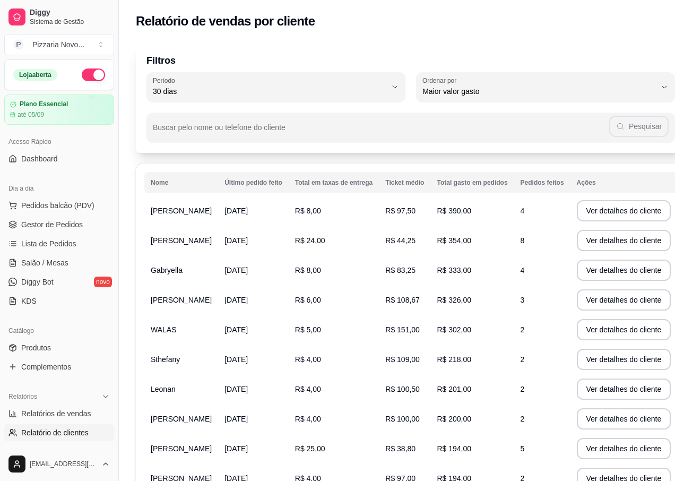
select select "30"
select select "HIGHEST_TOTAL_SPENT_WITH_ORDERS"
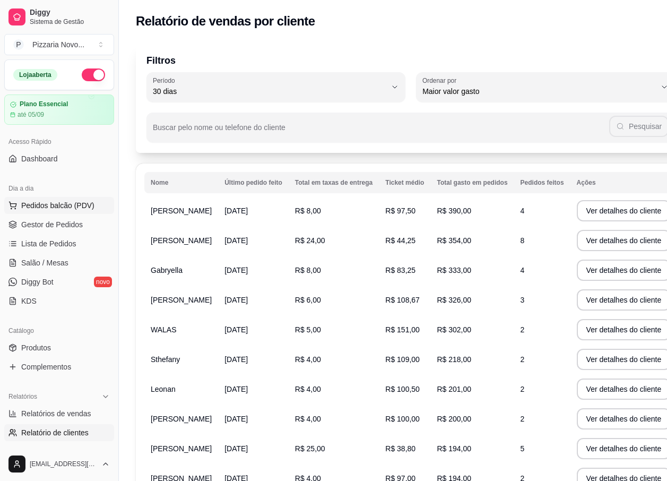
click at [84, 212] on button "Pedidos balcão (PDV)" at bounding box center [59, 205] width 110 height 17
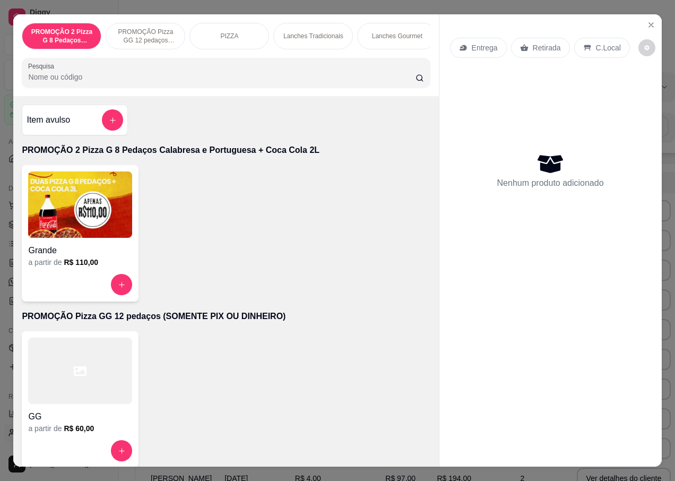
click at [68, 220] on img at bounding box center [80, 204] width 104 height 66
click at [652, 20] on button "Close" at bounding box center [651, 24] width 17 height 17
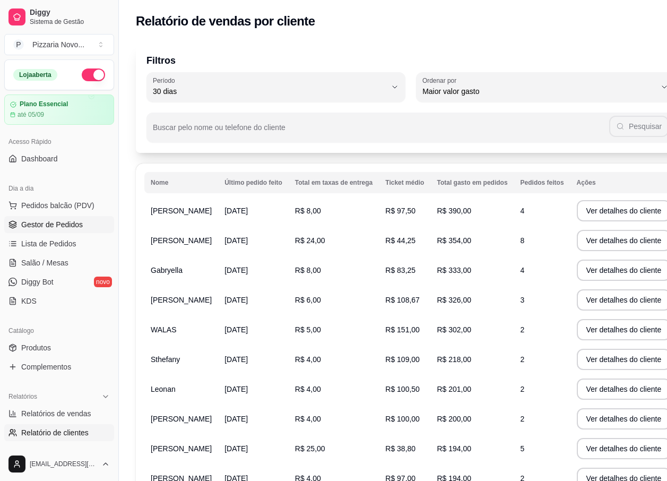
click at [73, 227] on span "Gestor de Pedidos" at bounding box center [52, 224] width 62 height 11
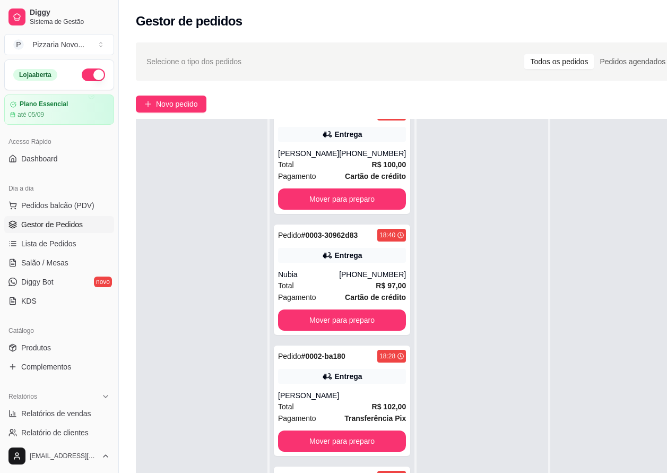
scroll to position [170, 0]
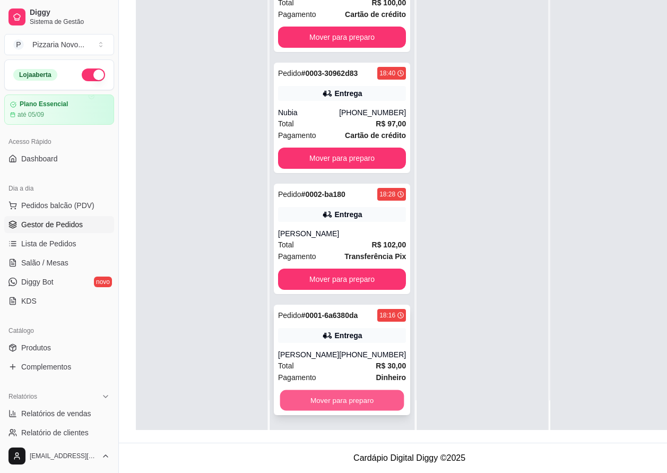
click at [360, 400] on button "Mover para preparo" at bounding box center [342, 400] width 124 height 21
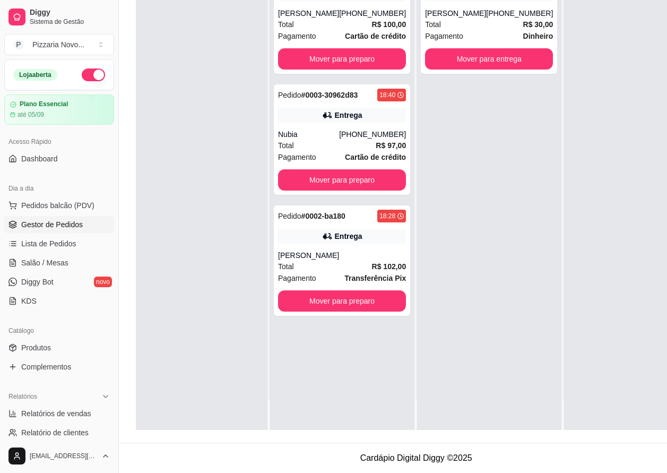
scroll to position [0, 0]
click at [363, 291] on button "Mover para preparo" at bounding box center [342, 301] width 124 height 21
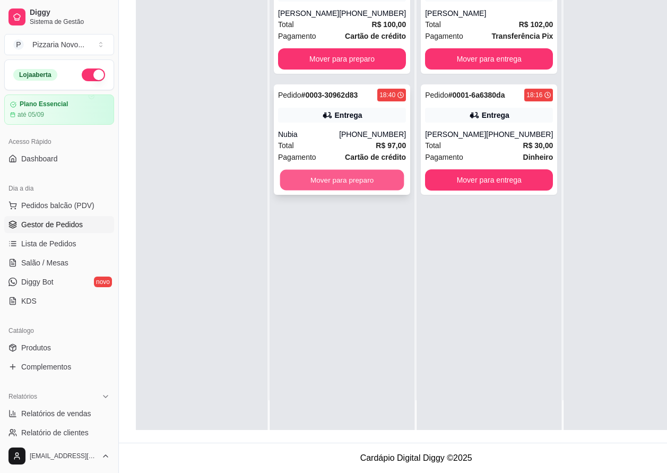
click at [375, 175] on button "Mover para preparo" at bounding box center [342, 180] width 124 height 21
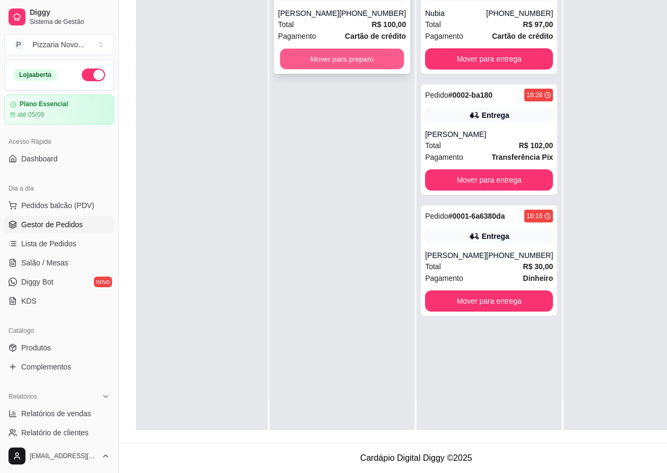
click at [344, 52] on button "Mover para preparo" at bounding box center [342, 59] width 124 height 21
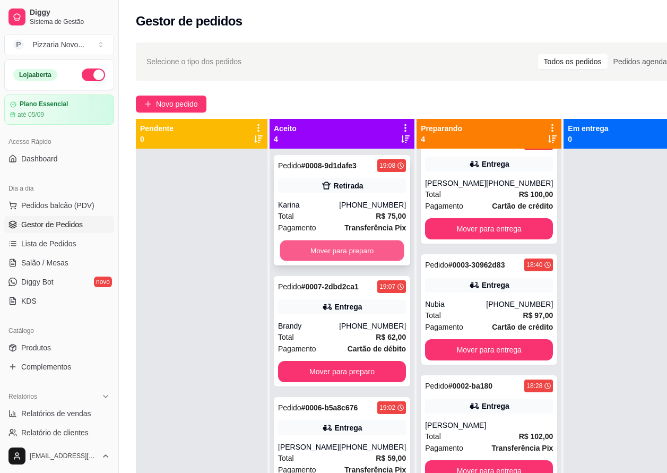
click at [350, 261] on button "Mover para preparo" at bounding box center [342, 251] width 124 height 21
click at [355, 259] on button "Mover para preparo" at bounding box center [342, 250] width 128 height 21
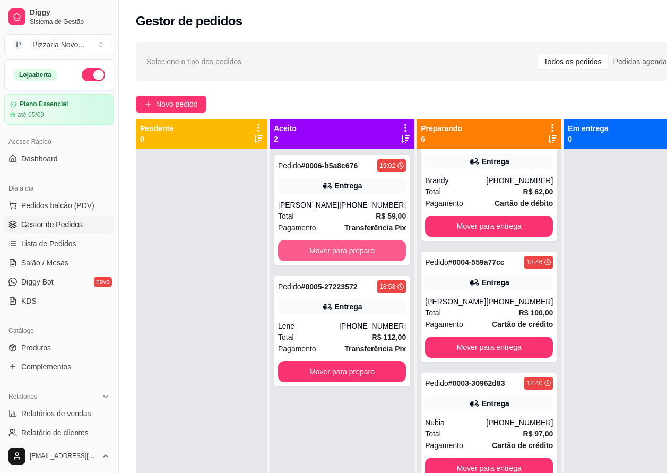
scroll to position [267, 0]
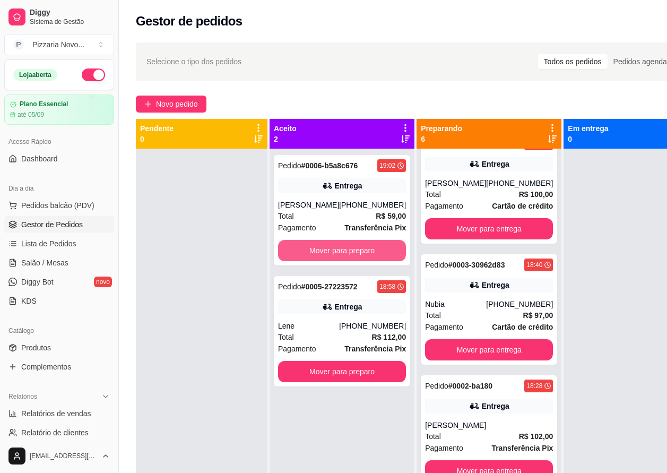
click at [355, 259] on button "Mover para preparo" at bounding box center [342, 250] width 128 height 21
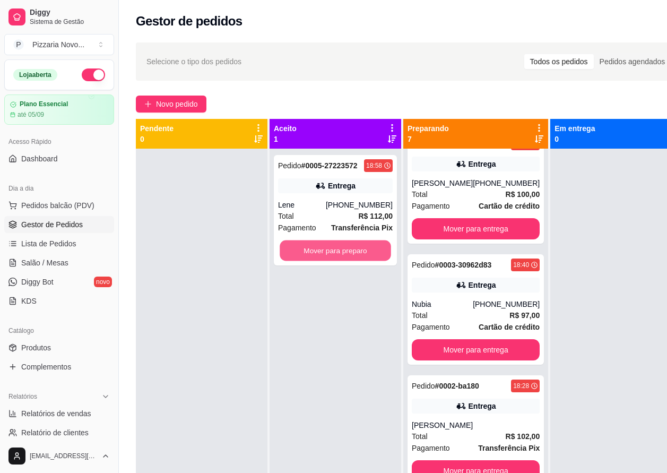
click at [355, 259] on button "Mover para preparo" at bounding box center [335, 251] width 111 height 21
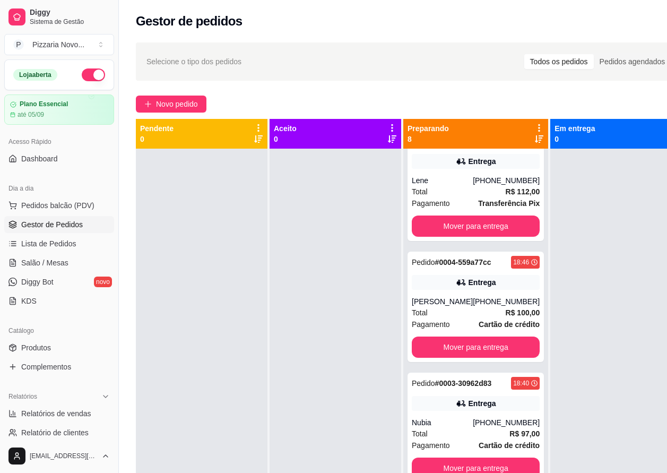
scroll to position [509, 0]
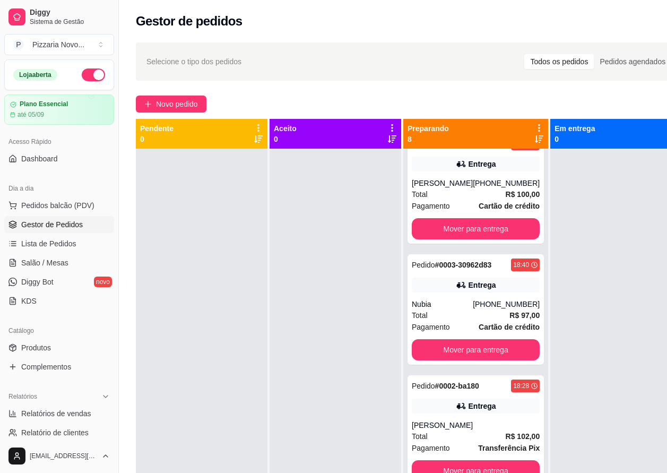
click at [602, 370] on div at bounding box center [617, 385] width 132 height 473
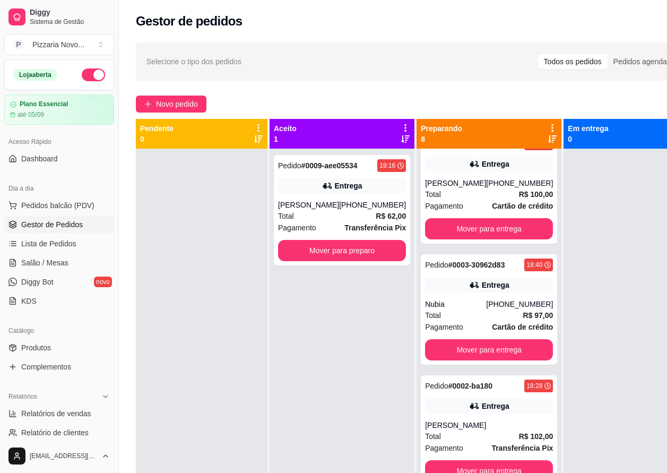
scroll to position [30, 0]
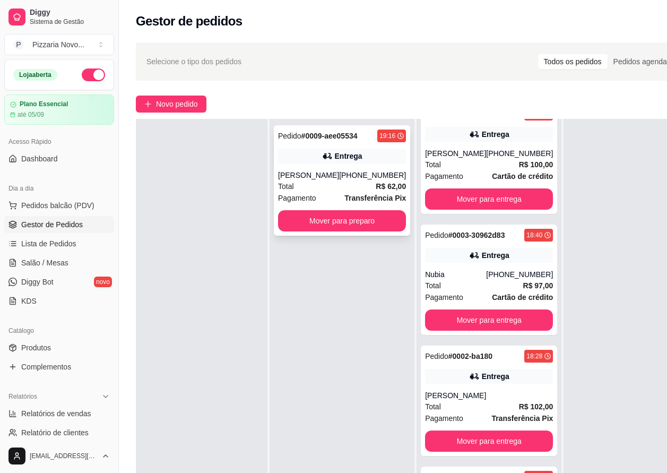
click at [354, 168] on div "Pedido # 0009-aee05534 19:16 Entrega [PERSON_NAME] [PHONE_NUMBER] Total R$ 62,0…" at bounding box center [342, 180] width 136 height 110
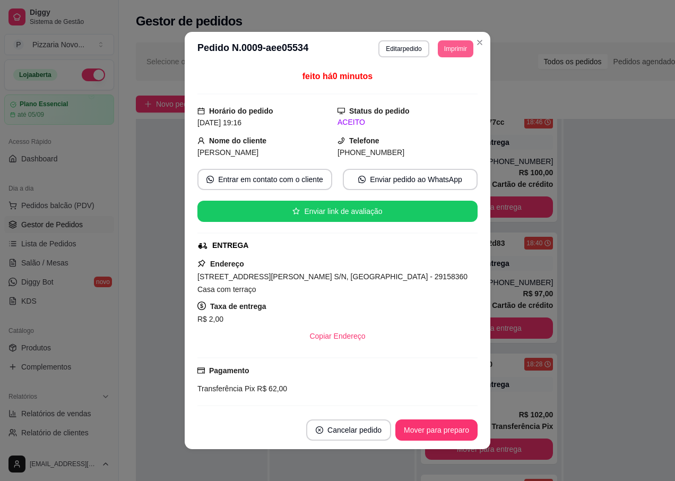
click at [445, 45] on button "Imprimir" at bounding box center [456, 48] width 36 height 17
click at [444, 89] on button "IMPRESSORA" at bounding box center [432, 86] width 77 height 17
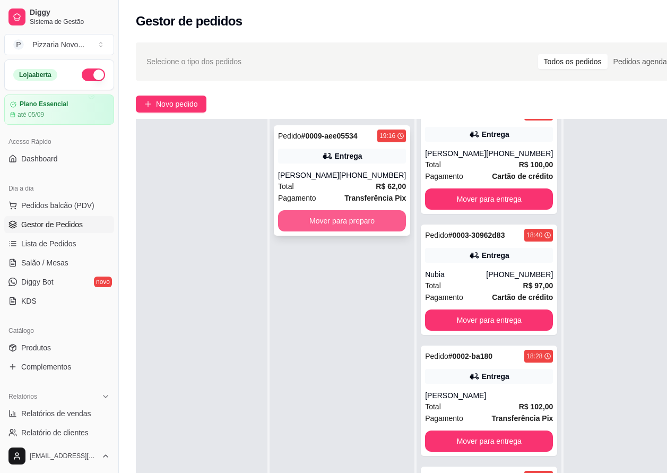
click at [335, 227] on button "Mover para preparo" at bounding box center [342, 220] width 128 height 21
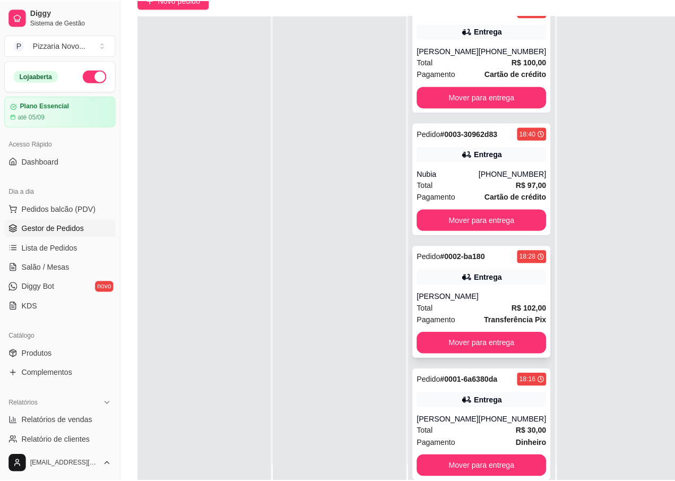
scroll to position [106, 0]
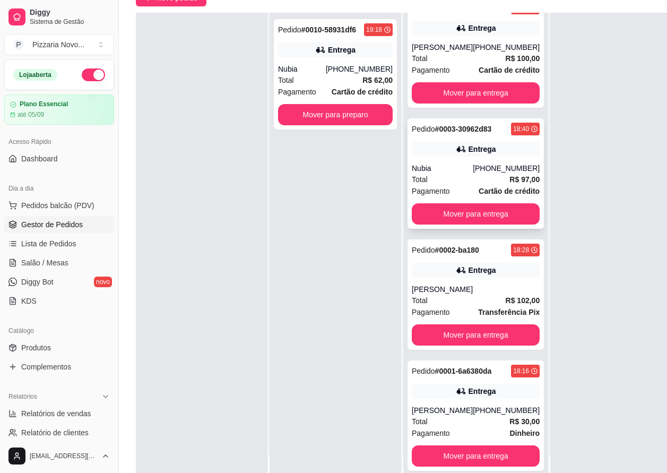
click at [503, 144] on div "Entrega" at bounding box center [476, 149] width 128 height 15
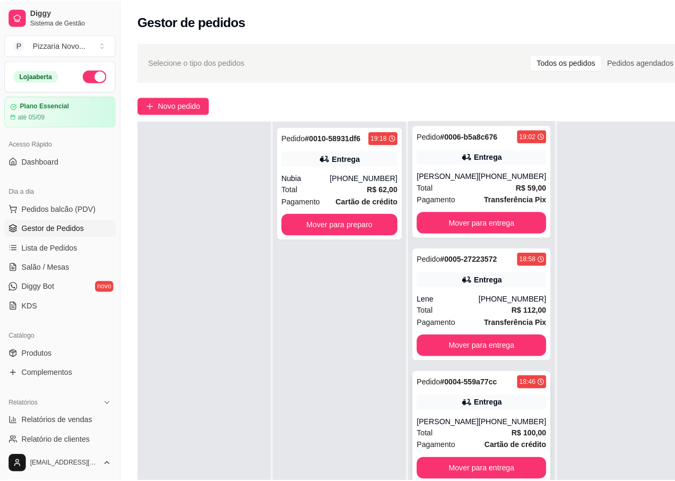
scroll to position [364, 0]
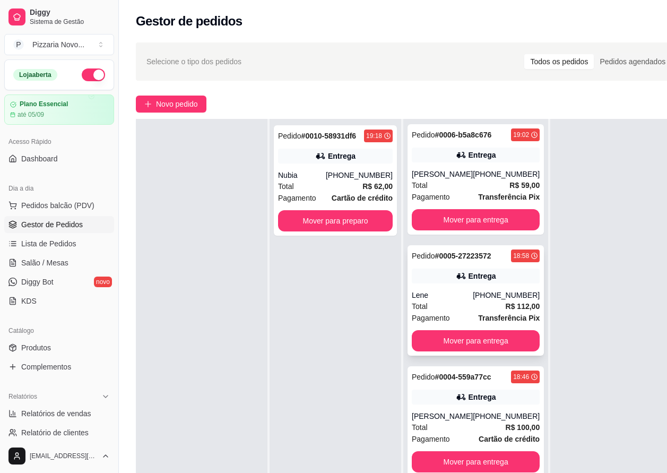
click at [449, 298] on div "Lene" at bounding box center [442, 295] width 61 height 11
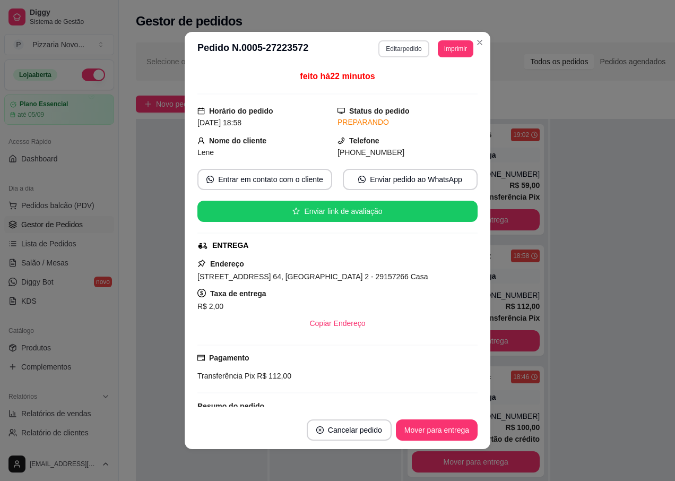
click at [405, 50] on button "Editar pedido" at bounding box center [404, 48] width 50 height 17
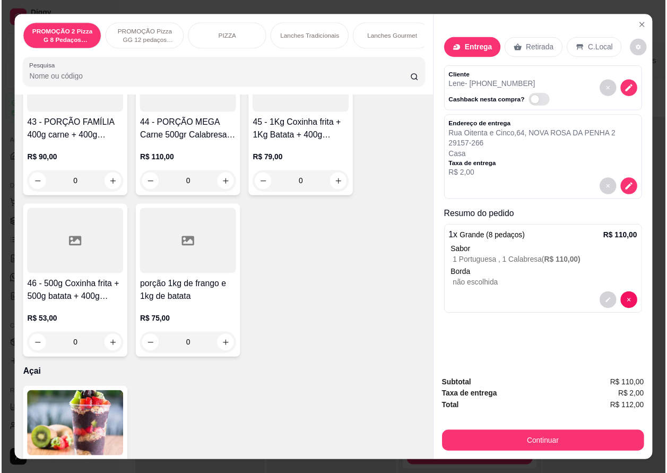
scroll to position [4354, 0]
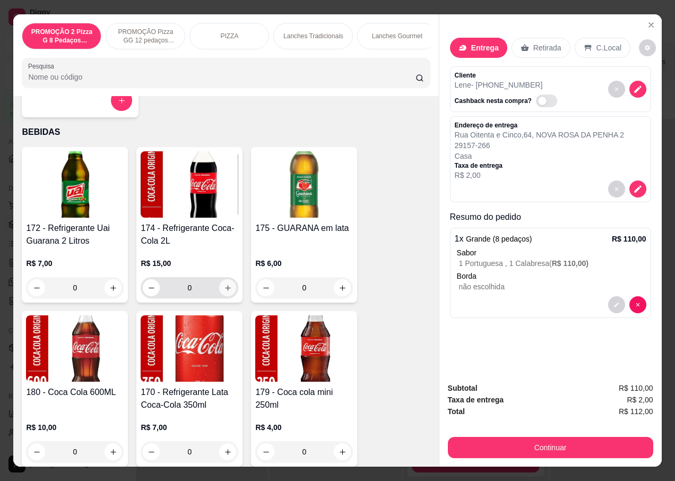
click at [226, 296] on button "increase-product-quantity" at bounding box center [227, 287] width 17 height 17
type input "1"
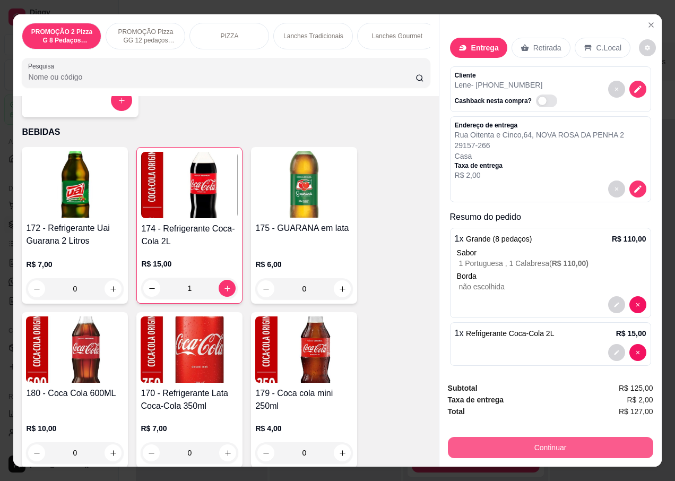
click at [494, 444] on button "Continuar" at bounding box center [550, 447] width 205 height 21
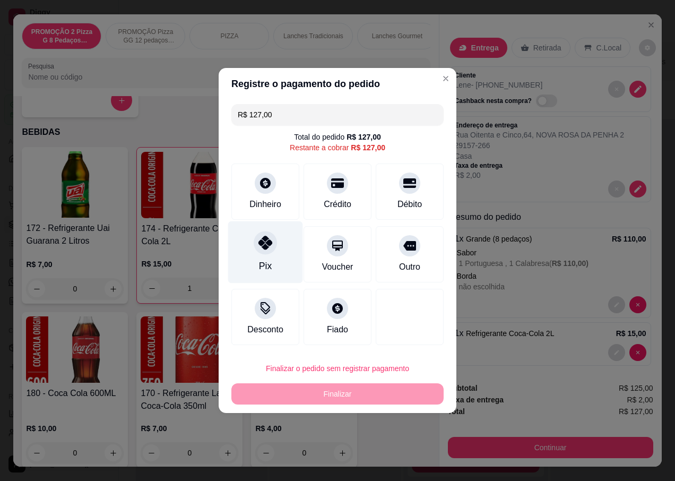
click at [269, 245] on icon at bounding box center [266, 243] width 14 height 14
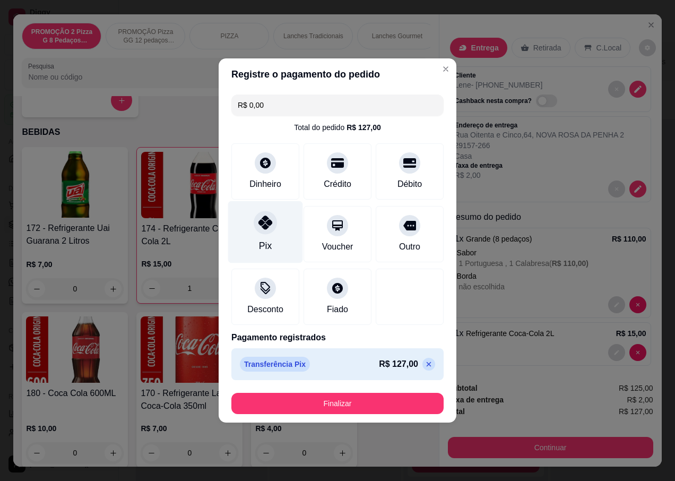
type input "R$ 0,00"
click at [380, 400] on button "Finalizar" at bounding box center [337, 403] width 212 height 21
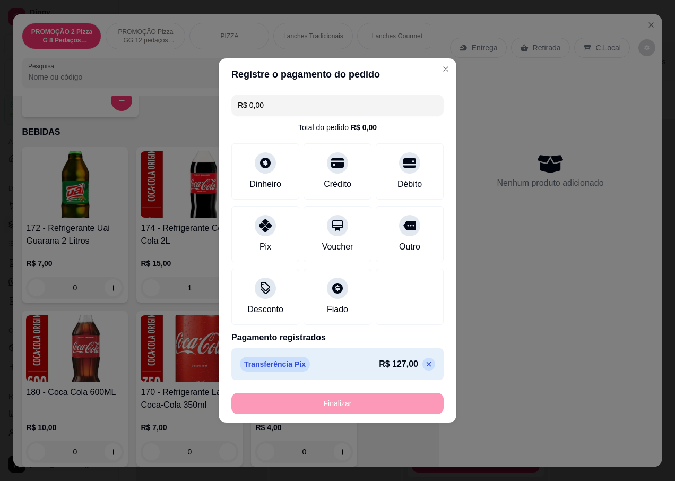
type input "0"
type input "-R$ 127,00"
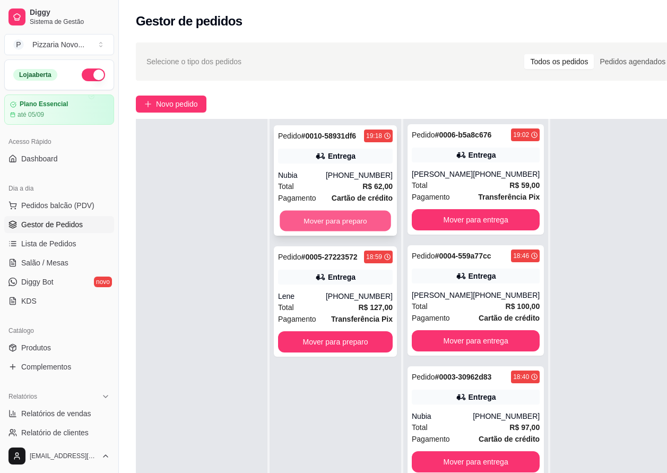
click at [314, 217] on button "Mover para preparo" at bounding box center [335, 221] width 111 height 21
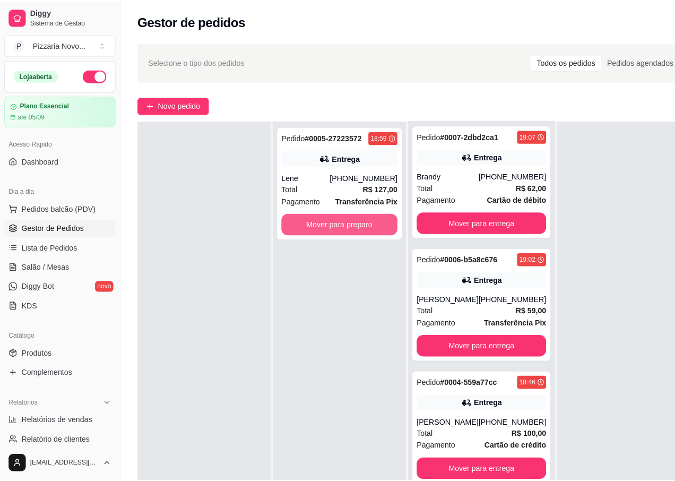
scroll to position [485, 0]
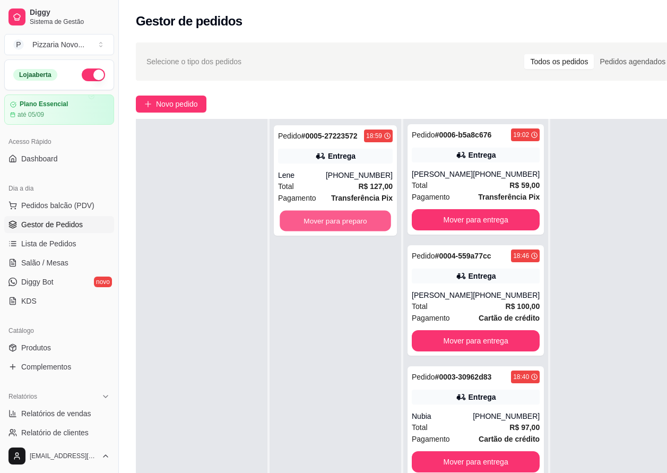
click at [314, 217] on button "Mover para preparo" at bounding box center [335, 221] width 111 height 21
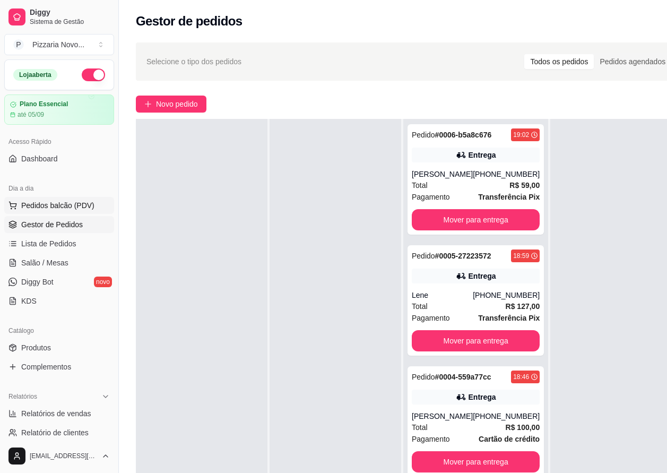
click at [79, 203] on span "Pedidos balcão (PDV)" at bounding box center [57, 205] width 73 height 11
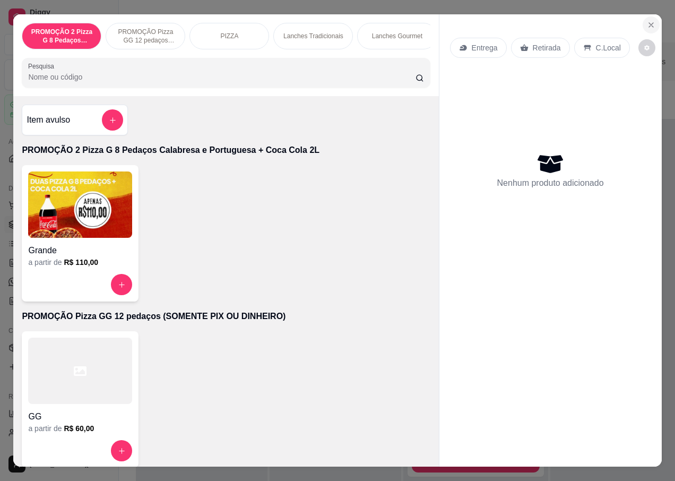
click at [645, 27] on button "Close" at bounding box center [651, 24] width 17 height 17
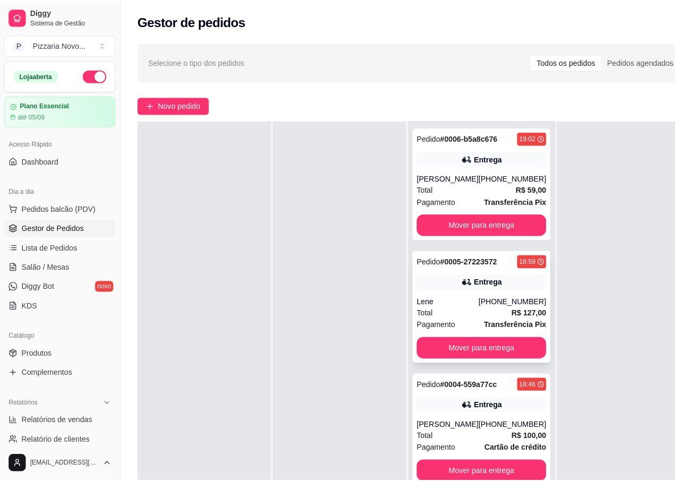
scroll to position [485, 0]
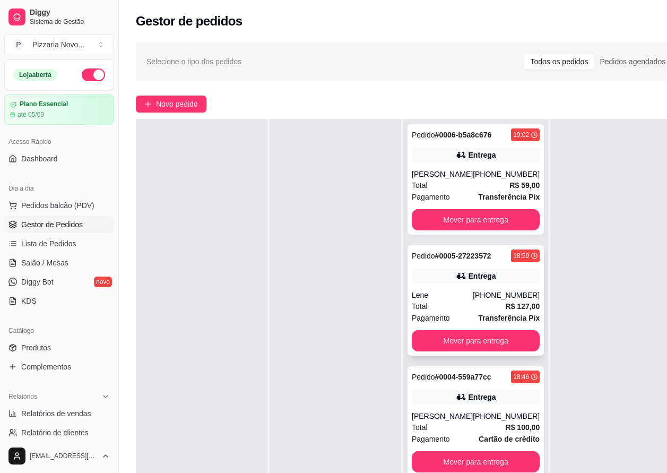
click at [461, 301] on div "Total R$ 127,00" at bounding box center [476, 306] width 128 height 12
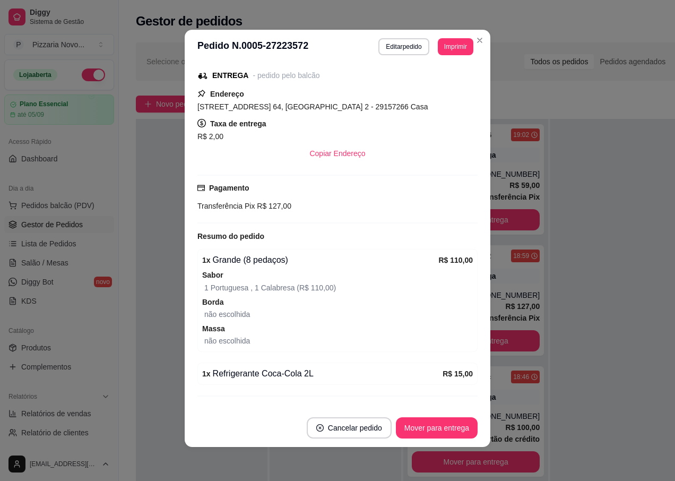
scroll to position [0, 0]
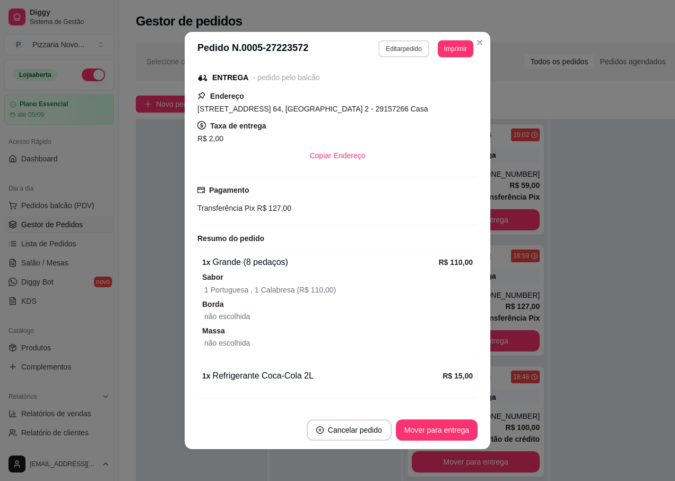
click at [411, 56] on button "Editar pedido" at bounding box center [404, 48] width 50 height 17
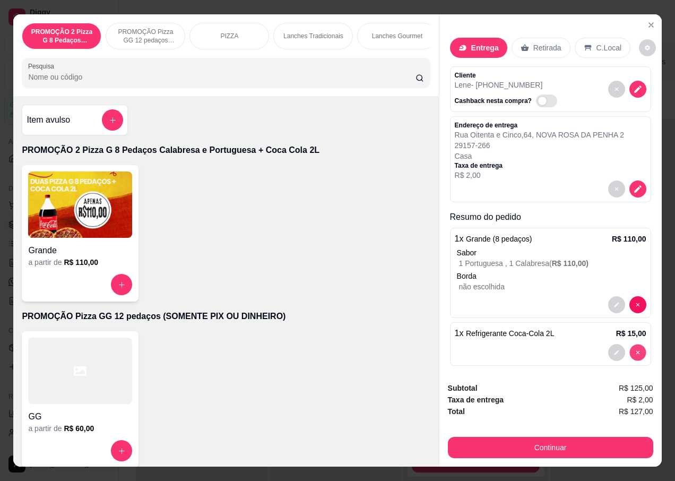
type input "0"
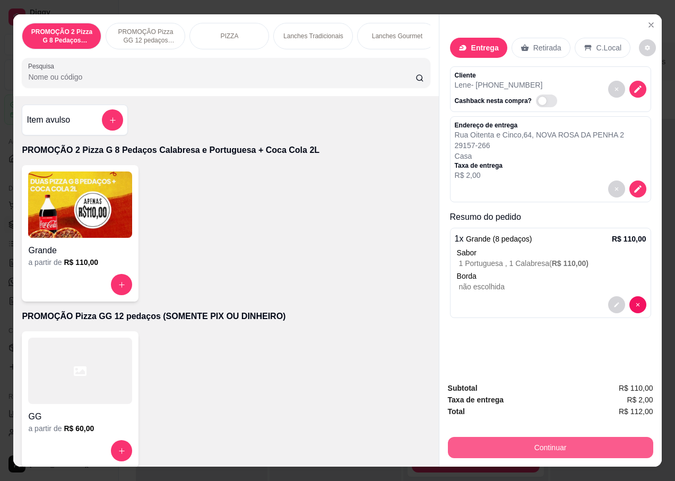
click at [589, 439] on button "Continuar" at bounding box center [550, 447] width 205 height 21
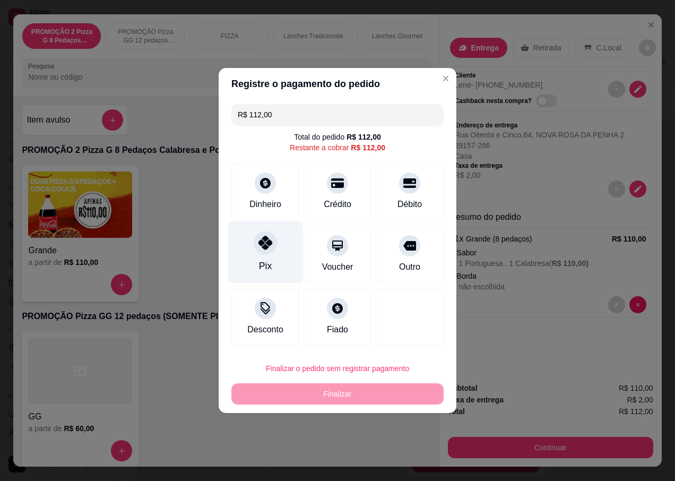
click at [279, 253] on div "Pix" at bounding box center [265, 252] width 75 height 62
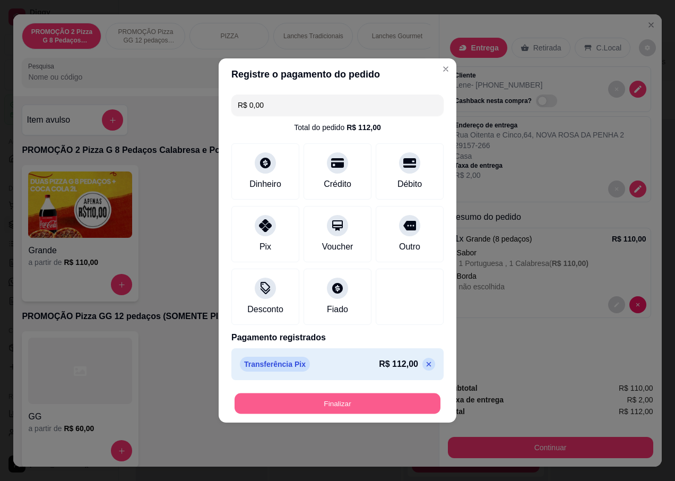
click at [388, 403] on button "Finalizar" at bounding box center [338, 403] width 206 height 21
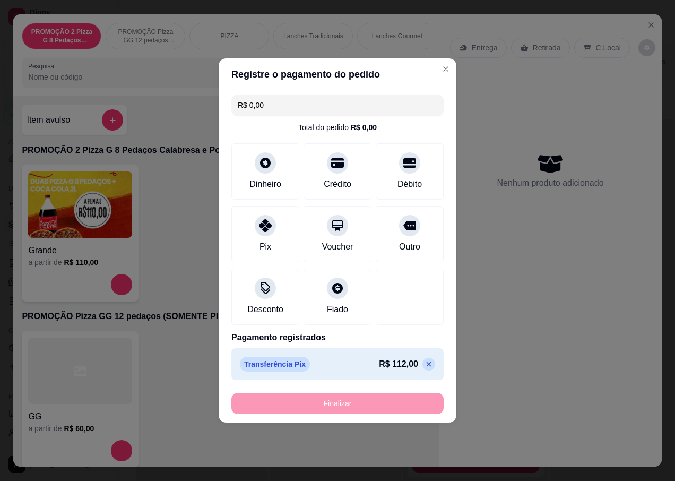
type input "-R$ 112,00"
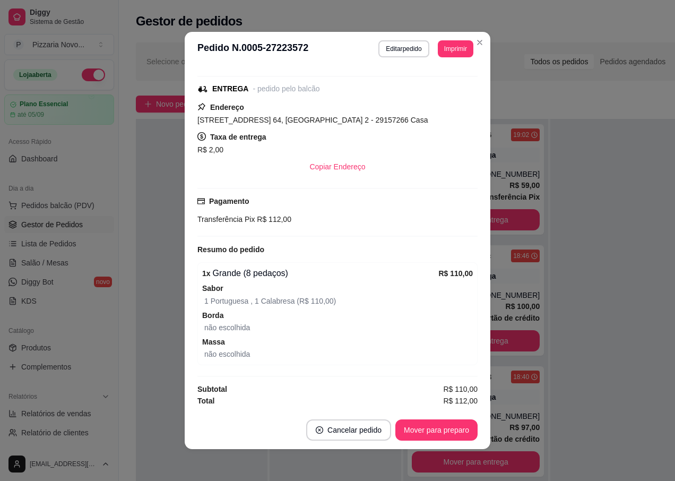
scroll to position [148, 0]
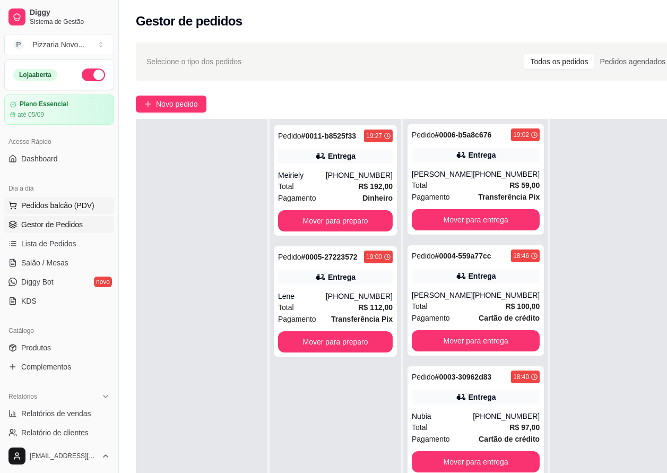
click at [54, 213] on button "Pedidos balcão (PDV)" at bounding box center [59, 205] width 110 height 17
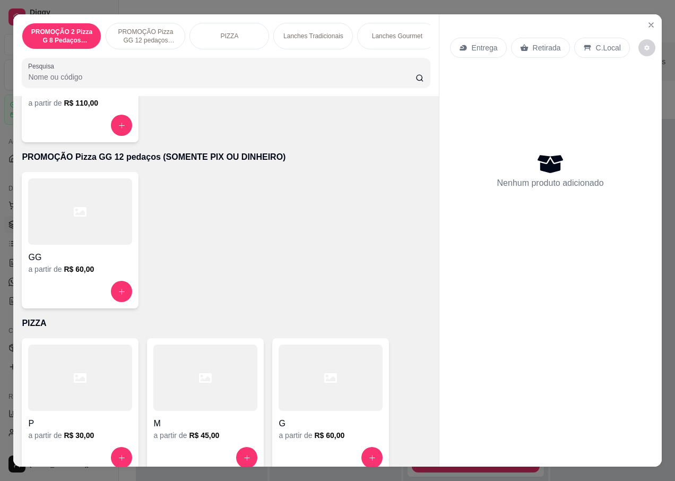
scroll to position [425, 0]
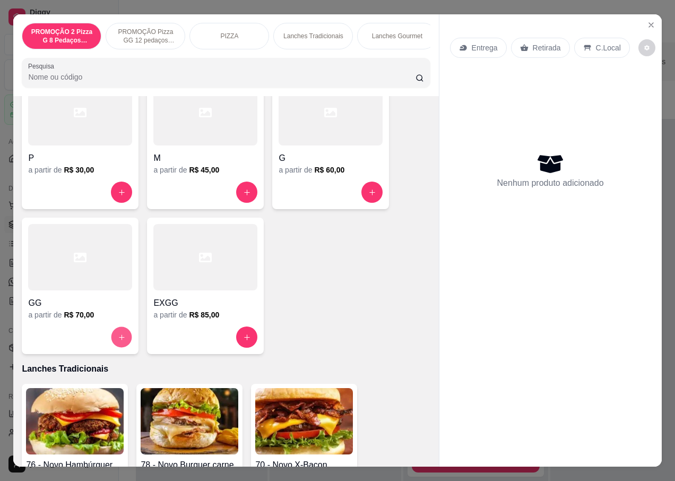
click at [119, 340] on icon "increase-product-quantity" at bounding box center [121, 336] width 5 height 5
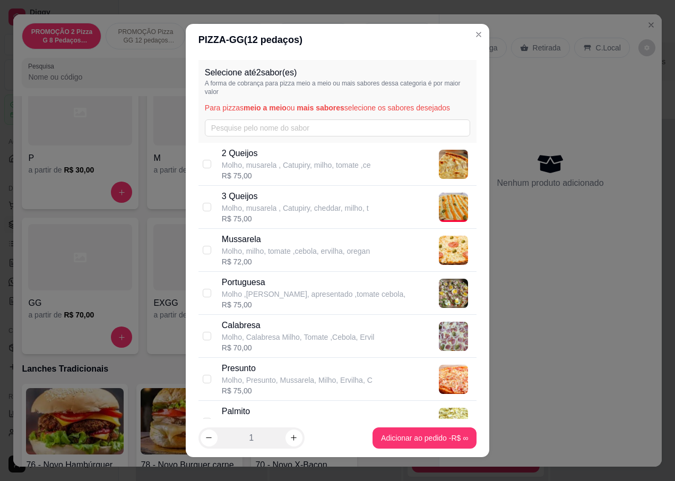
click at [271, 338] on p "Molho, Calabresa Milho, Tomate ,Cebola, Ervil" at bounding box center [298, 337] width 153 height 11
checkbox input "true"
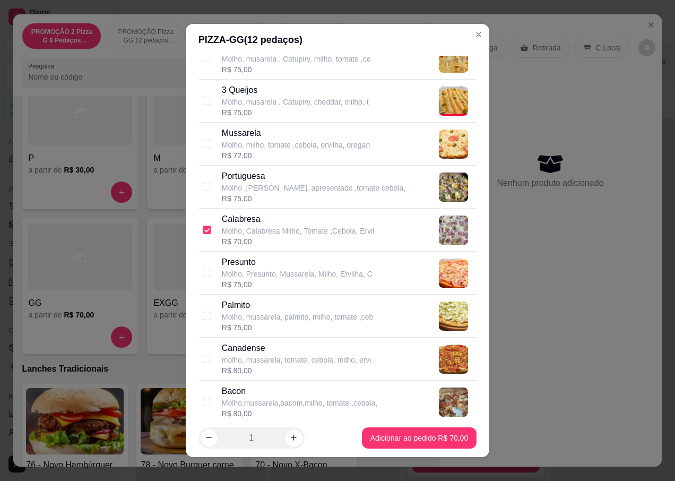
scroll to position [212, 0]
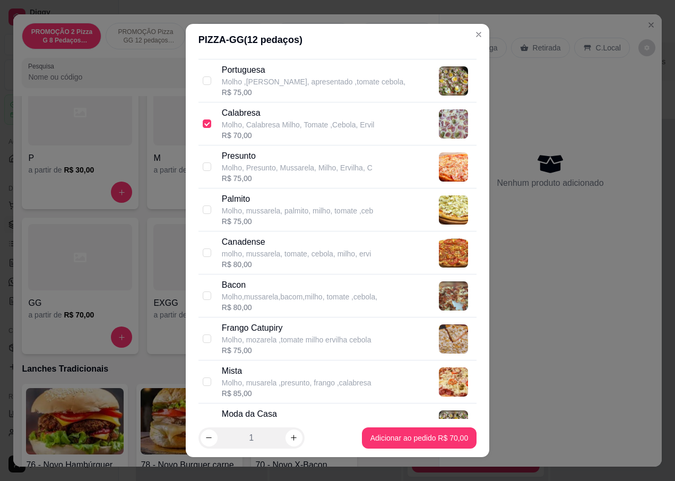
click at [265, 348] on div "R$ 75,00" at bounding box center [297, 350] width 150 height 11
checkbox input "true"
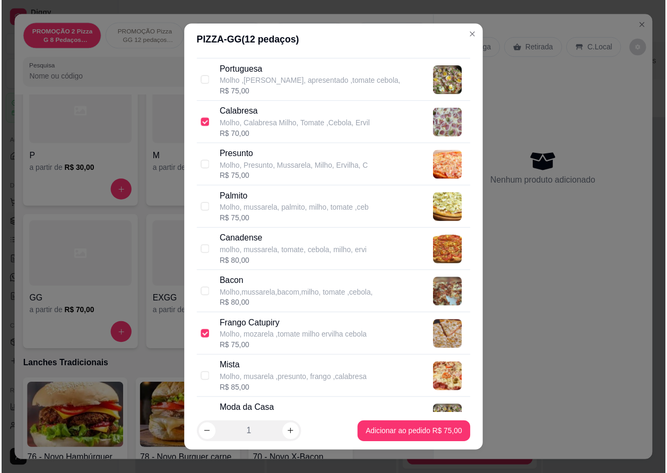
scroll to position [693, 0]
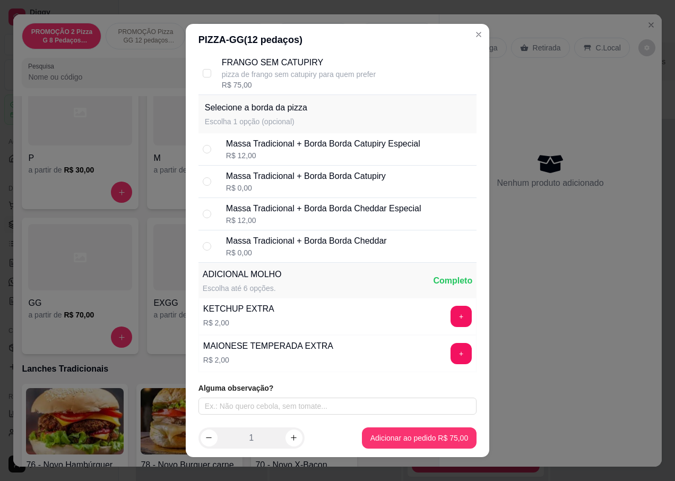
click at [347, 236] on div "Massa Tradicional + Borda Borda Cheddar" at bounding box center [306, 241] width 161 height 13
radio input "true"
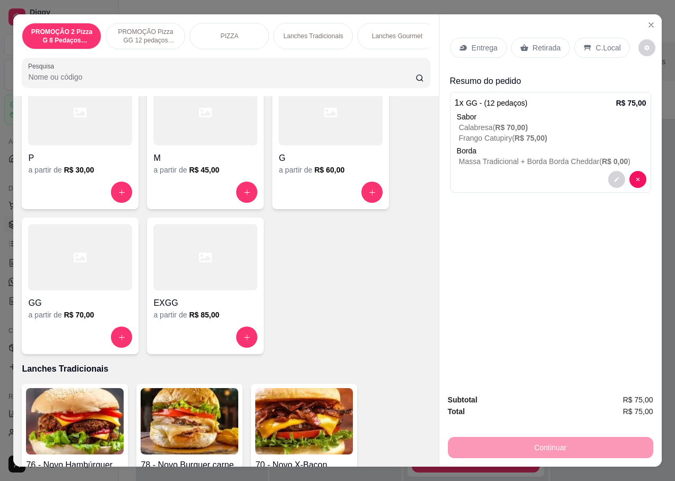
click at [472, 42] on p "Entrega" at bounding box center [485, 47] width 26 height 11
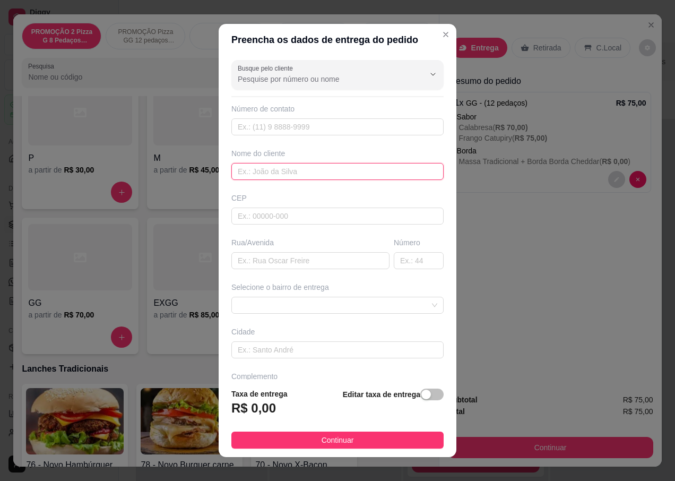
click at [253, 169] on input "text" at bounding box center [337, 171] width 212 height 17
type input "[PERSON_NAME]"
click at [280, 262] on input "text" at bounding box center [310, 260] width 158 height 17
click at [328, 263] on input "text" at bounding box center [310, 260] width 158 height 17
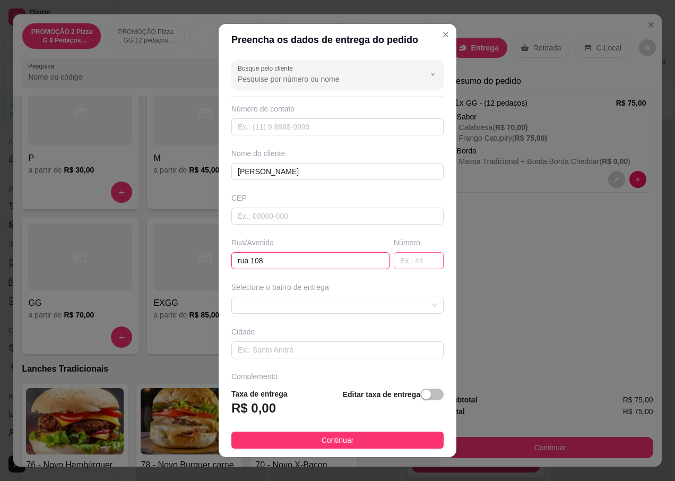
type input "rua 108"
click at [394, 253] on input "text" at bounding box center [419, 260] width 50 height 17
click at [347, 310] on span at bounding box center [338, 305] width 200 height 16
type input "06"
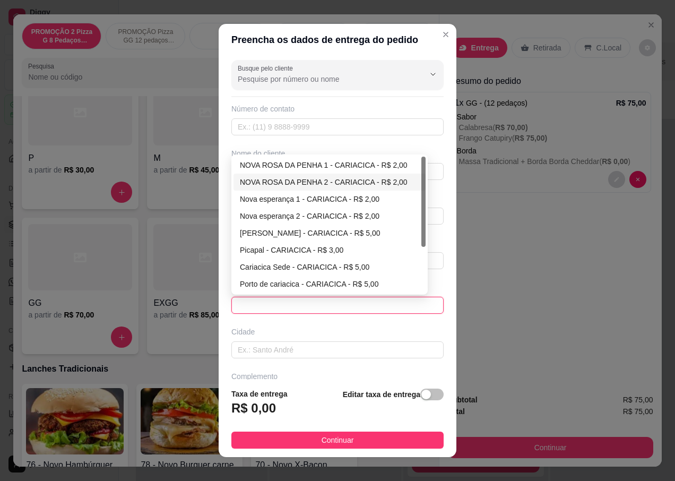
click at [289, 185] on div "NOVA ROSA DA PENHA 2 - CARIACICA - R$ 2,00" at bounding box center [329, 182] width 179 height 12
type input "CARIACICA"
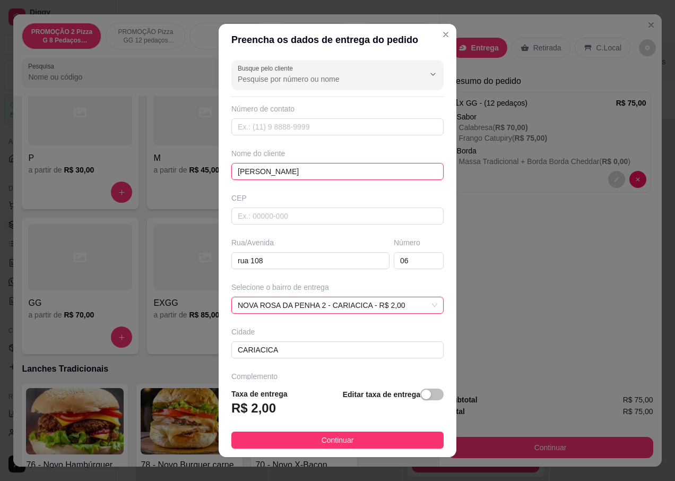
click at [282, 171] on input "[PERSON_NAME]" at bounding box center [337, 171] width 212 height 17
type input "[PERSON_NAME]"
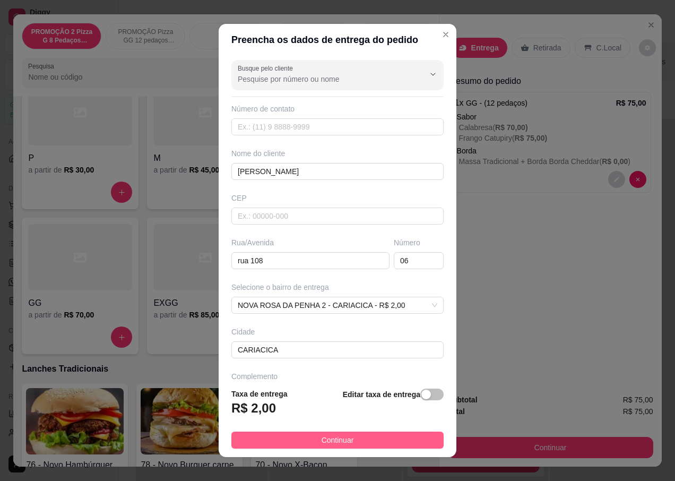
click at [266, 442] on button "Continuar" at bounding box center [337, 440] width 212 height 17
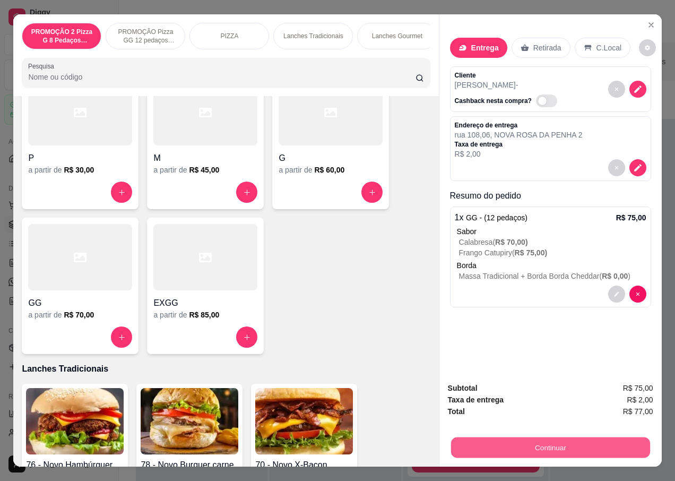
click at [494, 444] on button "Continuar" at bounding box center [550, 447] width 199 height 21
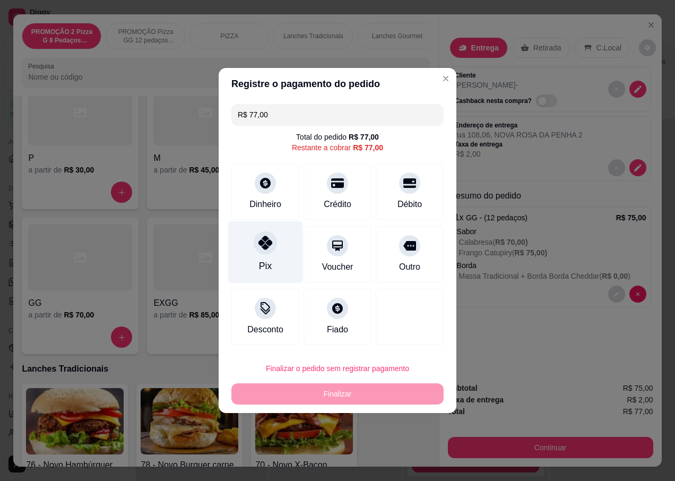
click at [264, 242] on icon at bounding box center [266, 243] width 14 height 14
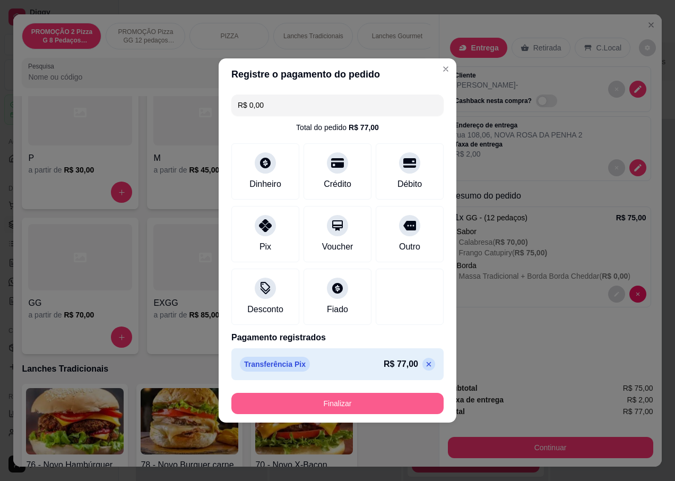
click at [271, 396] on button "Finalizar" at bounding box center [337, 403] width 212 height 21
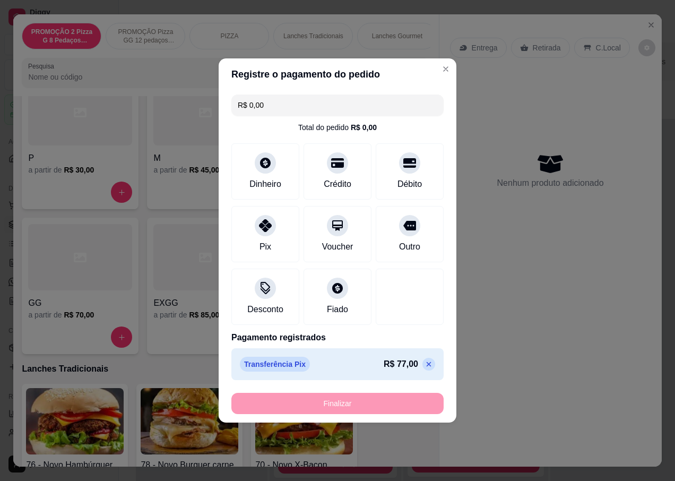
type input "-R$ 77,00"
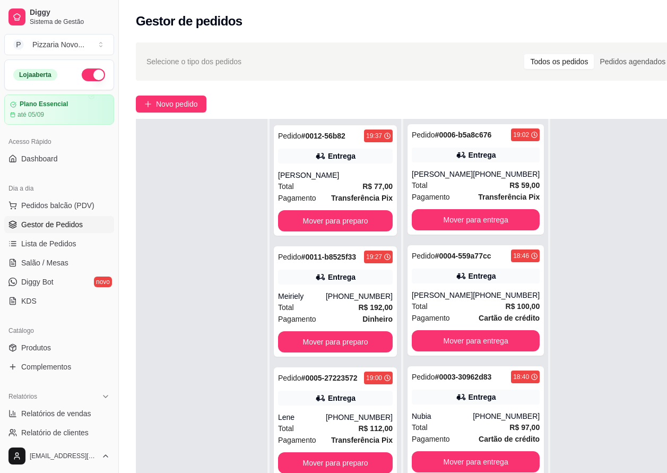
click at [540, 16] on div "Gestor de pedidos" at bounding box center [409, 21] width 547 height 17
click at [368, 212] on button "Mover para preparo" at bounding box center [335, 221] width 111 height 21
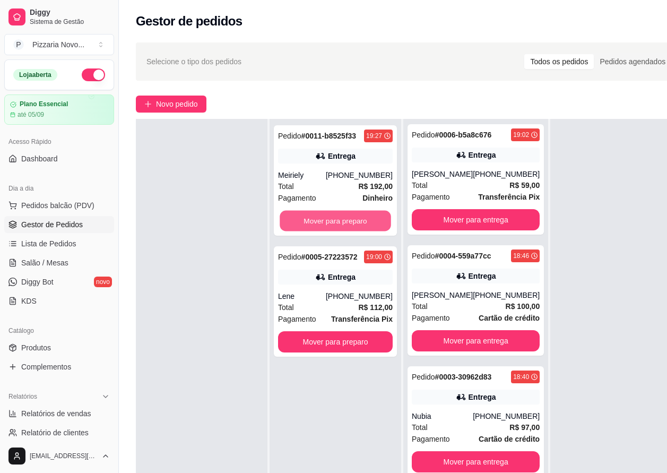
click at [368, 212] on button "Mover para preparo" at bounding box center [335, 221] width 111 height 21
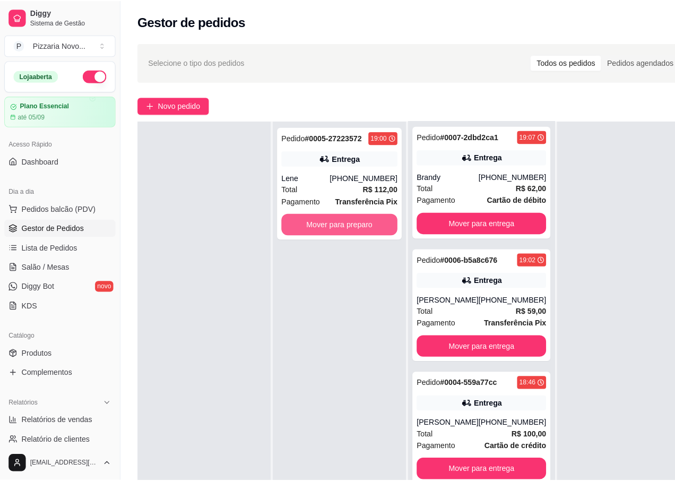
scroll to position [727, 0]
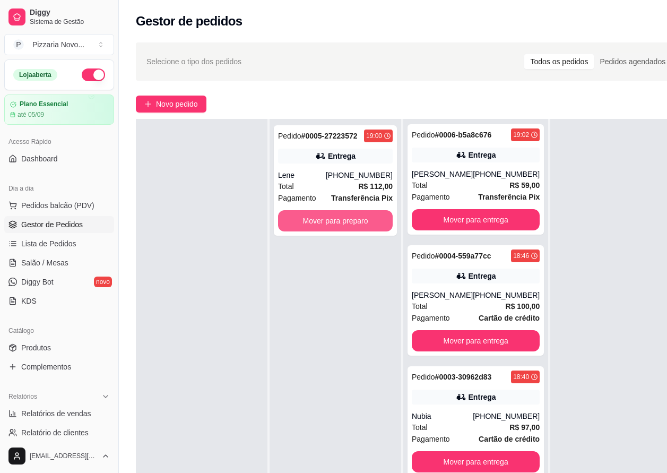
click at [368, 212] on button "Mover para preparo" at bounding box center [335, 220] width 115 height 21
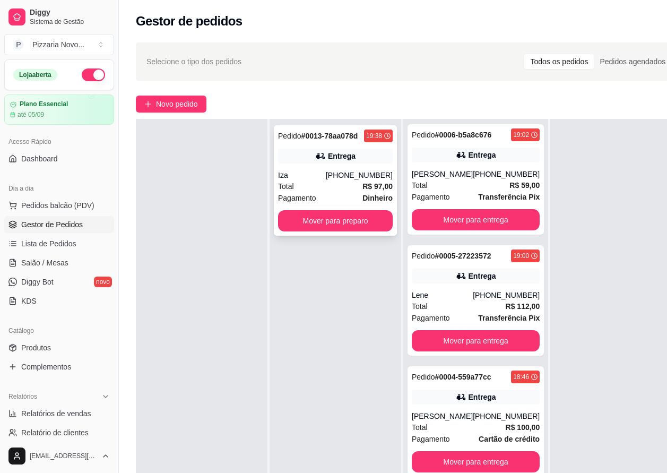
click at [367, 179] on div "[PHONE_NUMBER]" at bounding box center [359, 175] width 67 height 11
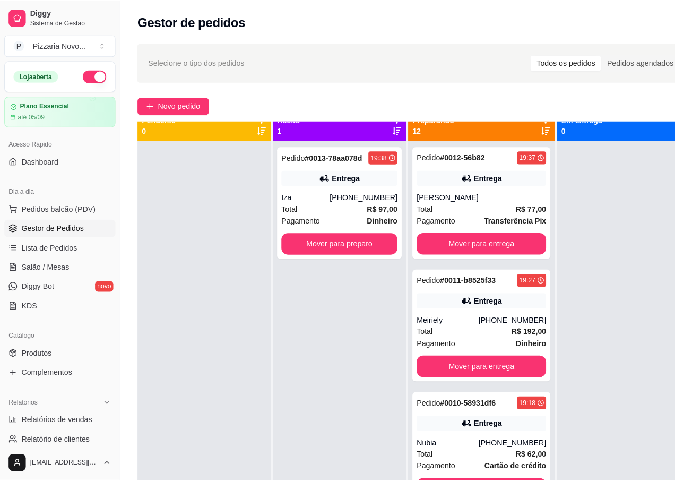
scroll to position [0, 0]
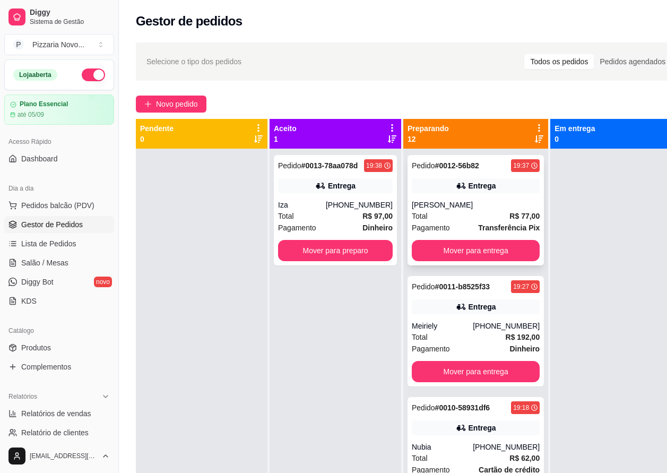
click at [469, 183] on div "Entrega" at bounding box center [483, 186] width 28 height 11
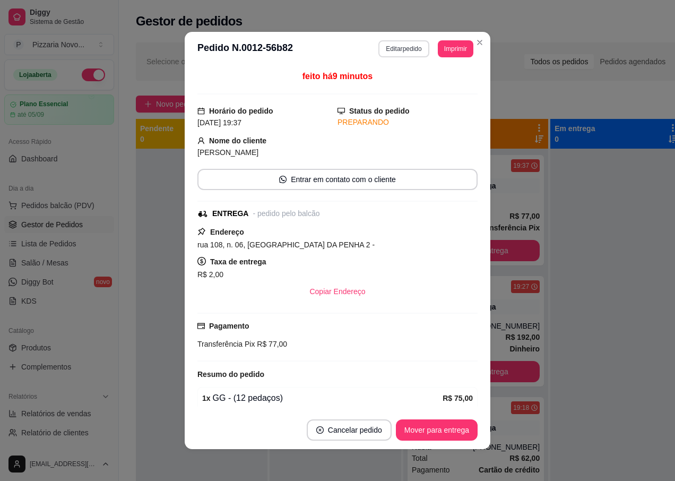
click at [397, 48] on button "Editar pedido" at bounding box center [404, 48] width 50 height 17
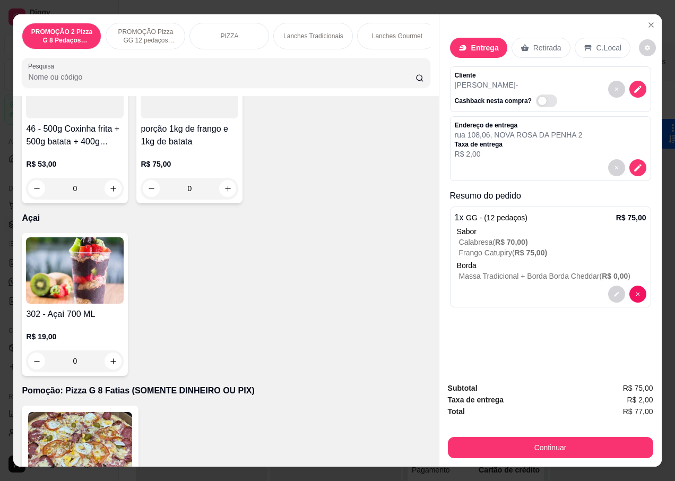
scroll to position [4300, 0]
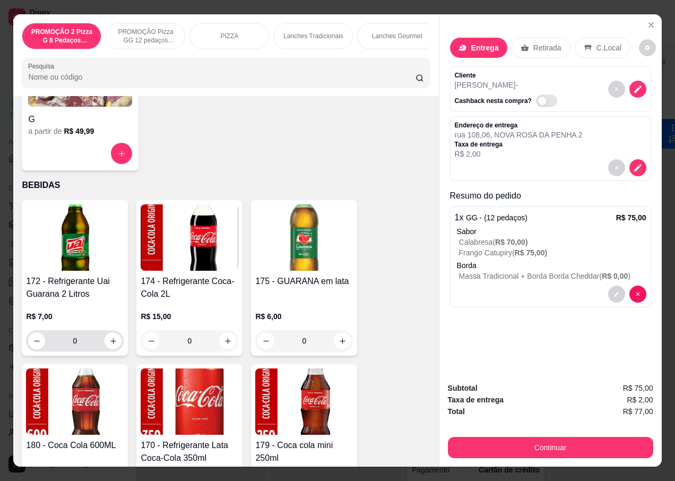
click at [116, 351] on div "0" at bounding box center [74, 340] width 93 height 21
click at [114, 341] on button "increase-product-quantity" at bounding box center [113, 340] width 17 height 17
type input "1"
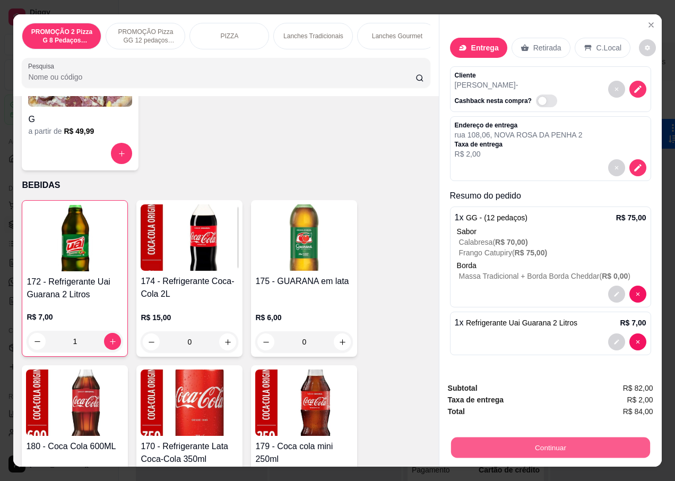
click at [600, 441] on button "Continuar" at bounding box center [550, 447] width 199 height 21
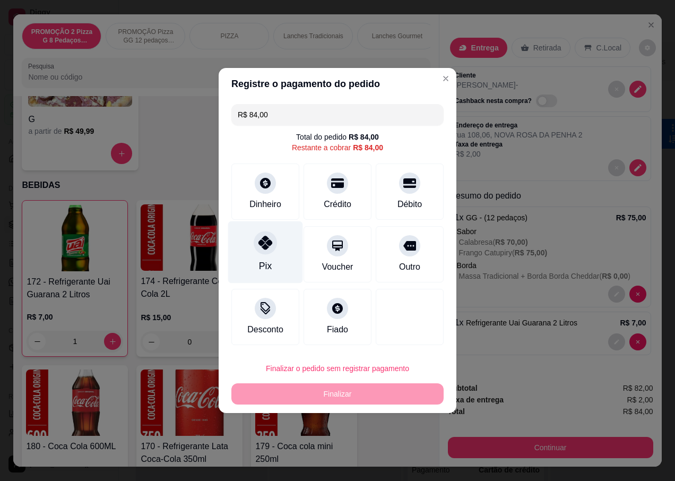
click at [275, 268] on div "Pix" at bounding box center [265, 252] width 75 height 62
type input "R$ 0,00"
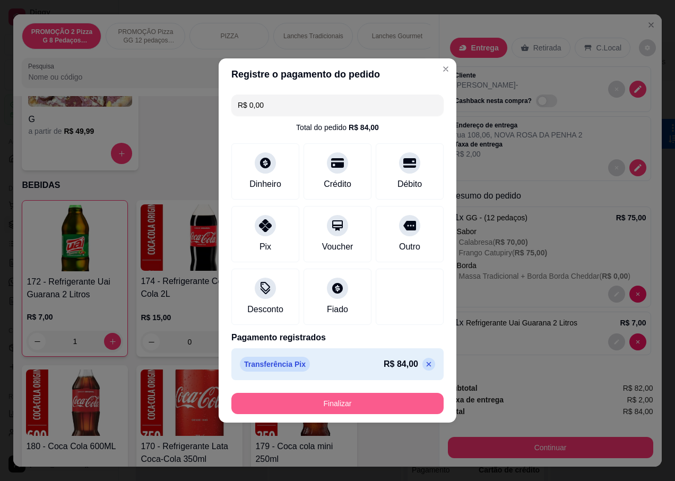
click at [305, 396] on button "Finalizar" at bounding box center [337, 403] width 212 height 21
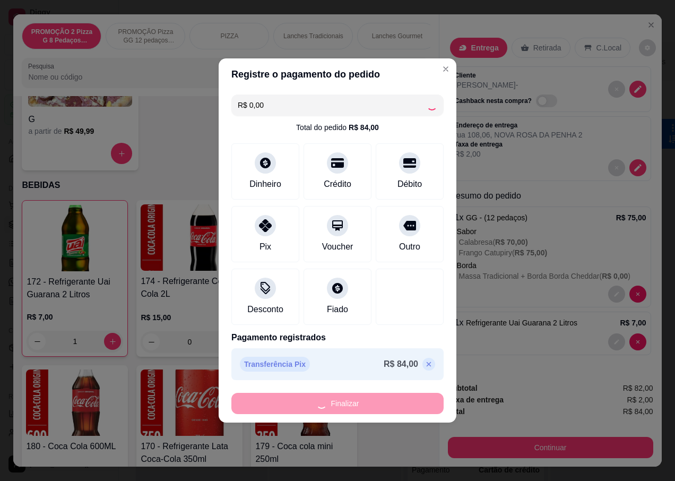
type input "0"
type input "-R$ 84,00"
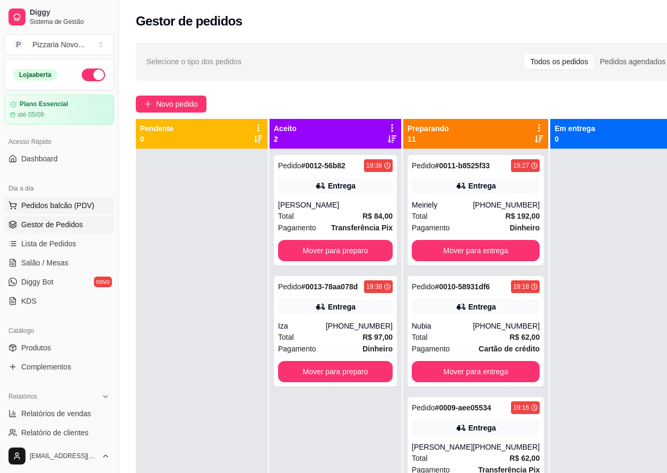
click at [73, 203] on span "Pedidos balcão (PDV)" at bounding box center [57, 205] width 73 height 11
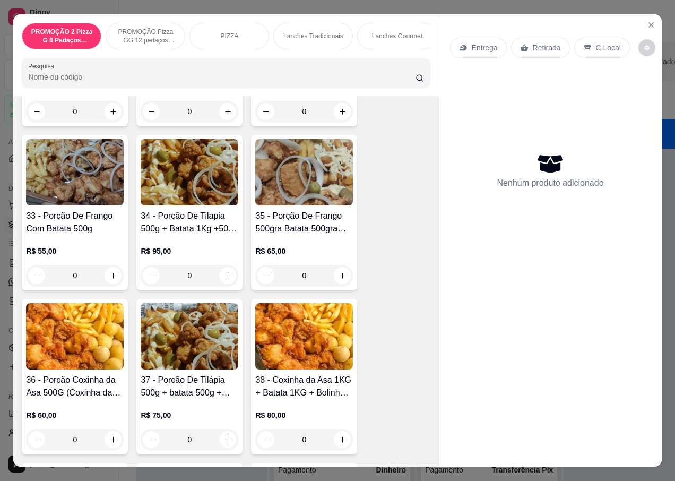
scroll to position [3079, 0]
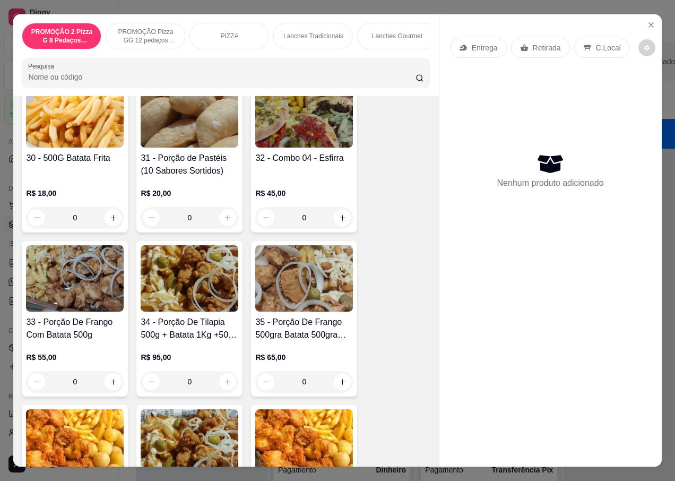
click at [98, 279] on img at bounding box center [75, 278] width 98 height 66
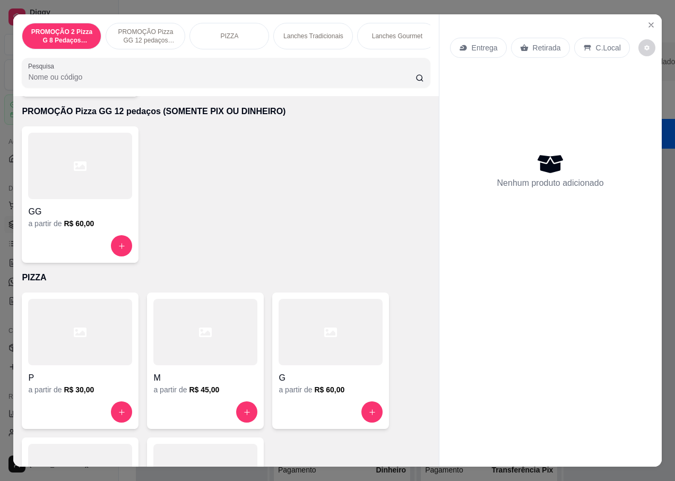
scroll to position [0, 0]
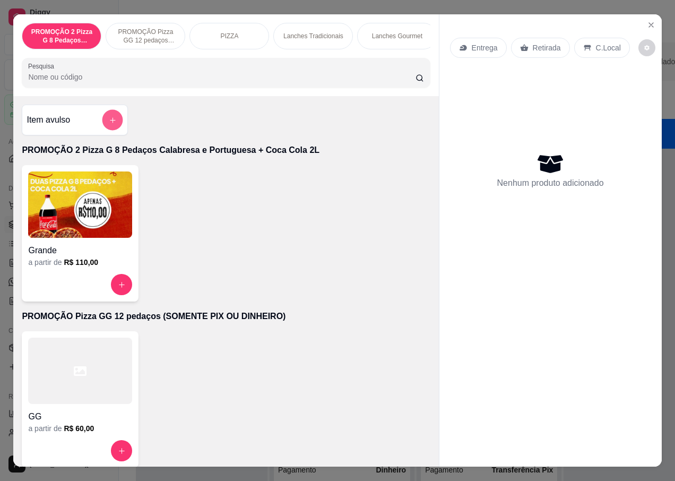
click at [111, 130] on button "add-separate-item" at bounding box center [112, 120] width 21 height 21
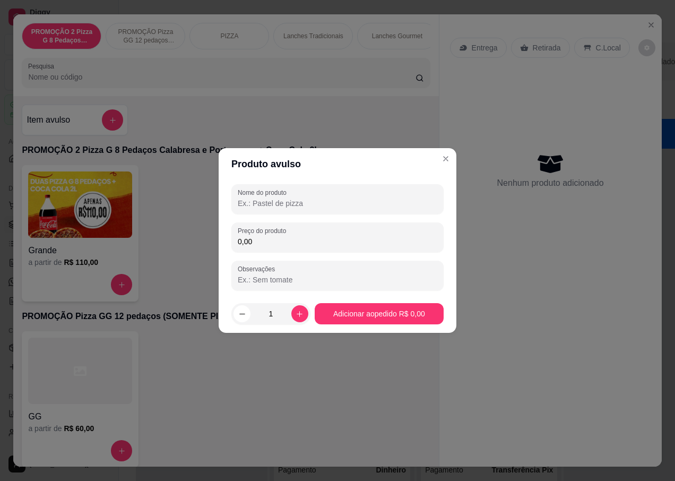
click at [299, 205] on input "Nome do produto" at bounding box center [338, 203] width 200 height 11
type input "!"
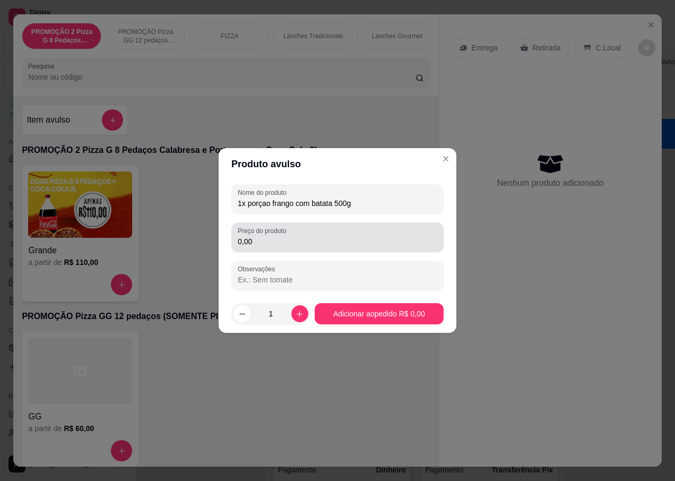
type input "1x porçao frango com batata 500g"
click at [287, 240] on input "0,00" at bounding box center [338, 241] width 200 height 11
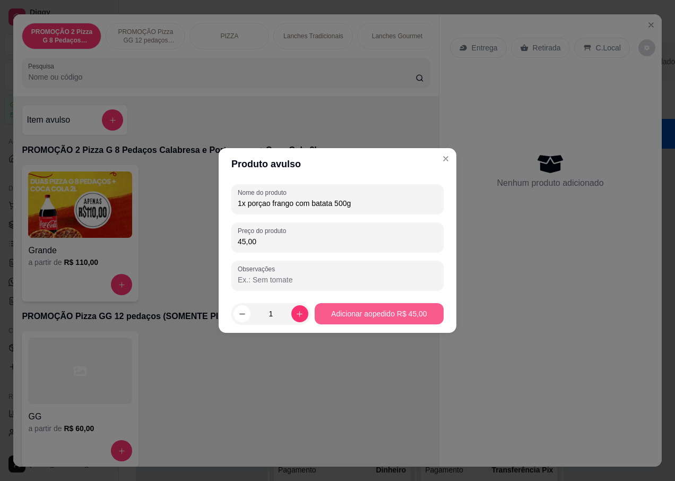
type input "45,00"
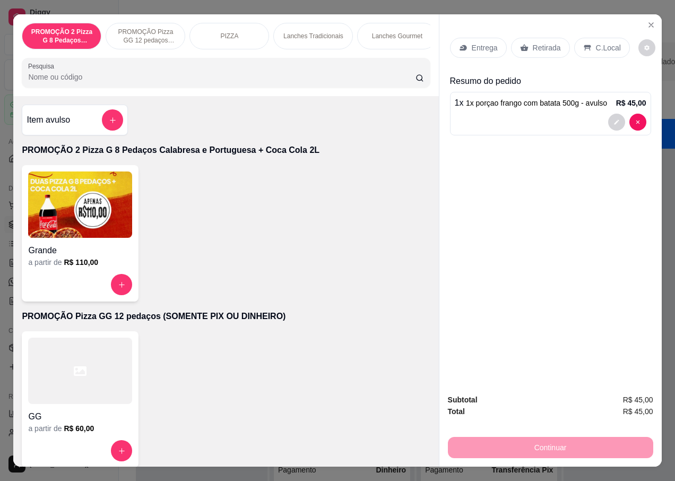
click at [479, 45] on p "Entrega" at bounding box center [485, 47] width 26 height 11
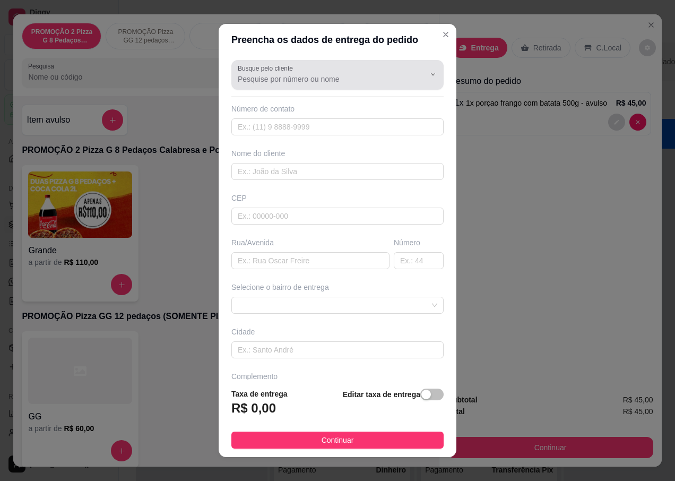
click at [314, 80] on input "Busque pelo cliente" at bounding box center [323, 79] width 170 height 11
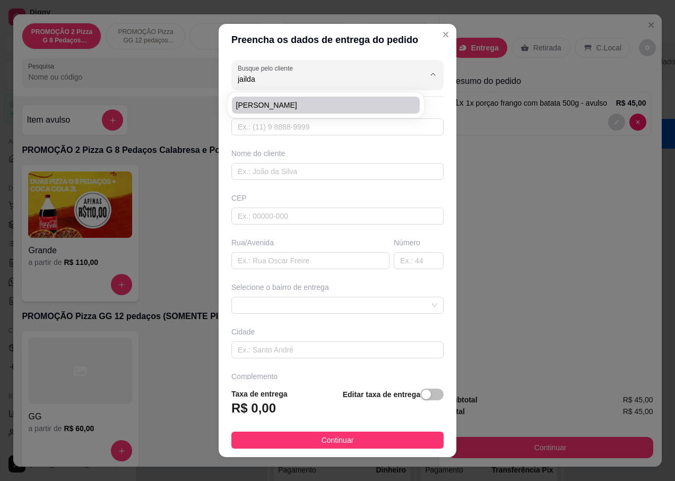
click at [286, 93] on div "[PERSON_NAME]" at bounding box center [326, 104] width 196 height 25
click at [285, 109] on span "[PERSON_NAME]" at bounding box center [320, 105] width 169 height 11
type input "[PERSON_NAME]"
type input "27988027779"
type input "[PERSON_NAME]"
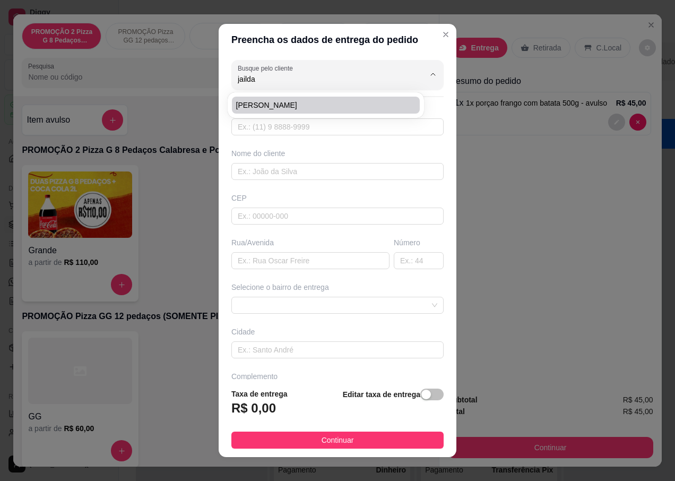
type input "Rua da aventura"
type input "06"
type input "CARIACICA"
type input "Do lado do antigo bar do galo"
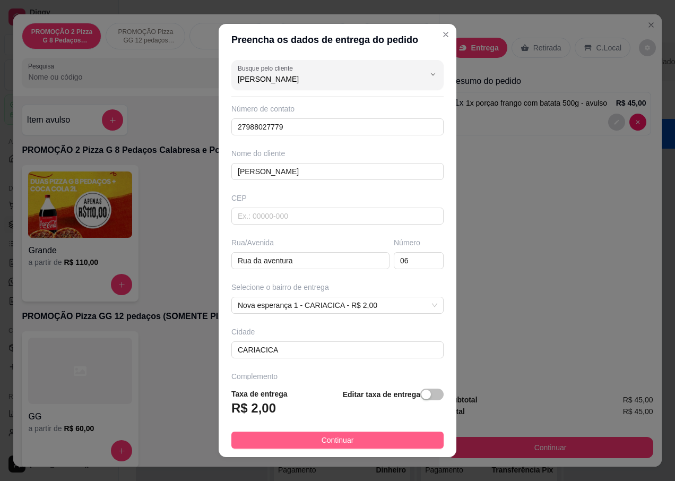
click at [284, 438] on button "Continuar" at bounding box center [337, 440] width 212 height 17
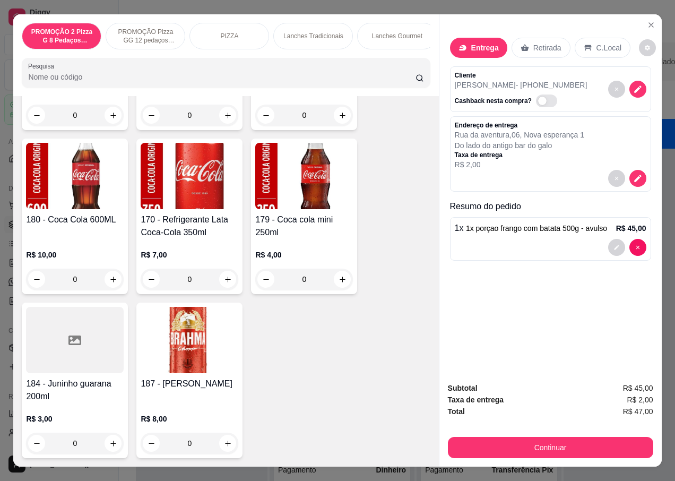
scroll to position [4428, 0]
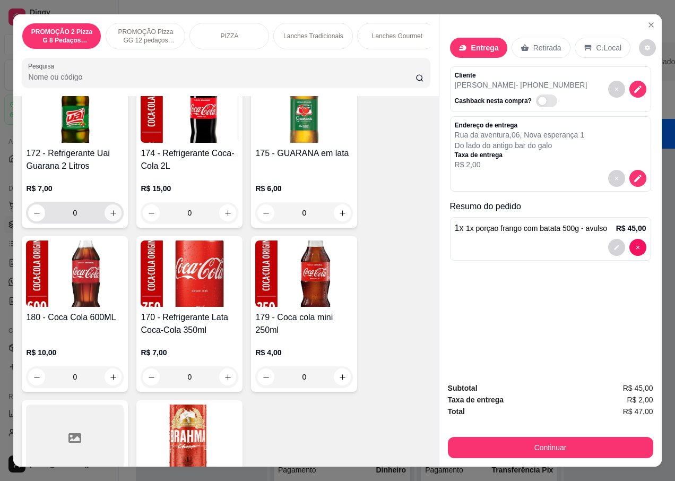
click at [110, 217] on icon "increase-product-quantity" at bounding box center [113, 213] width 8 height 8
type input "1"
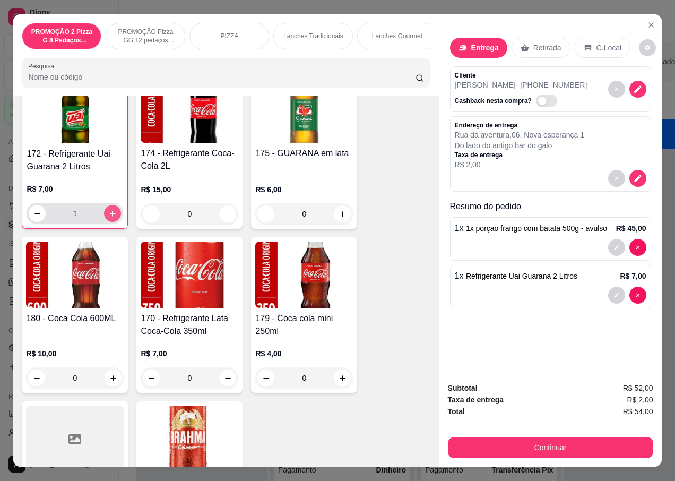
scroll to position [4429, 0]
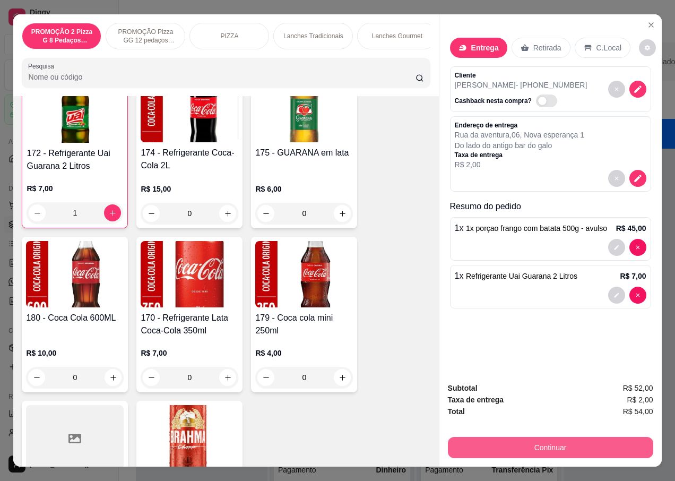
click at [518, 443] on button "Continuar" at bounding box center [550, 447] width 205 height 21
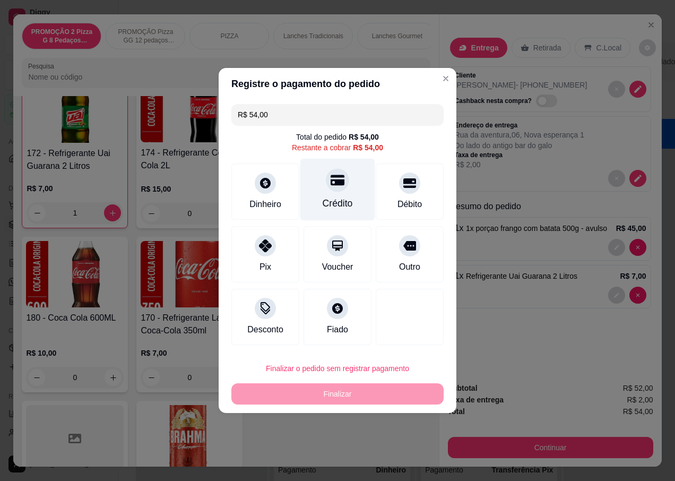
click at [344, 188] on div "Crédito" at bounding box center [337, 190] width 75 height 62
type input "R$ 0,00"
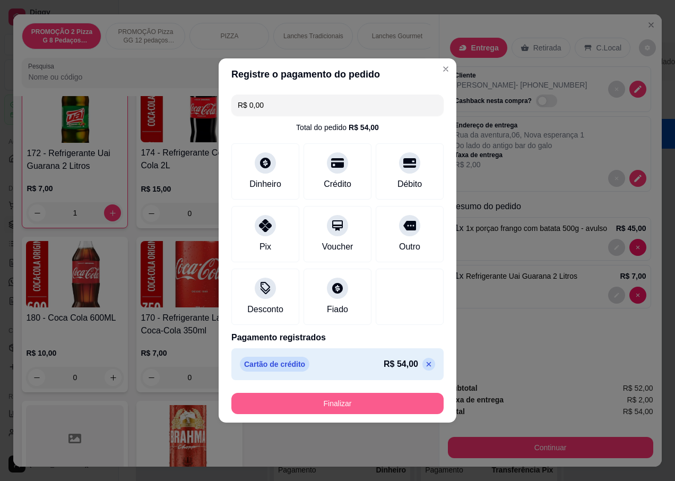
click at [267, 403] on button "Finalizar" at bounding box center [337, 403] width 212 height 21
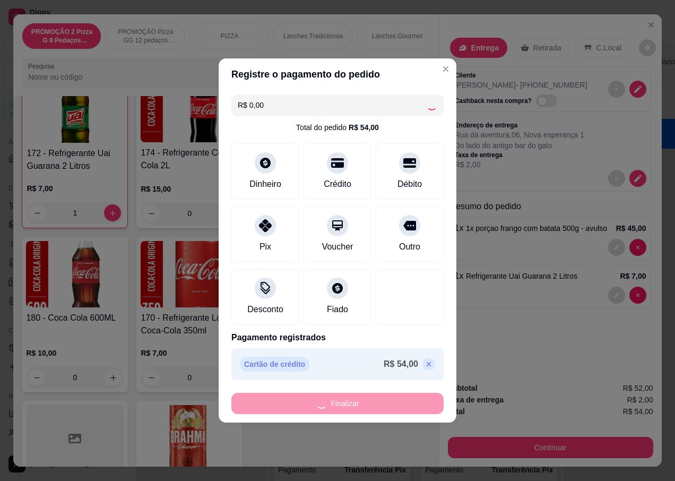
type input "0"
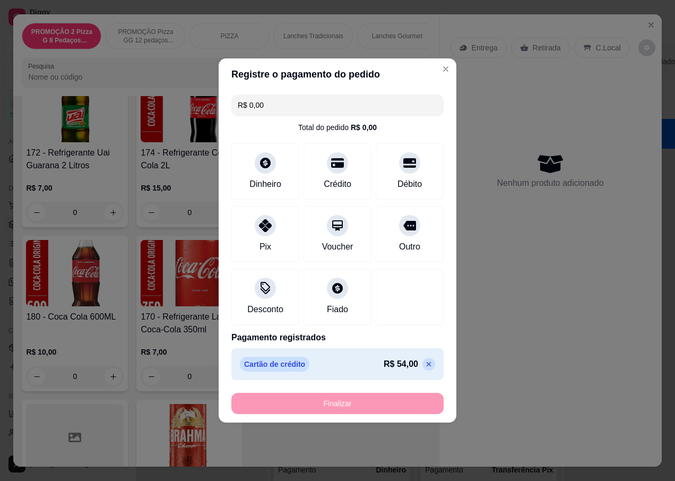
type input "-R$ 54,00"
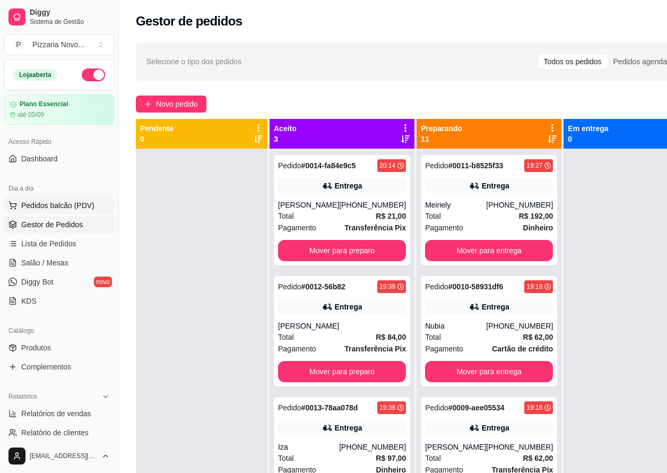
click at [39, 199] on button "Pedidos balcão (PDV)" at bounding box center [59, 205] width 110 height 17
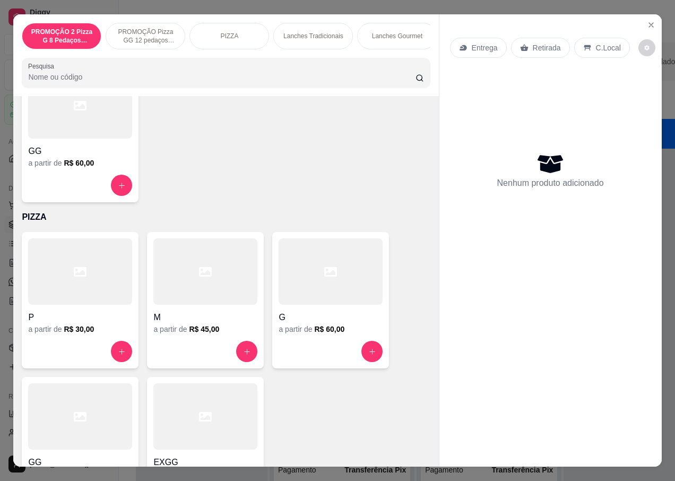
scroll to position [319, 0]
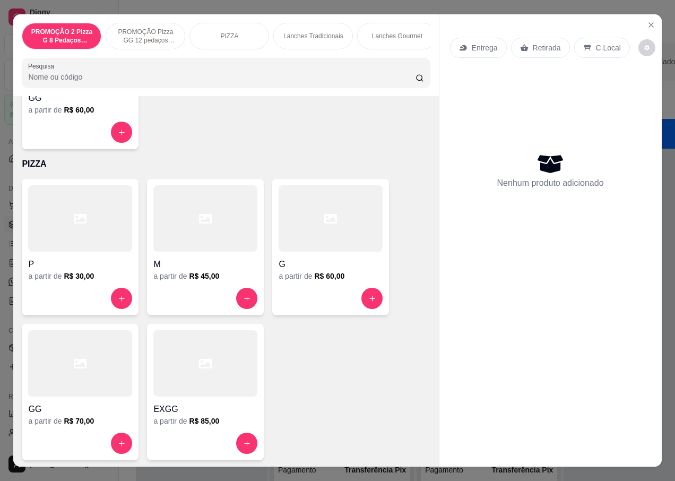
click at [53, 368] on div at bounding box center [80, 363] width 104 height 66
click at [99, 367] on div at bounding box center [80, 363] width 104 height 66
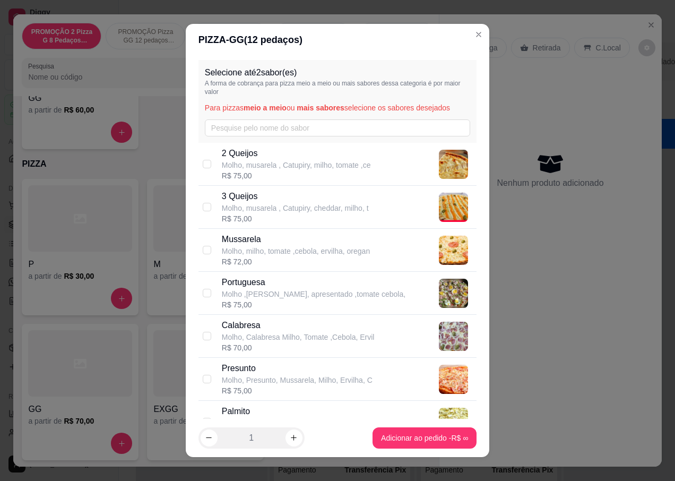
scroll to position [212, 0]
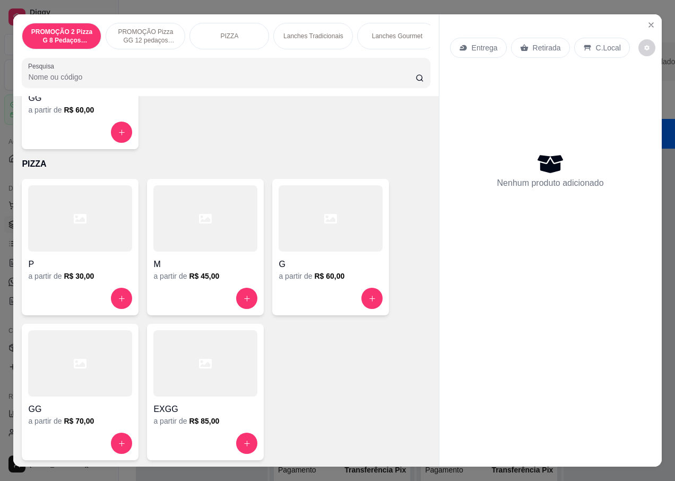
click at [167, 356] on div at bounding box center [205, 363] width 104 height 66
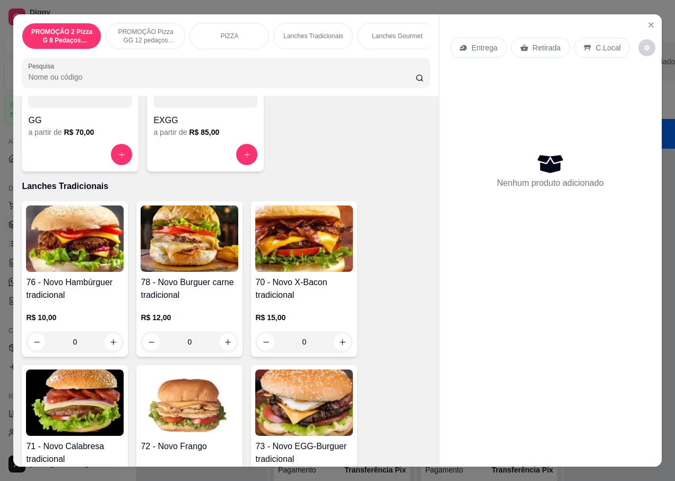
scroll to position [637, 0]
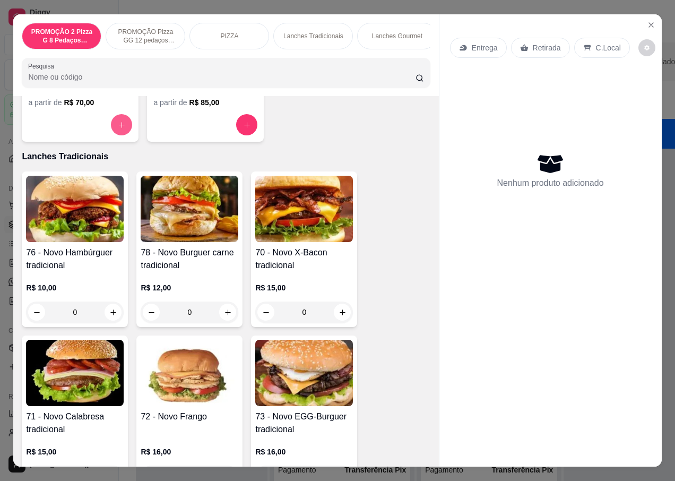
click at [118, 124] on button "increase-product-quantity" at bounding box center [121, 124] width 21 height 21
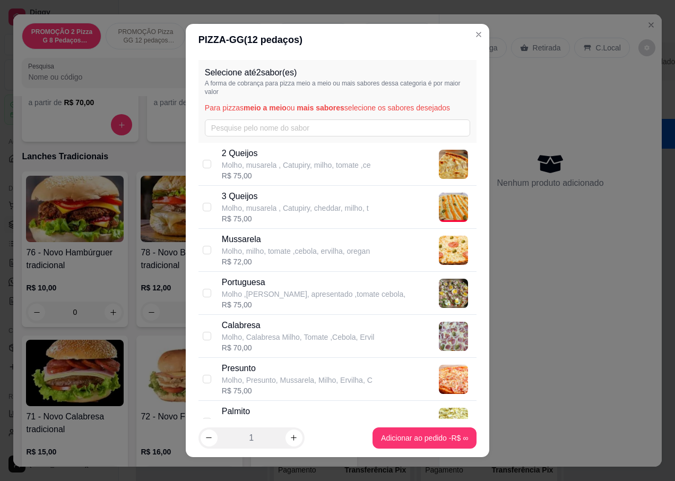
click at [241, 281] on p "Portuguesa" at bounding box center [314, 282] width 184 height 13
checkbox input "true"
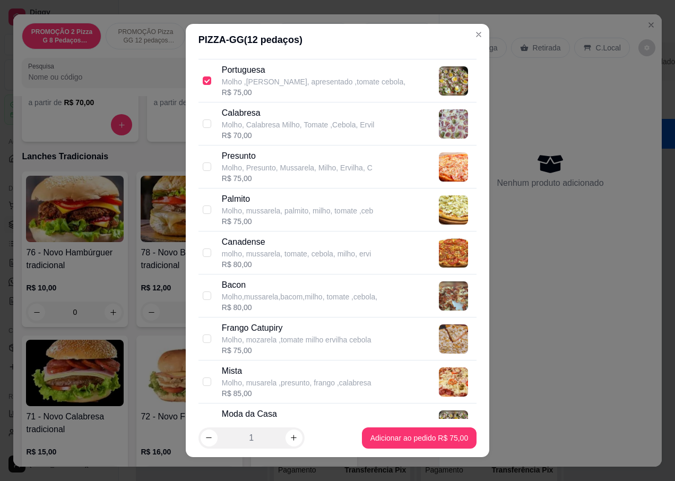
click at [268, 327] on p "Frango Catupiry" at bounding box center [297, 328] width 150 height 13
checkbox input "true"
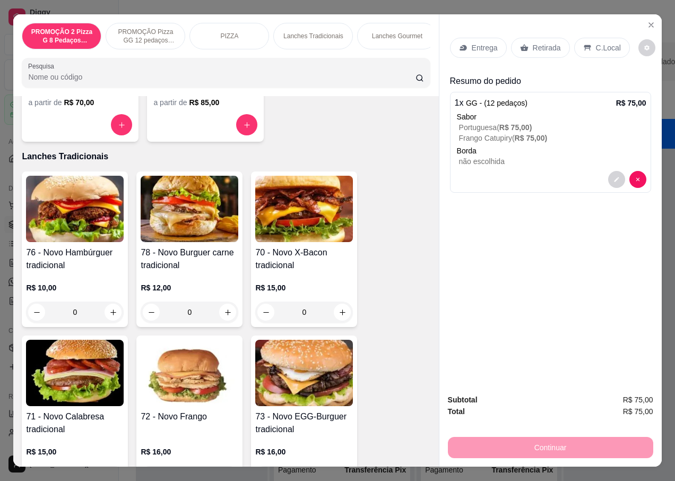
click at [480, 42] on p "Entrega" at bounding box center [485, 47] width 26 height 11
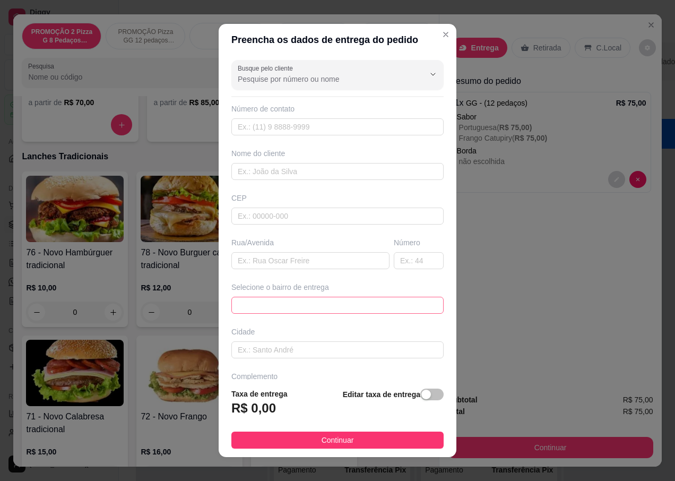
click at [323, 307] on span at bounding box center [338, 305] width 200 height 16
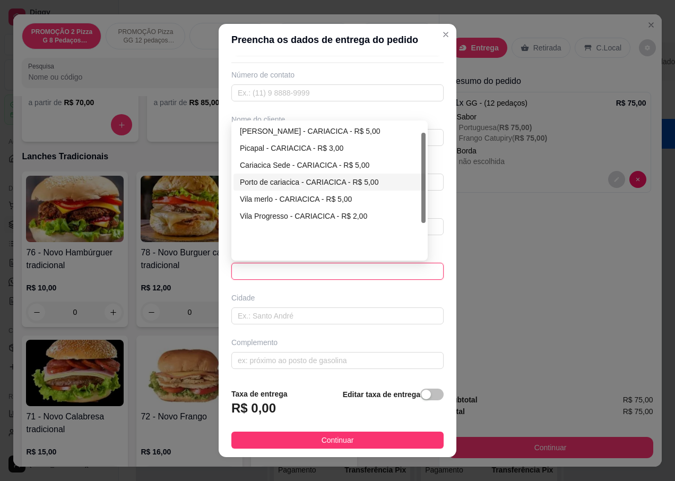
scroll to position [15, 0]
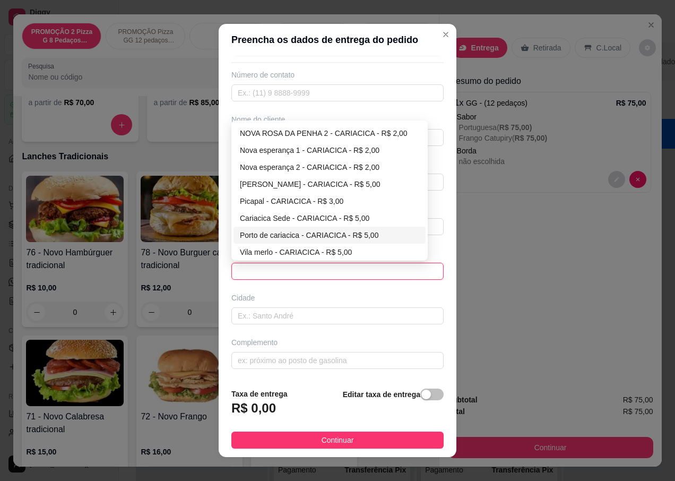
click at [297, 230] on div "Porto de cariacica - CARIACICA - R$ 5,00" at bounding box center [329, 235] width 179 height 12
type input "CARIACICA"
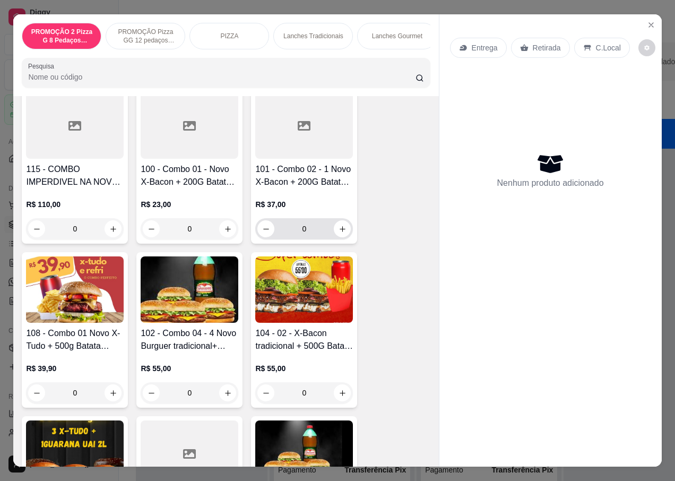
scroll to position [1699, 0]
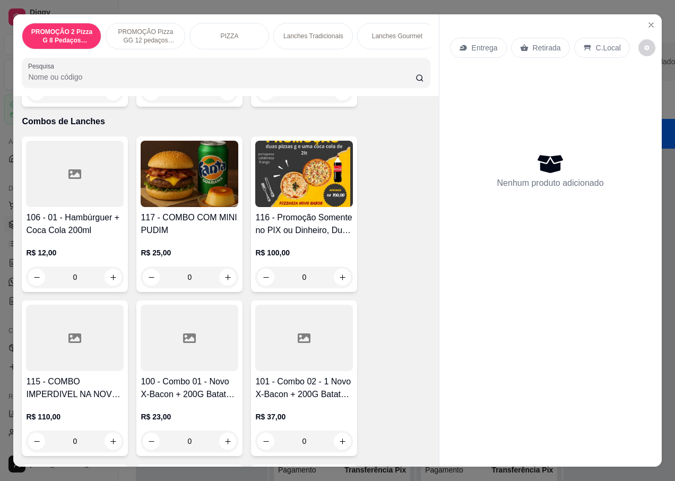
click at [340, 280] on div "0" at bounding box center [304, 277] width 98 height 21
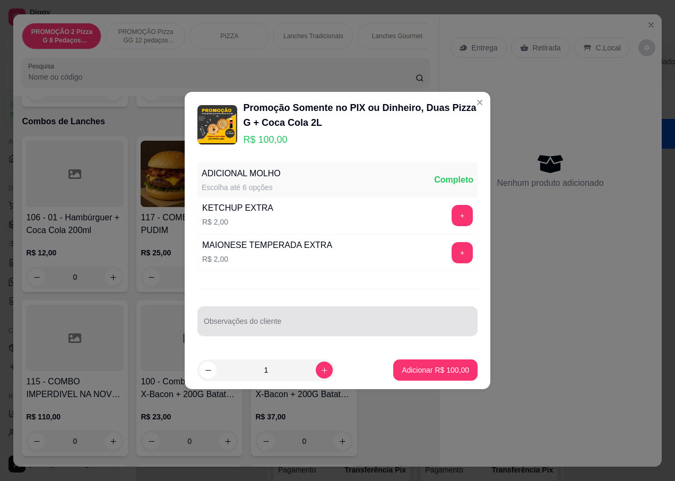
click at [246, 317] on div at bounding box center [338, 321] width 268 height 21
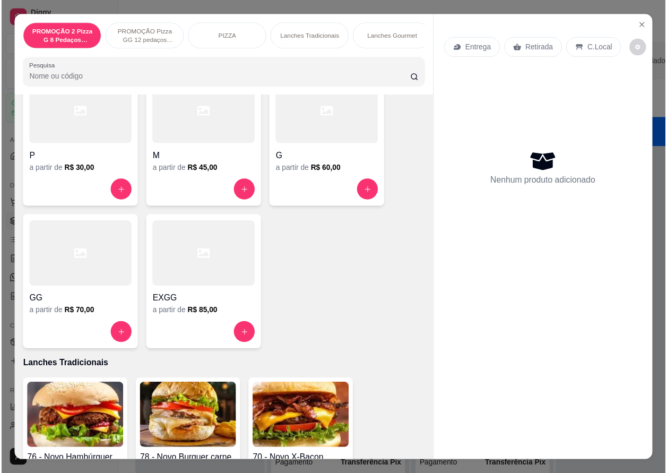
scroll to position [106, 0]
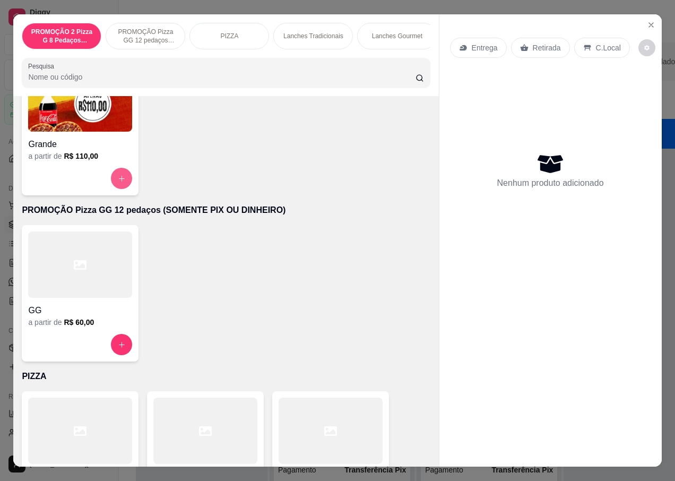
click at [121, 179] on icon "increase-product-quantity" at bounding box center [122, 179] width 8 height 8
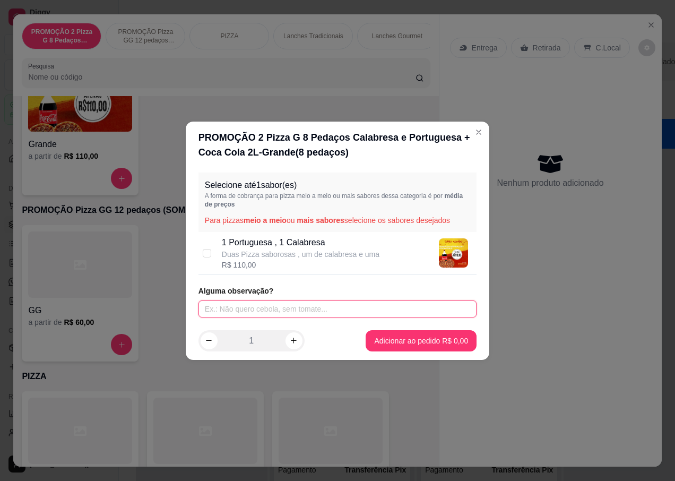
click at [241, 309] on input "text" at bounding box center [338, 308] width 278 height 17
click at [211, 254] on input "checkbox" at bounding box center [207, 253] width 8 height 8
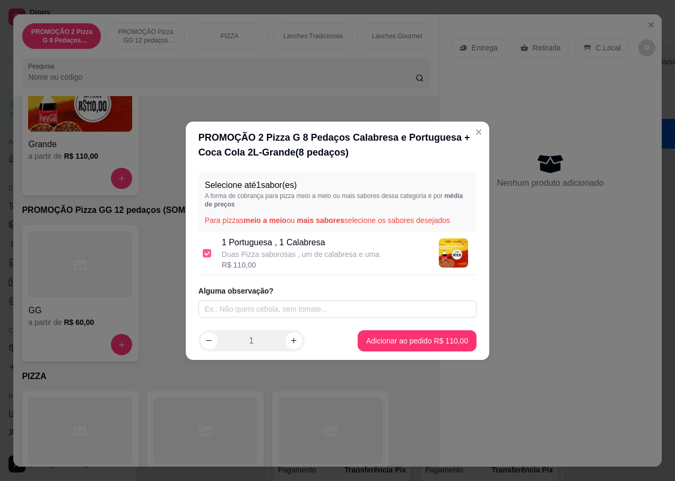
click at [211, 254] on input "checkbox" at bounding box center [207, 253] width 8 height 8
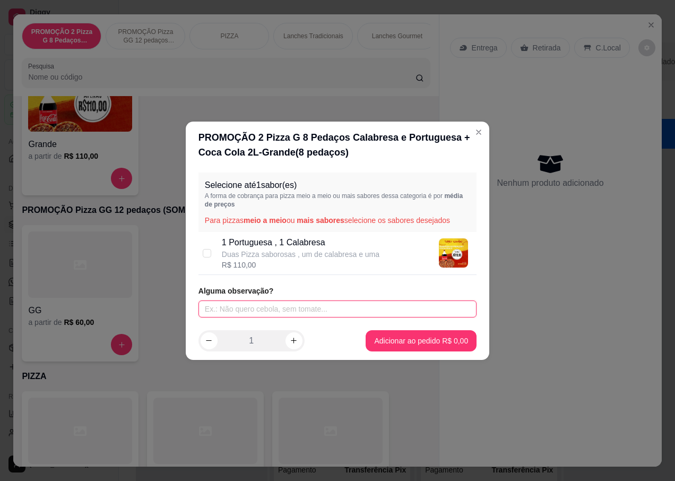
click at [236, 315] on input "text" at bounding box center [338, 308] width 278 height 17
click at [209, 251] on input "checkbox" at bounding box center [207, 253] width 8 height 8
checkbox input "true"
click at [253, 307] on input "text" at bounding box center [338, 308] width 278 height 17
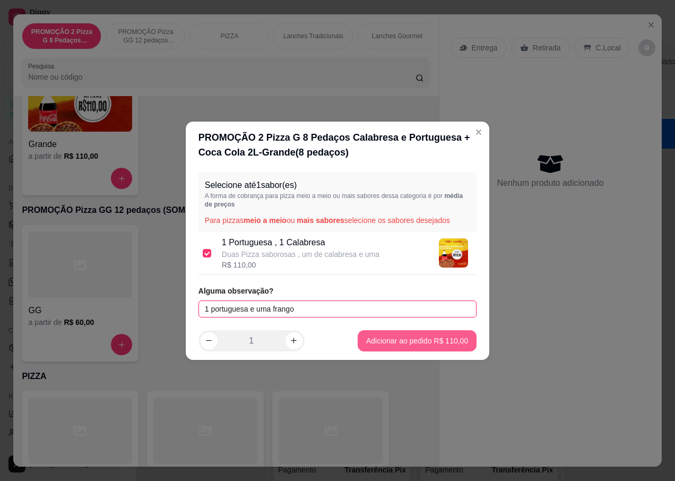
type input "1 portuguesa e uma frango"
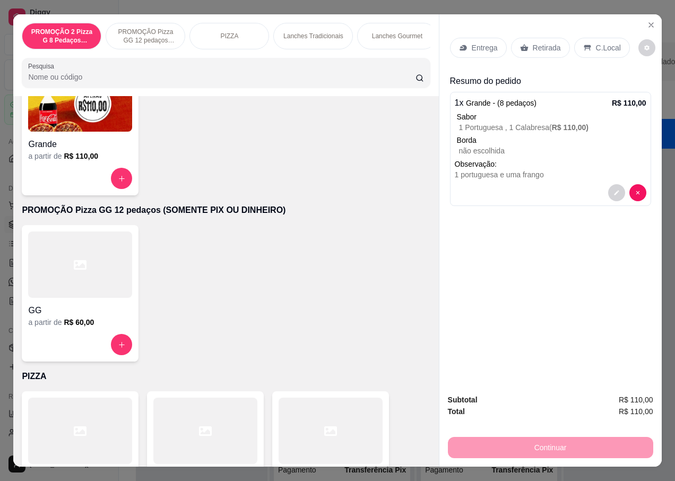
click at [480, 43] on p "Entrega" at bounding box center [485, 47] width 26 height 11
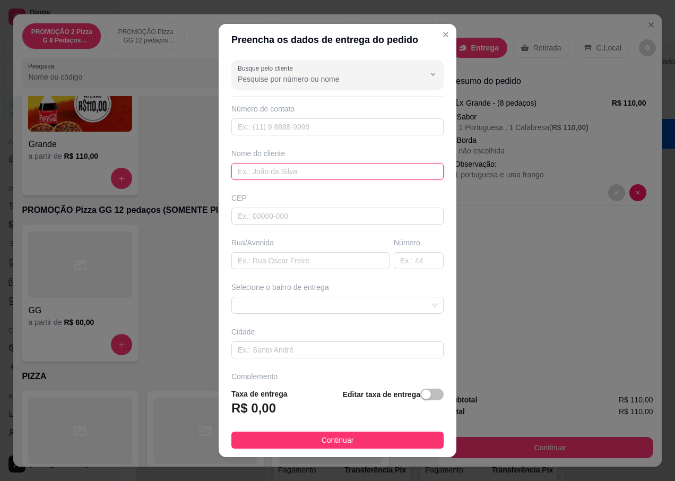
click at [307, 177] on input "text" at bounding box center [337, 171] width 212 height 17
click at [254, 172] on input "text" at bounding box center [337, 171] width 212 height 17
type input "[PERSON_NAME]"
click at [237, 256] on input "text" at bounding box center [310, 260] width 158 height 17
click at [406, 267] on input "text" at bounding box center [419, 260] width 50 height 17
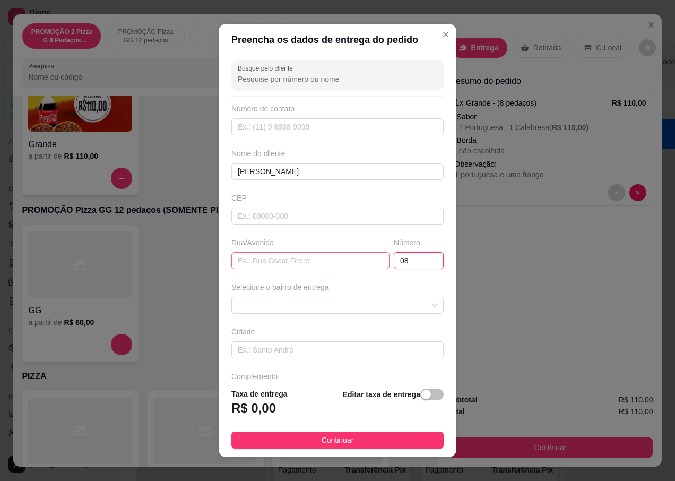
type input "08"
click at [350, 264] on input "text" at bounding box center [310, 260] width 158 height 17
click at [293, 305] on span at bounding box center [338, 305] width 200 height 16
type input "r das camelias porto belo"
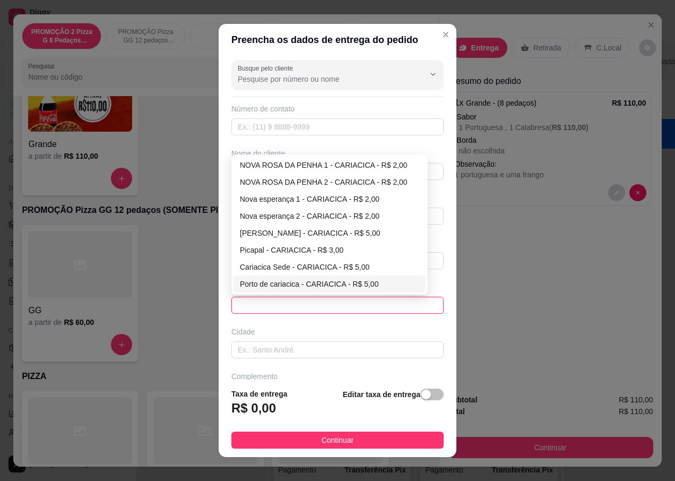
click at [288, 281] on div "Porto de cariacica - CARIACICA - R$ 5,00" at bounding box center [329, 284] width 179 height 12
type input "CARIACICA"
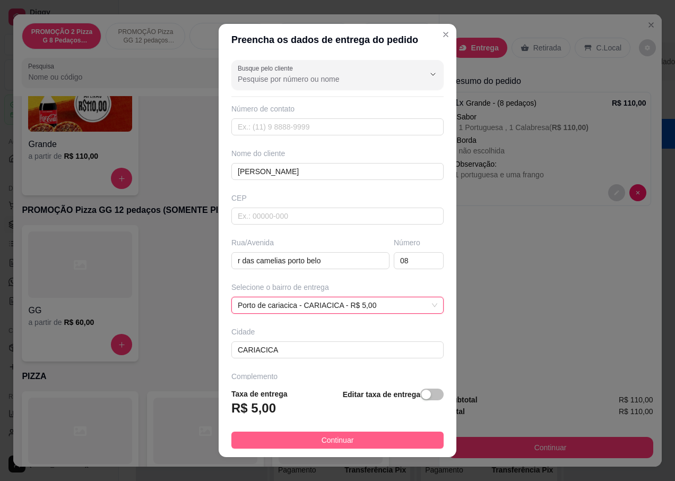
click at [285, 436] on button "Continuar" at bounding box center [337, 440] width 212 height 17
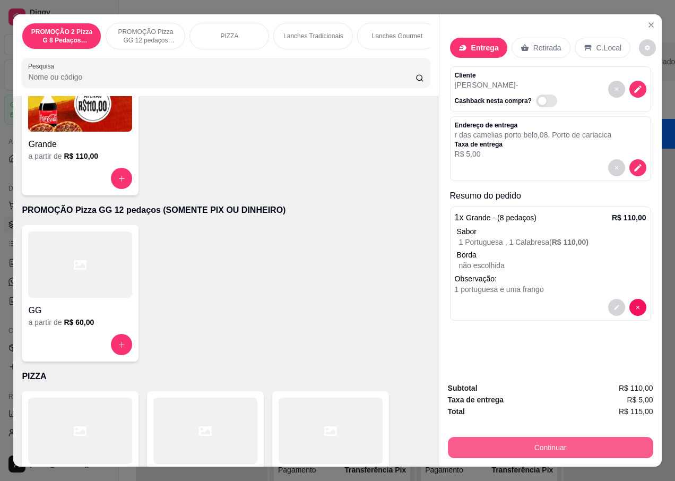
click at [487, 444] on button "Continuar" at bounding box center [550, 447] width 205 height 21
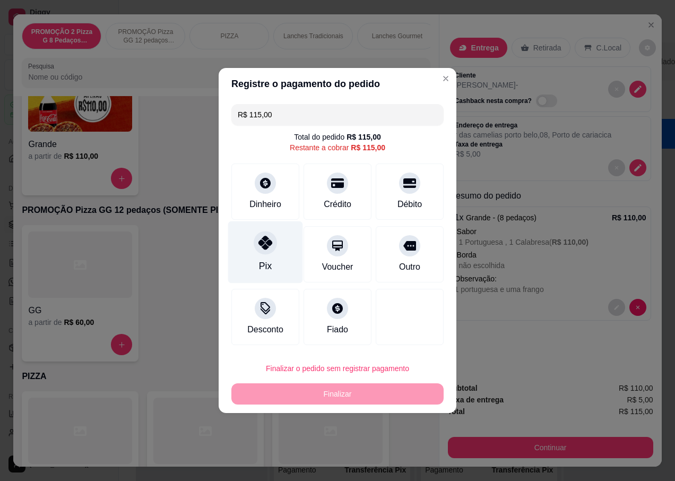
click at [284, 263] on div "Pix" at bounding box center [265, 252] width 75 height 62
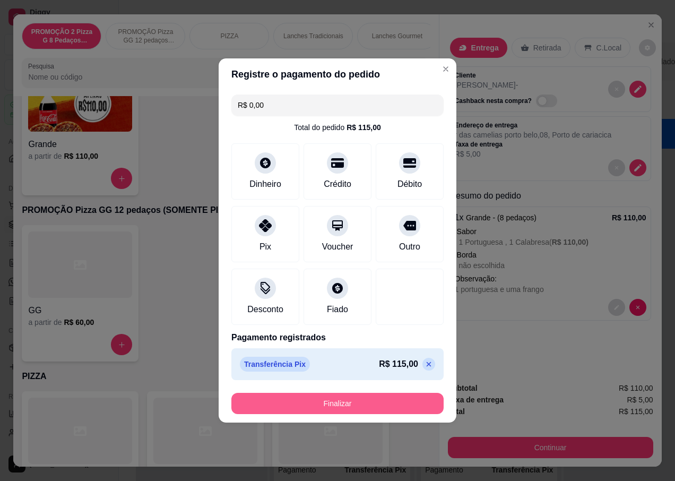
click at [305, 407] on button "Finalizar" at bounding box center [337, 403] width 212 height 21
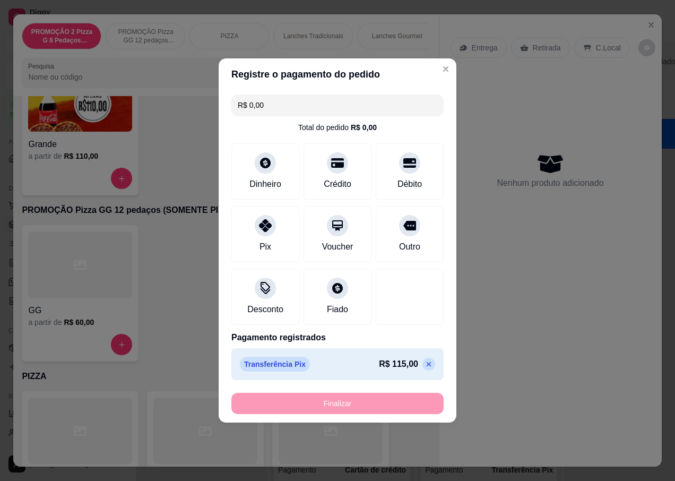
type input "-R$ 115,00"
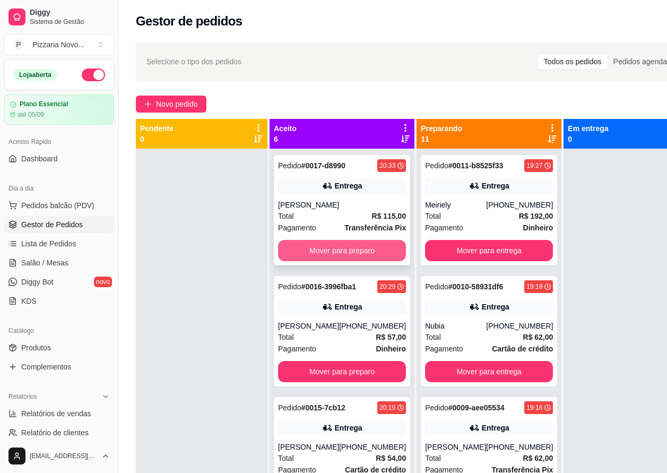
click at [343, 247] on button "Mover para preparo" at bounding box center [342, 250] width 128 height 21
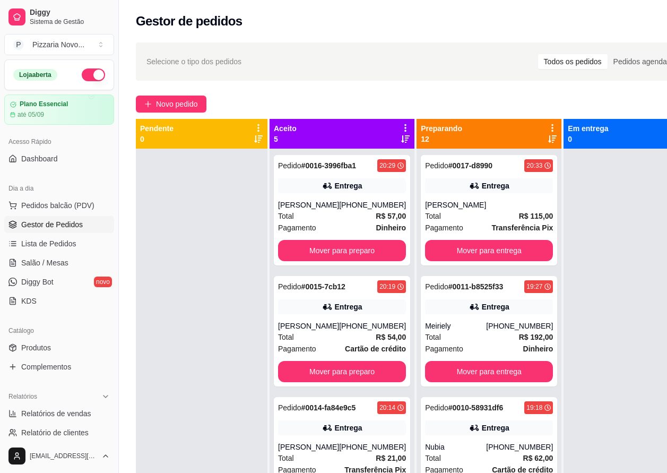
click at [343, 247] on div "Pedido # 0016-3996fba1 20:29 Entrega Francieli pani [PERSON_NAME] [PHONE_NUMBER…" at bounding box center [342, 210] width 136 height 110
click at [303, 258] on button "Mover para preparo" at bounding box center [342, 251] width 124 height 21
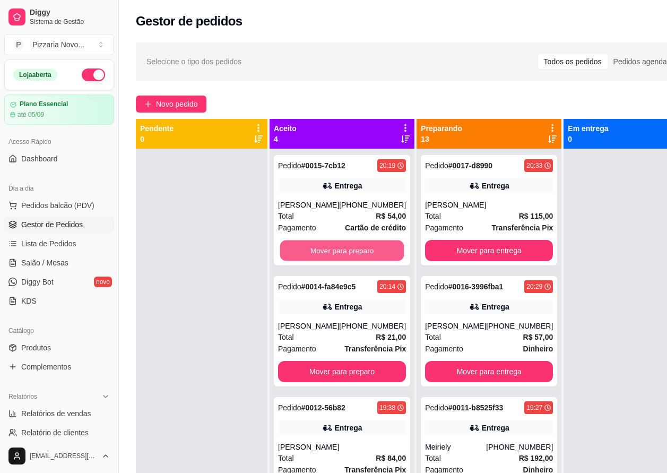
click at [303, 258] on button "Mover para preparo" at bounding box center [342, 251] width 124 height 21
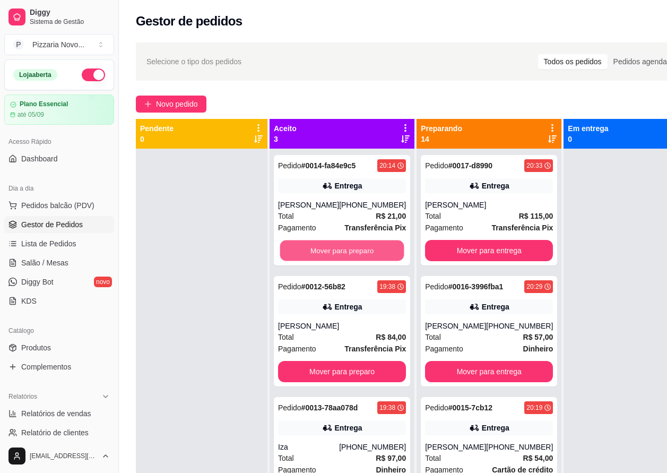
click at [303, 258] on button "Mover para preparo" at bounding box center [342, 251] width 124 height 21
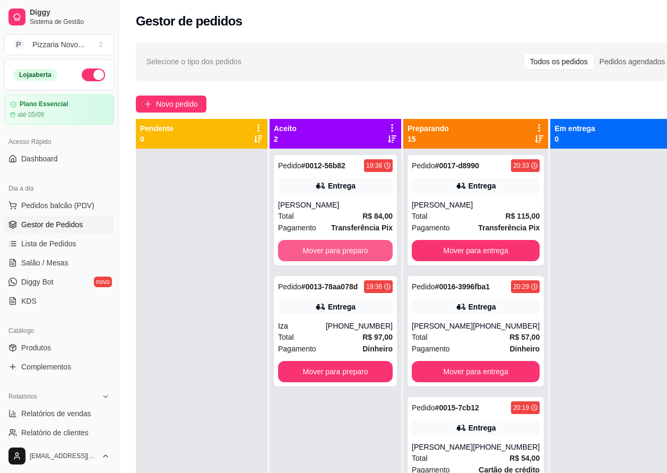
click at [303, 258] on button "Mover para preparo" at bounding box center [335, 250] width 115 height 21
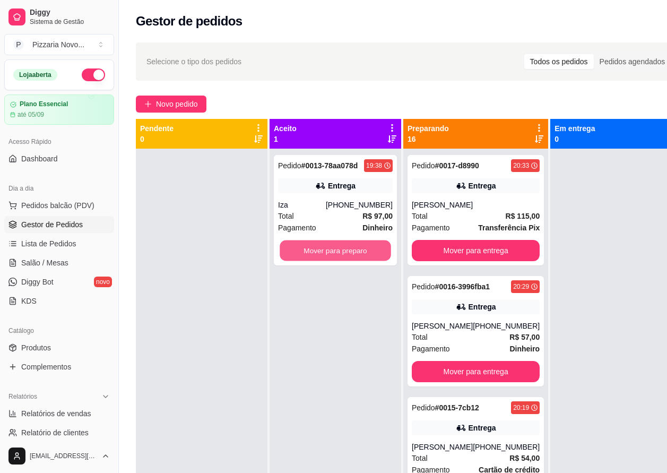
click at [303, 258] on button "Mover para preparo" at bounding box center [335, 251] width 111 height 21
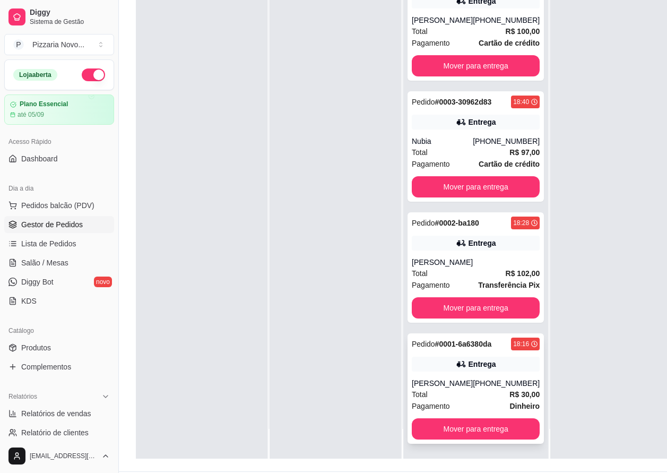
scroll to position [170, 0]
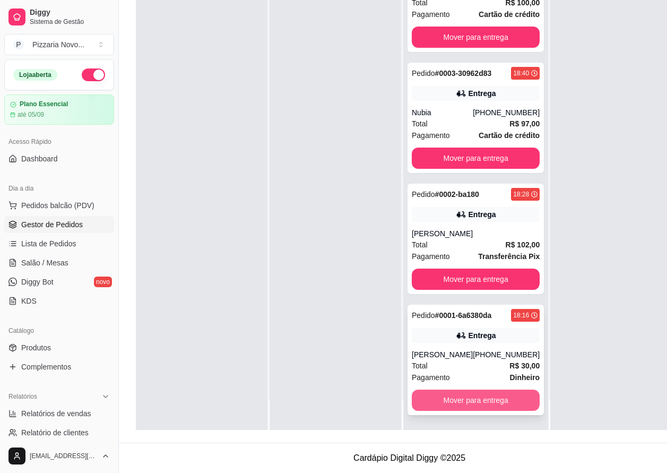
click at [493, 406] on button "Mover para entrega" at bounding box center [476, 400] width 128 height 21
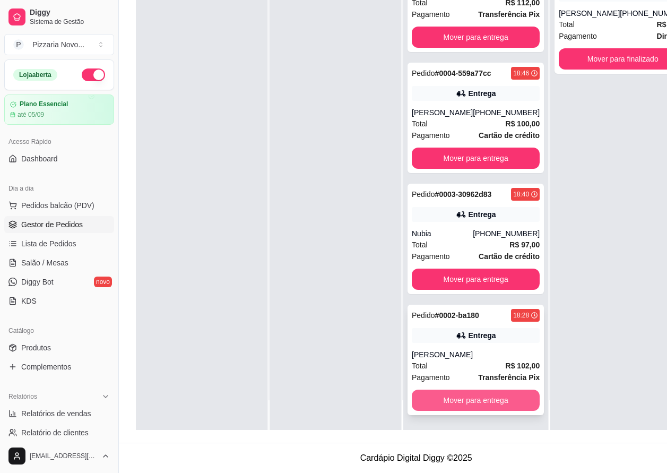
scroll to position [1477, 0]
click at [493, 395] on button "Mover para entrega" at bounding box center [476, 400] width 128 height 21
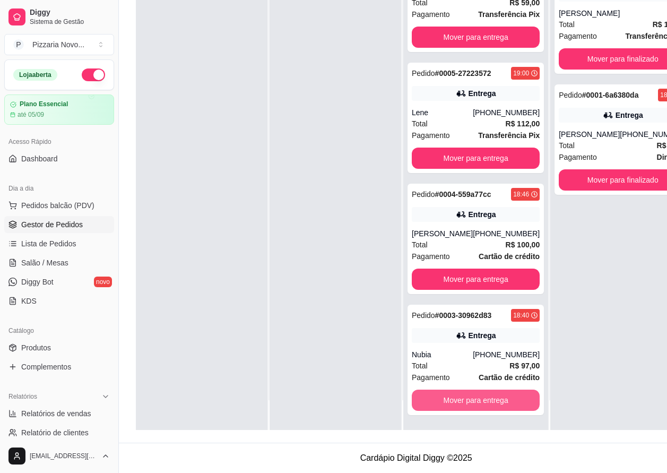
click at [493, 395] on button "Mover para entrega" at bounding box center [476, 400] width 128 height 21
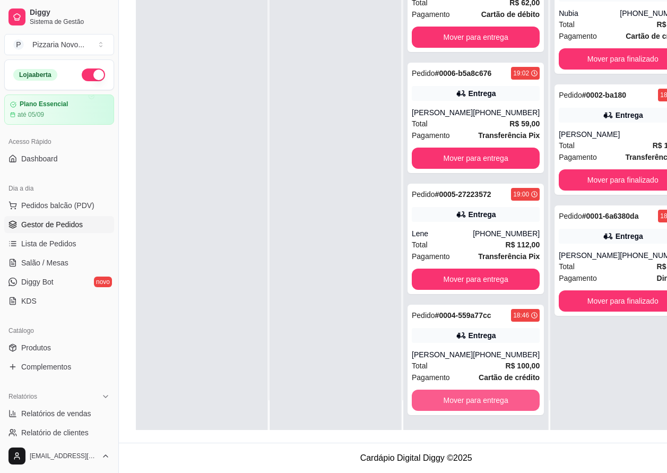
click at [493, 395] on button "Mover para entrega" at bounding box center [476, 400] width 128 height 21
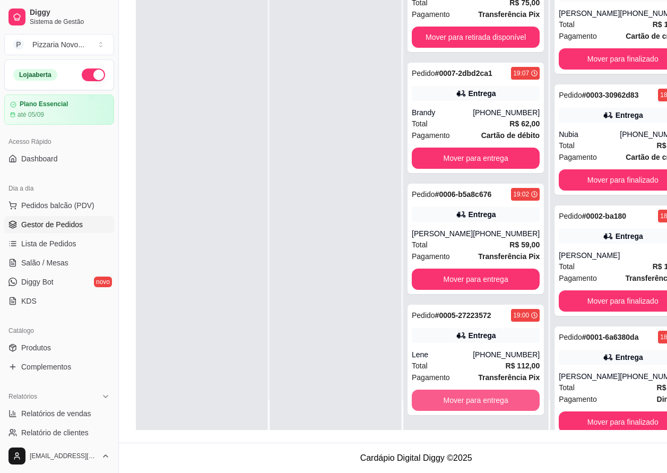
click at [493, 395] on button "Mover para entrega" at bounding box center [476, 400] width 128 height 21
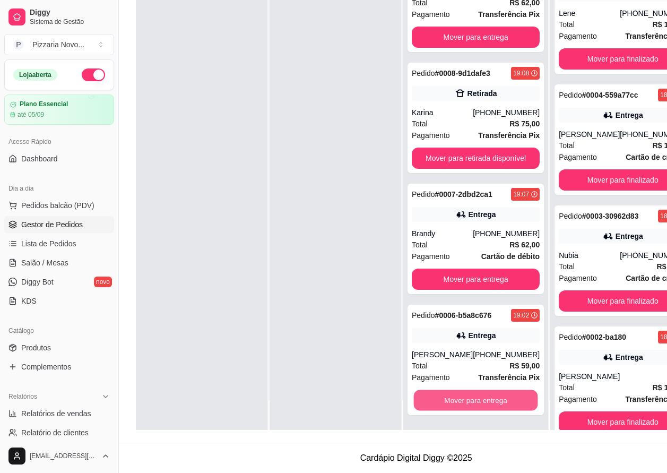
click at [493, 395] on button "Mover para entrega" at bounding box center [476, 400] width 124 height 21
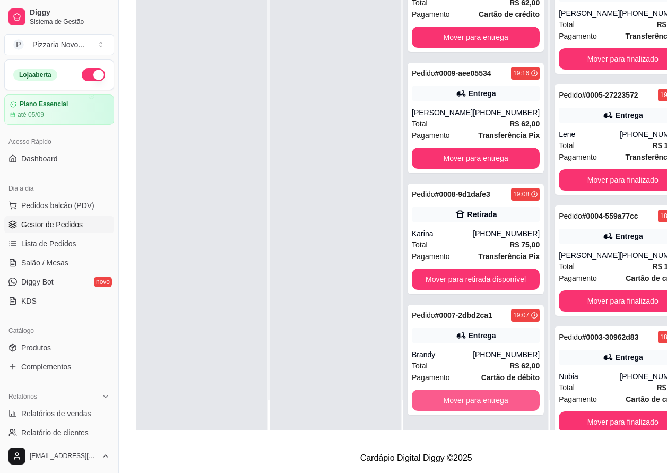
click at [493, 395] on button "Mover para entrega" at bounding box center [476, 400] width 128 height 21
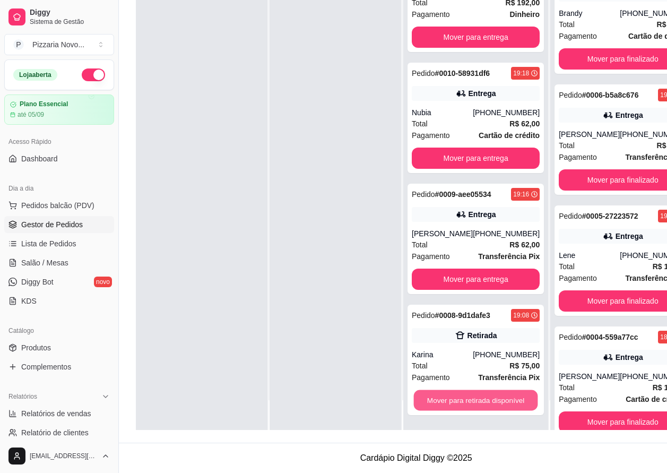
click at [493, 395] on button "Mover para retirada disponível" at bounding box center [476, 400] width 124 height 21
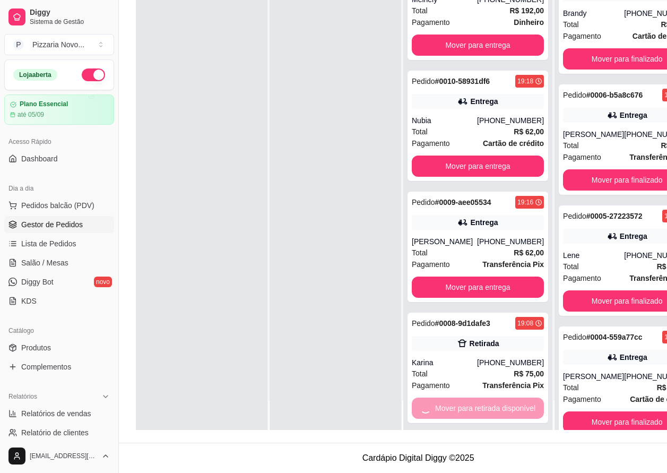
scroll to position [655, 0]
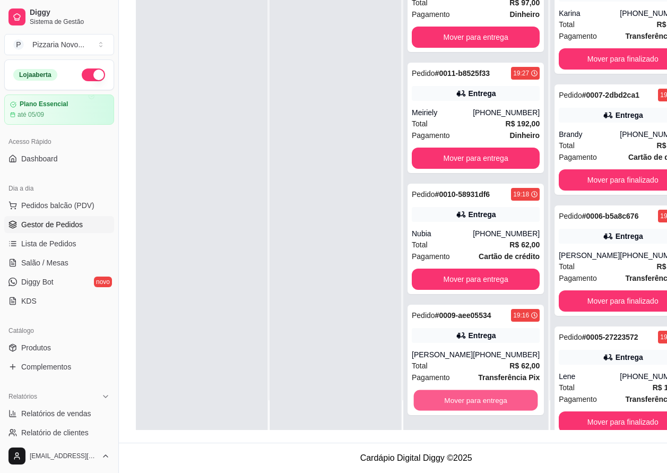
click at [493, 395] on button "Mover para entrega" at bounding box center [476, 400] width 124 height 21
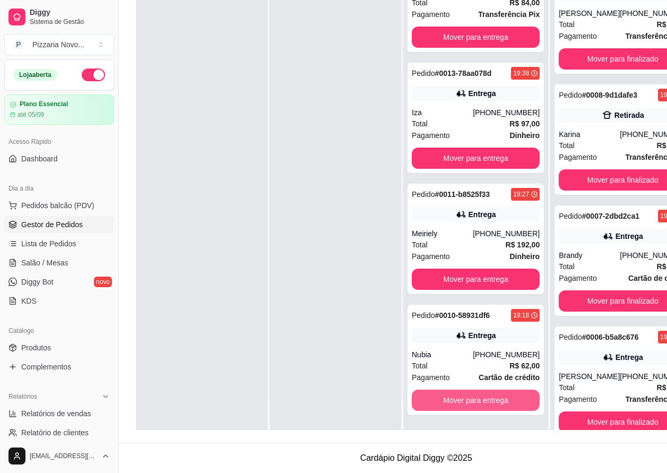
scroll to position [521, 0]
click at [493, 395] on button "Mover para entrega" at bounding box center [476, 400] width 128 height 21
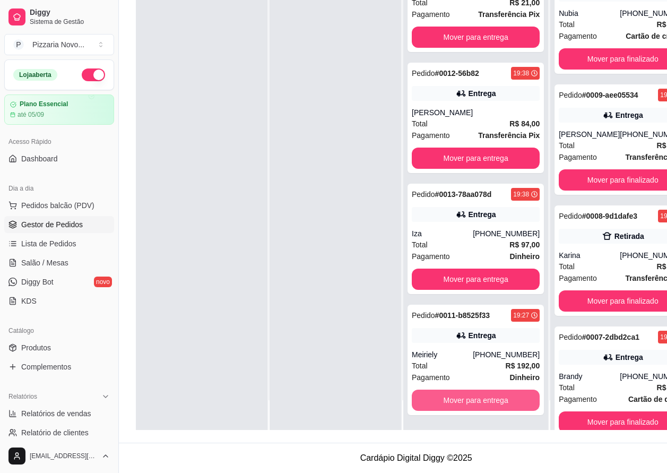
scroll to position [400, 0]
click at [493, 395] on button "Mover para entrega" at bounding box center [476, 400] width 128 height 21
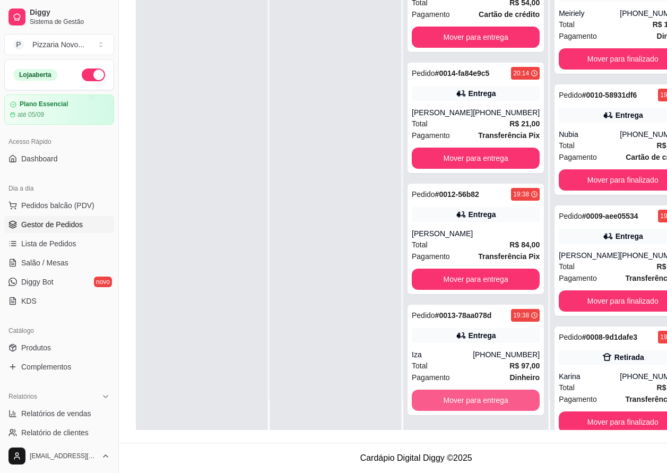
click at [493, 395] on button "Mover para entrega" at bounding box center [476, 400] width 128 height 21
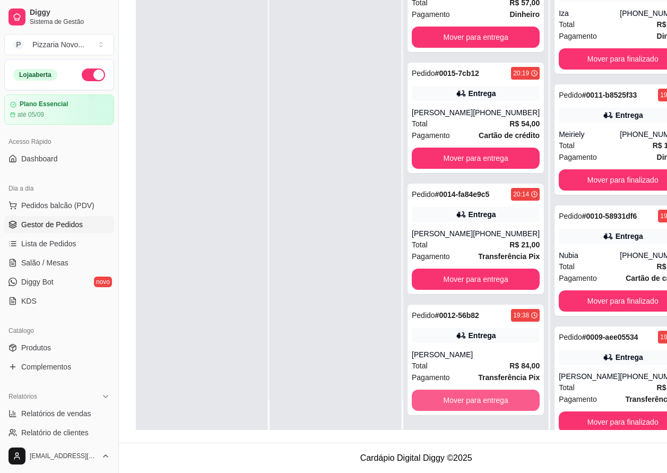
scroll to position [145, 0]
click at [493, 395] on button "Mover para entrega" at bounding box center [476, 400] width 128 height 21
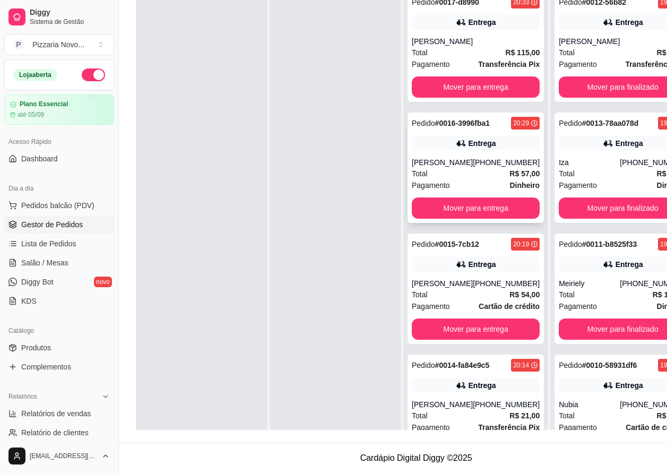
scroll to position [0, 0]
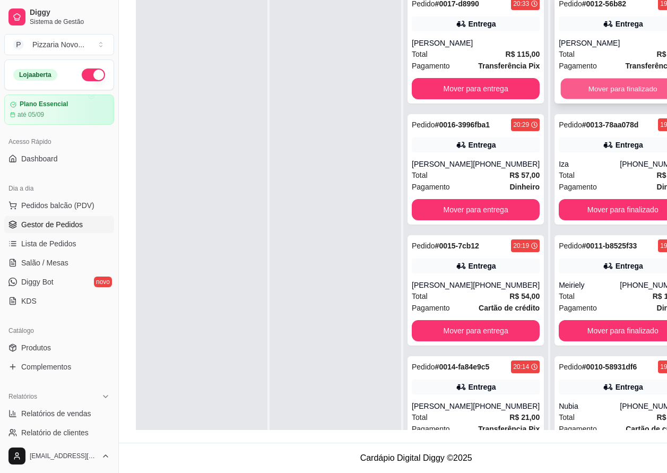
click at [580, 84] on button "Mover para finalizado" at bounding box center [623, 89] width 124 height 21
click at [580, 92] on button "Mover para finalizado" at bounding box center [623, 89] width 124 height 21
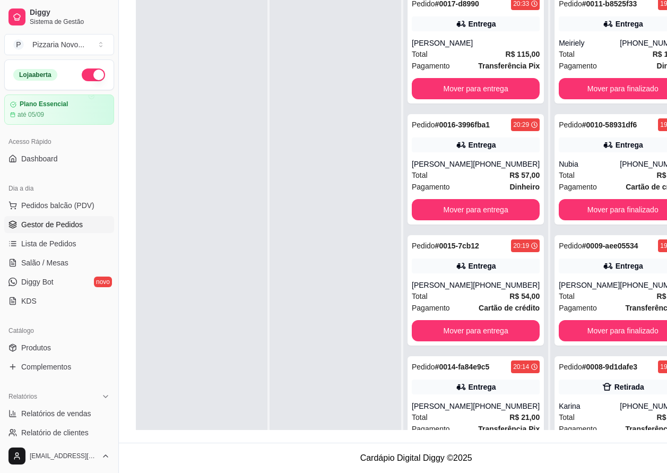
click at [580, 92] on div "Pedido # 0011-b8525f33 19:27 Entrega Meiriely [PHONE_NUMBER] Total R$ 192,00 Pa…" at bounding box center [623, 48] width 136 height 110
click at [582, 93] on button "Mover para finalizado" at bounding box center [623, 88] width 128 height 21
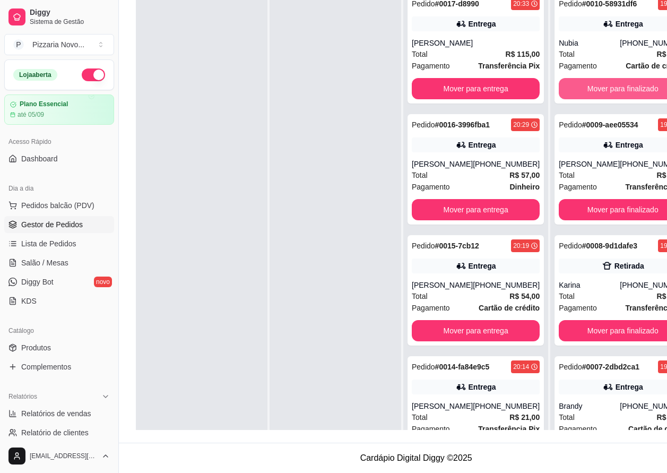
click at [582, 93] on button "Mover para finalizado" at bounding box center [623, 88] width 128 height 21
click at [582, 96] on button "Mover para finalizado" at bounding box center [623, 88] width 128 height 21
click at [582, 99] on button "Mover para finalizado" at bounding box center [623, 88] width 128 height 21
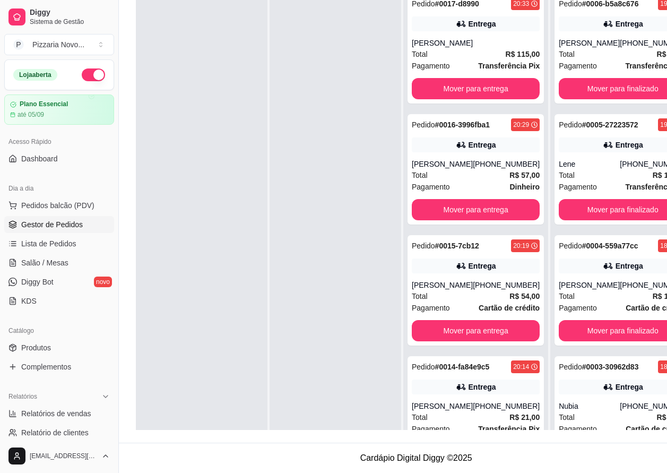
click at [582, 99] on div "Pedido # 0006-b5a8c676 19:02 Entrega [PERSON_NAME] [PHONE_NUMBER] Total R$ 59,0…" at bounding box center [623, 48] width 136 height 110
click at [581, 99] on button "Mover para finalizado" at bounding box center [623, 88] width 128 height 21
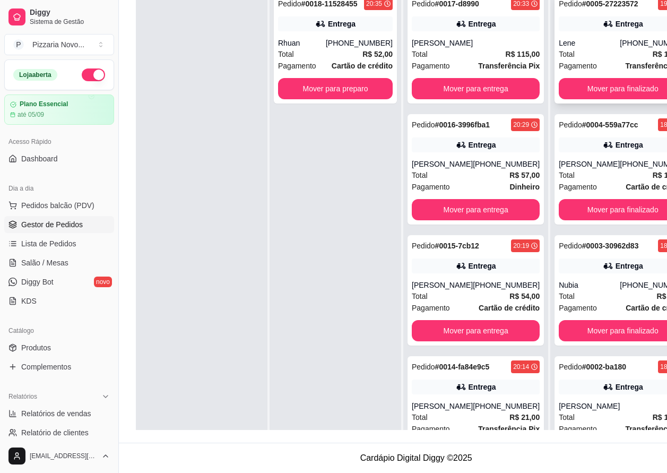
click at [581, 104] on div "Pedido # 0005-27223572 19:00 Entrega Lene [PHONE_NUMBER] Total R$ 112,00 Pagame…" at bounding box center [623, 48] width 136 height 110
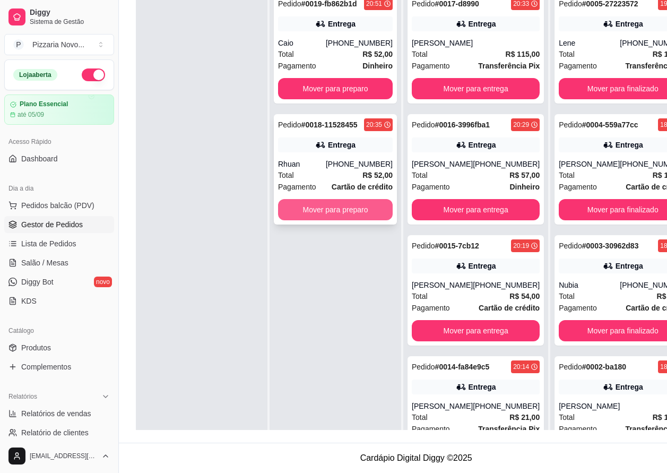
click at [352, 219] on button "Mover para preparo" at bounding box center [335, 209] width 115 height 21
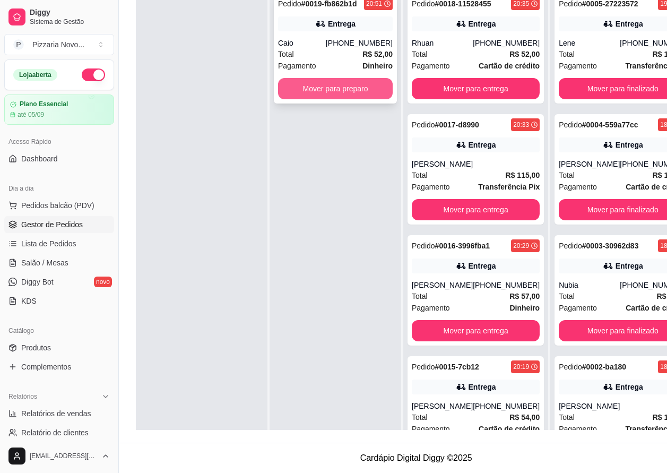
click at [338, 88] on button "Mover para preparo" at bounding box center [335, 88] width 115 height 21
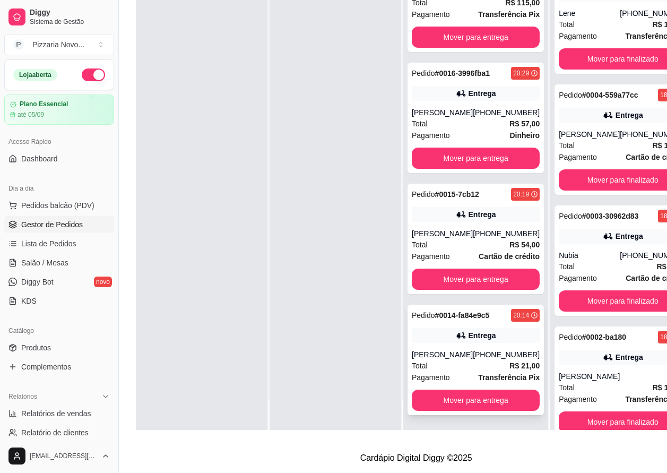
scroll to position [170, 0]
click at [486, 406] on button "Mover para entrega" at bounding box center [476, 400] width 128 height 21
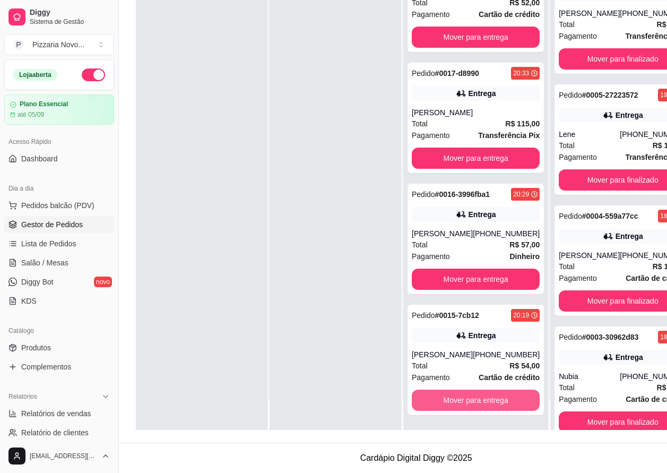
click at [486, 406] on button "Mover para entrega" at bounding box center [476, 400] width 128 height 21
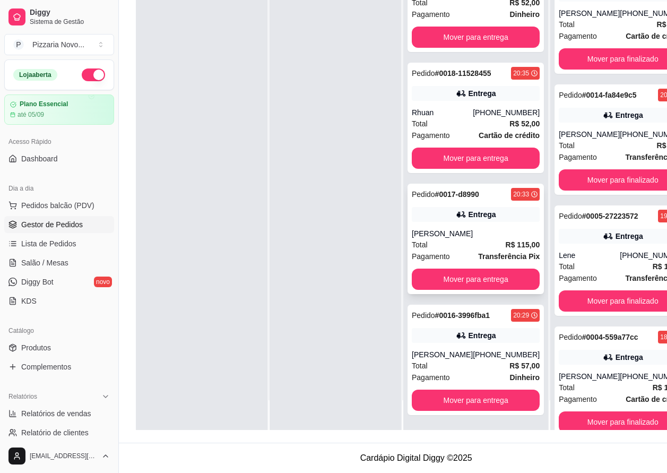
scroll to position [37, 0]
click at [469, 239] on div "Total R$ 115,00" at bounding box center [476, 245] width 128 height 12
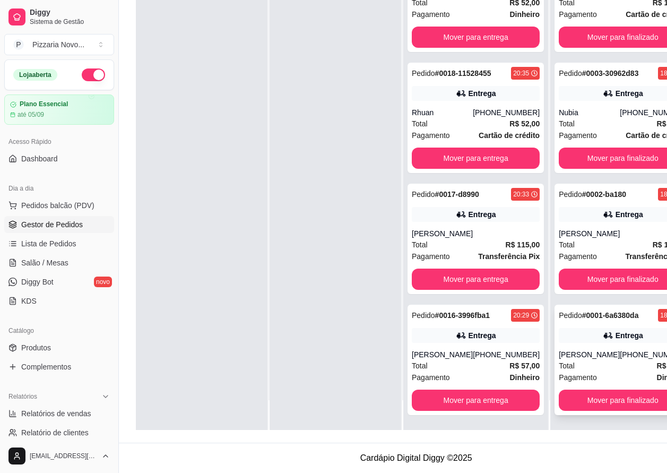
scroll to position [170, 0]
click at [631, 401] on button "Mover para finalizado" at bounding box center [623, 400] width 128 height 21
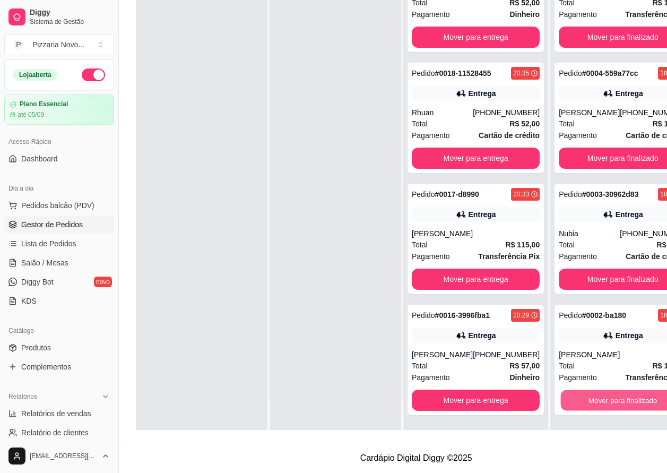
click at [631, 401] on button "Mover para finalizado" at bounding box center [623, 400] width 124 height 21
click at [631, 401] on button "Mover para finalizado" at bounding box center [623, 400] width 128 height 21
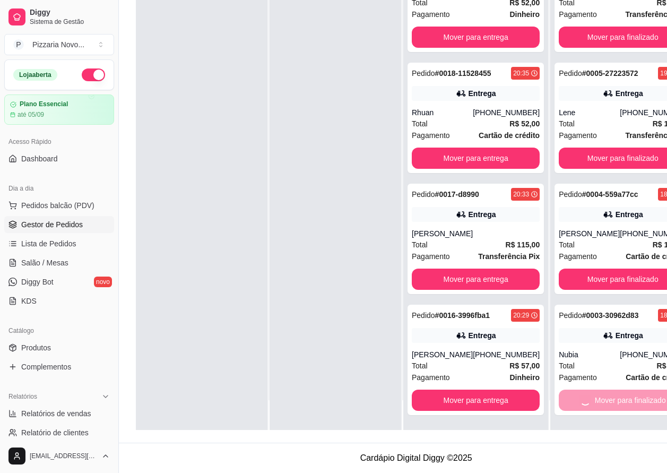
scroll to position [39, 0]
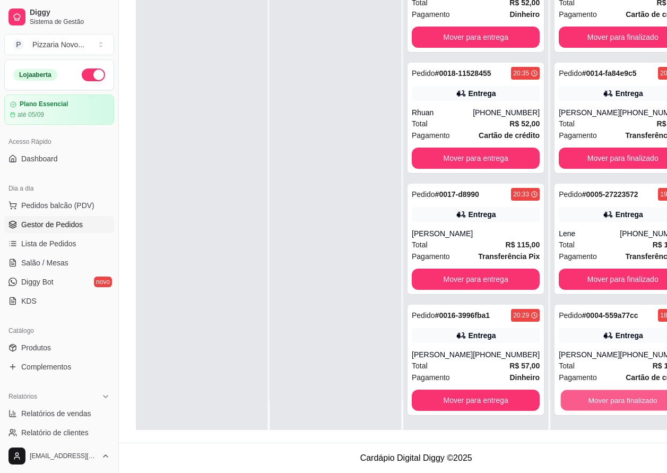
click at [631, 401] on button "Mover para finalizado" at bounding box center [623, 400] width 124 height 21
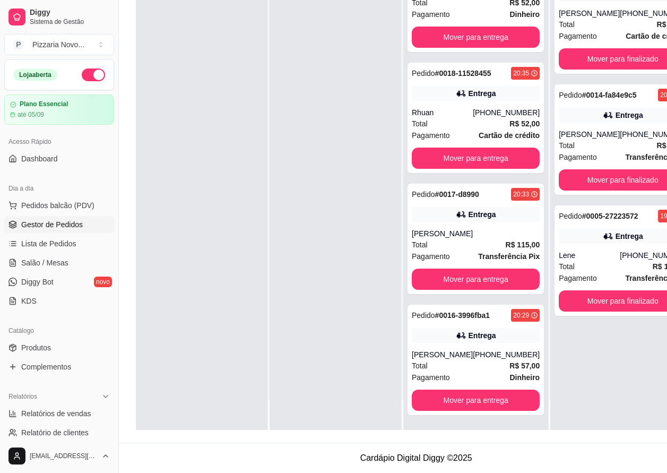
scroll to position [0, 0]
click at [576, 298] on button "Mover para finalizado" at bounding box center [623, 300] width 128 height 21
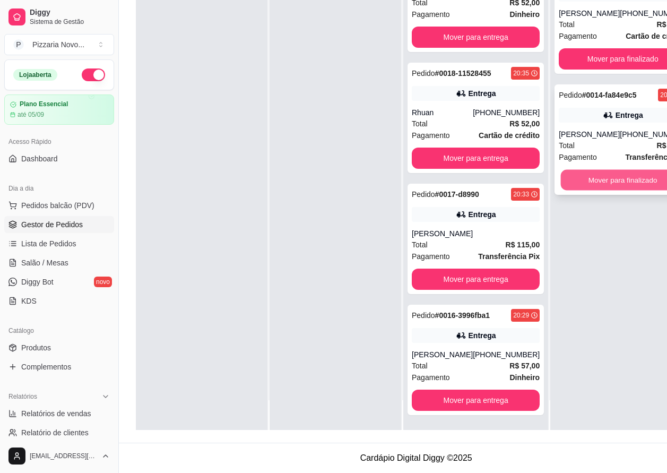
click at [609, 177] on button "Mover para finalizado" at bounding box center [623, 180] width 124 height 21
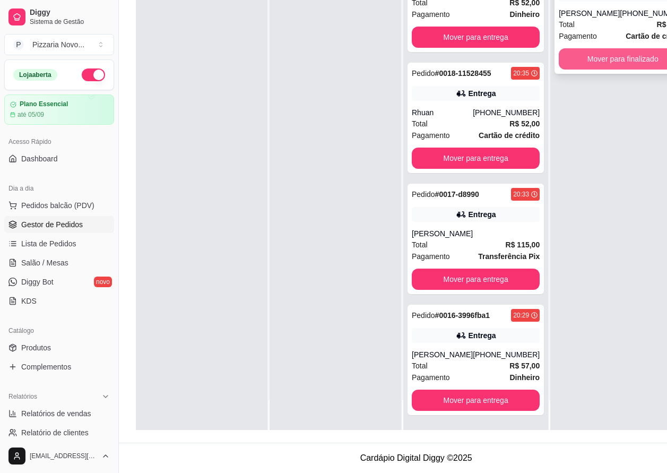
click at [578, 56] on button "Mover para finalizado" at bounding box center [623, 58] width 128 height 21
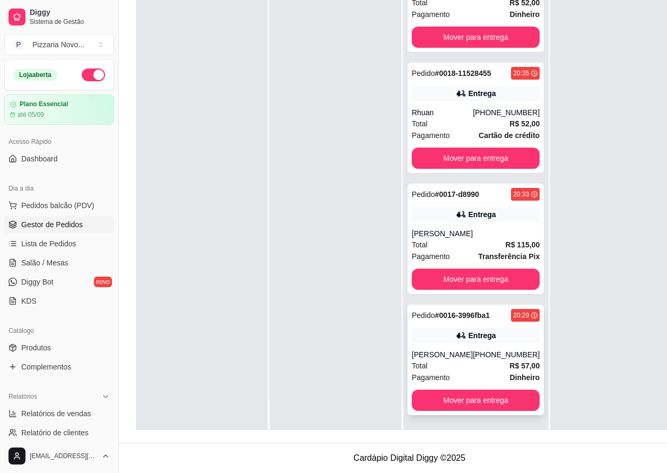
scroll to position [170, 0]
click at [32, 207] on span "Pedidos balcão (PDV)" at bounding box center [57, 205] width 73 height 11
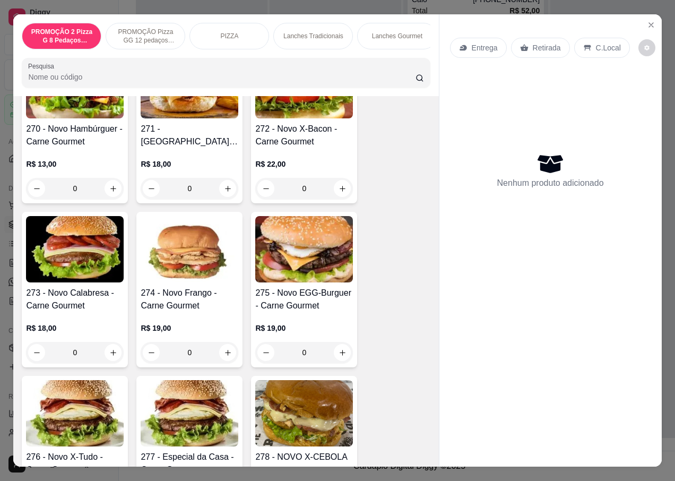
scroll to position [1646, 0]
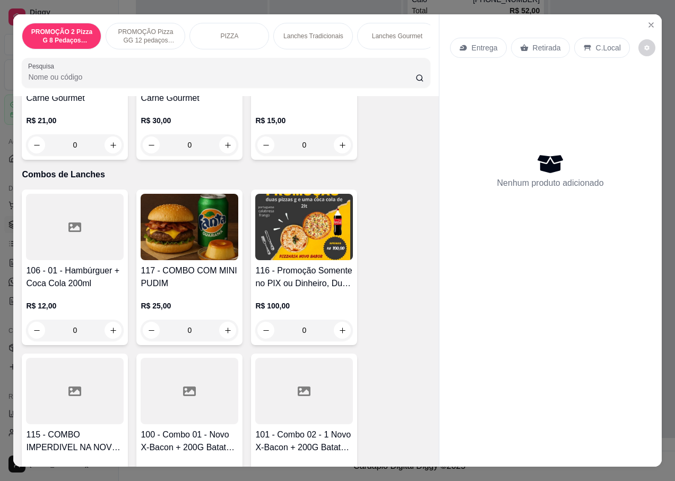
click at [335, 329] on div "0" at bounding box center [304, 330] width 98 height 21
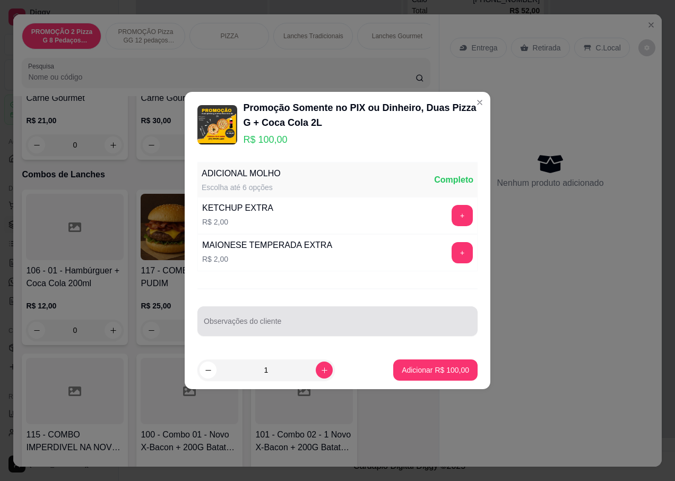
click at [237, 327] on input "Observações do cliente" at bounding box center [338, 325] width 268 height 11
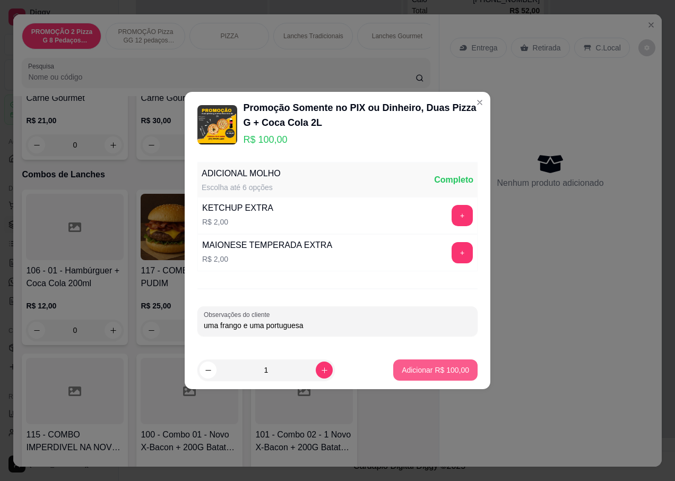
type input "uma frango e uma portuguesa"
click at [399, 376] on button "Adicionar R$ 100,00" at bounding box center [436, 370] width 82 height 21
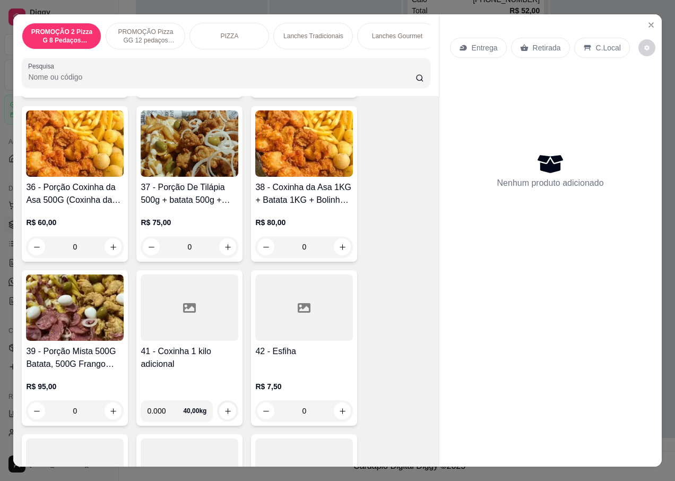
scroll to position [3557, 0]
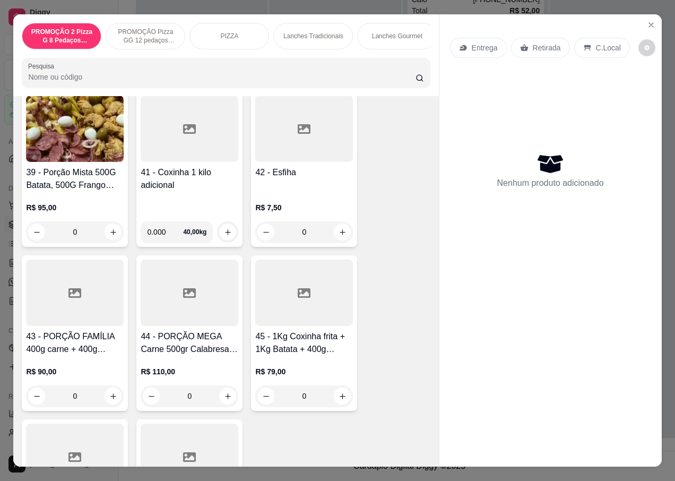
click at [90, 192] on h4 "39 - Porção Mista 500G Batata, 500G Frango 400G Calabresa, 400G Bolinha Aipim E…" at bounding box center [75, 178] width 98 height 25
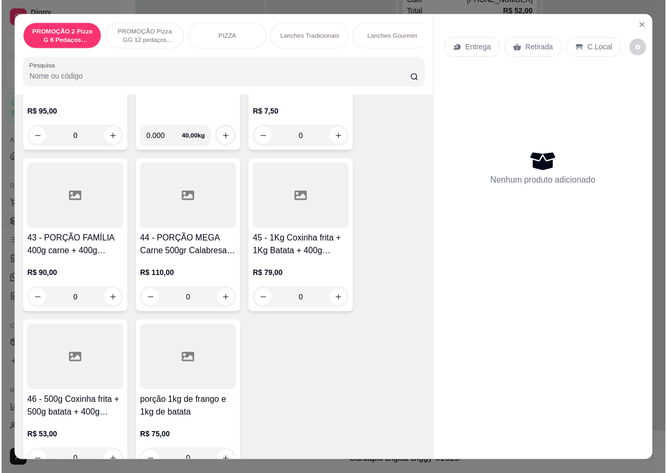
scroll to position [3716, 0]
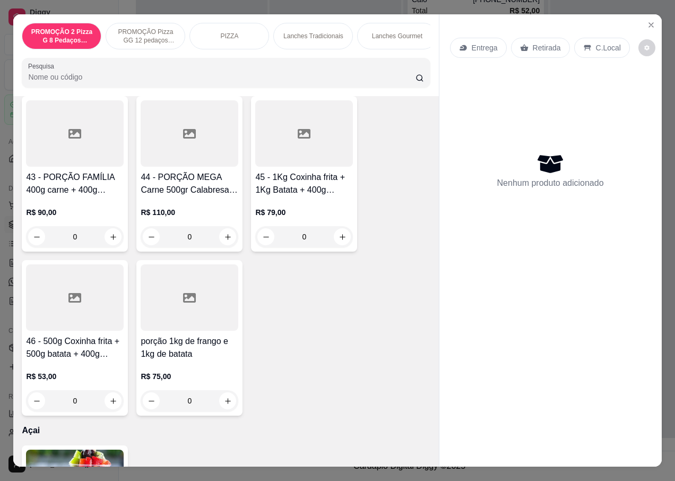
click at [193, 115] on div at bounding box center [190, 133] width 98 height 66
click at [647, 24] on icon "Close" at bounding box center [651, 25] width 8 height 8
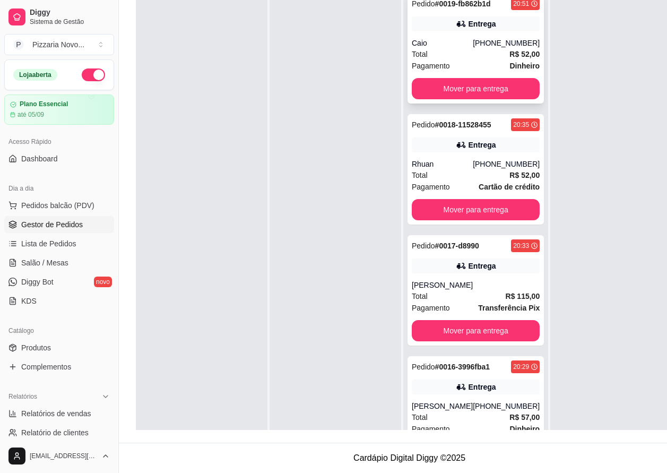
click at [440, 31] on div "Entrega" at bounding box center [476, 23] width 128 height 15
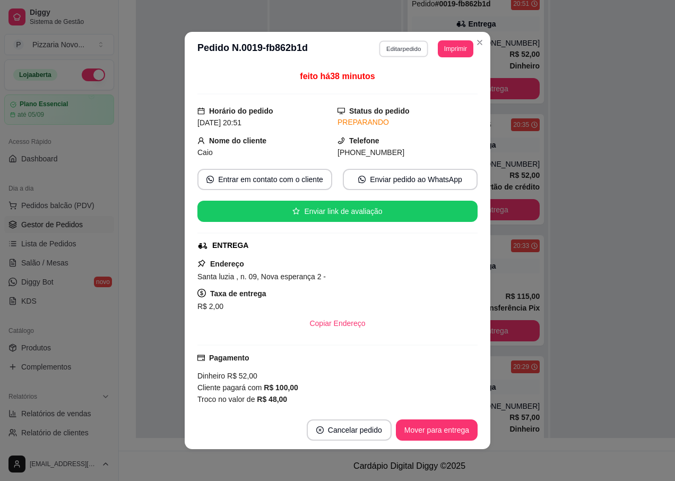
click at [396, 43] on button "Editar pedido" at bounding box center [404, 48] width 49 height 16
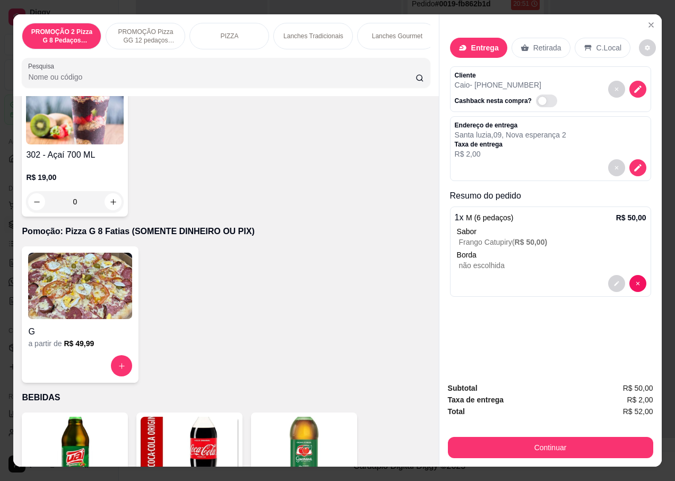
scroll to position [4460, 0]
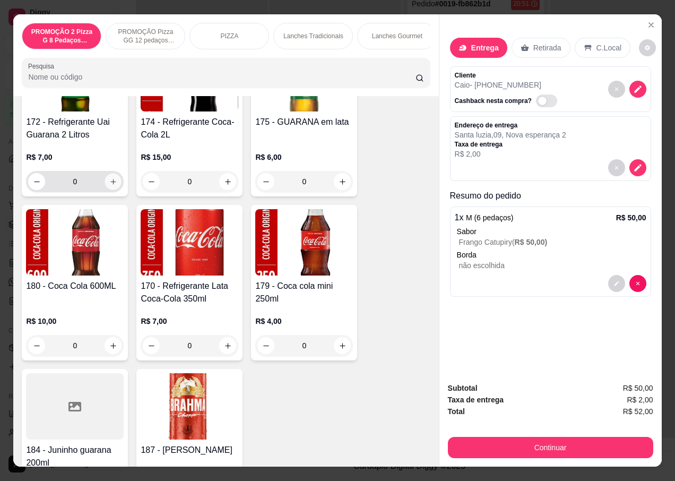
click at [106, 180] on button "increase-product-quantity" at bounding box center [113, 182] width 16 height 16
type input "1"
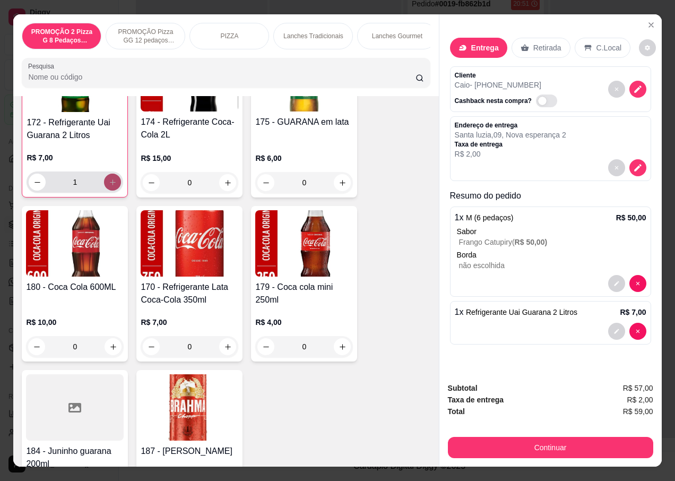
scroll to position [4460, 0]
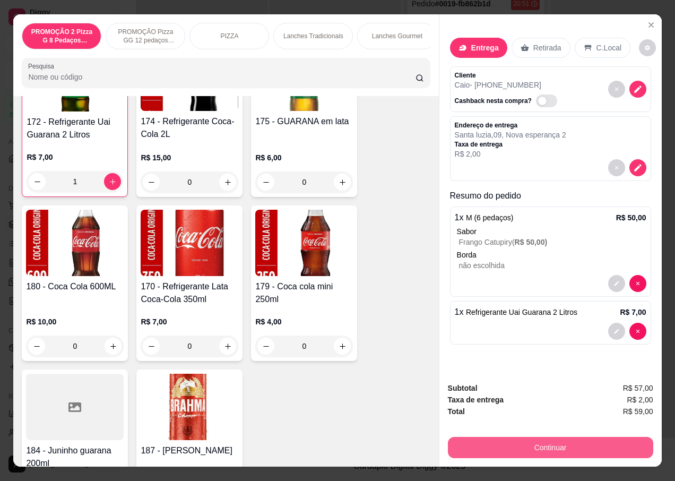
click at [528, 447] on button "Continuar" at bounding box center [550, 447] width 205 height 21
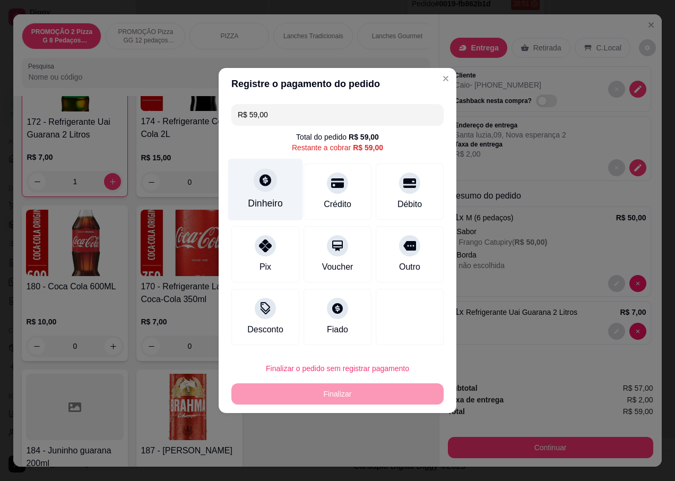
click at [267, 187] on icon at bounding box center [266, 180] width 14 height 14
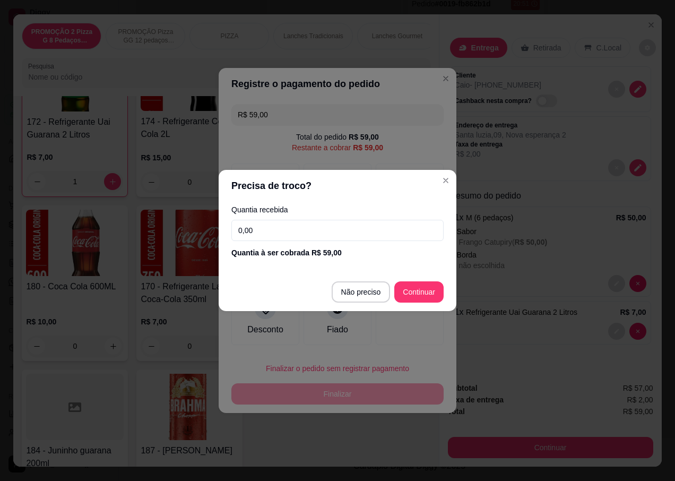
click at [367, 226] on input "0,00" at bounding box center [337, 230] width 212 height 21
type input "100,00"
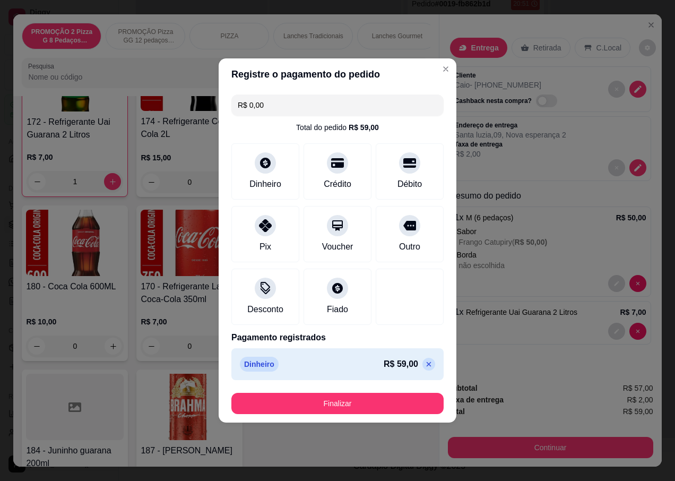
type input "R$ 0,00"
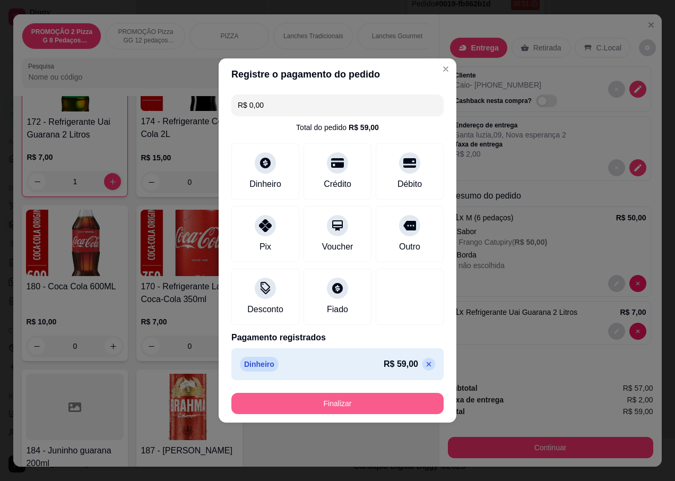
click at [401, 402] on button "Finalizar" at bounding box center [337, 403] width 212 height 21
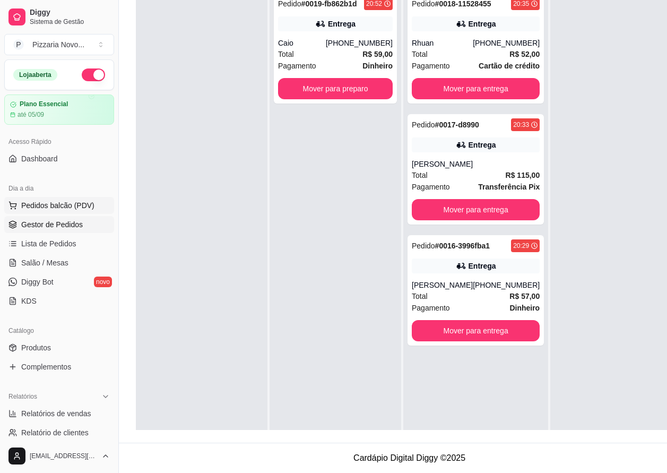
click at [92, 202] on button "Pedidos balcão (PDV)" at bounding box center [59, 205] width 110 height 17
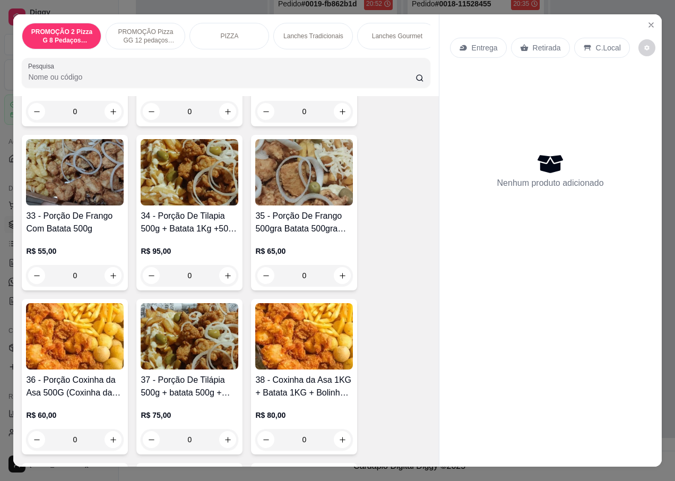
scroll to position [3557, 0]
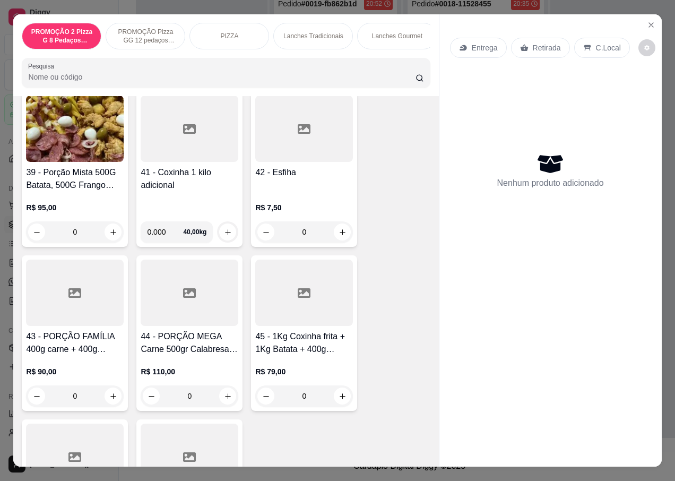
click at [92, 130] on img at bounding box center [75, 129] width 98 height 66
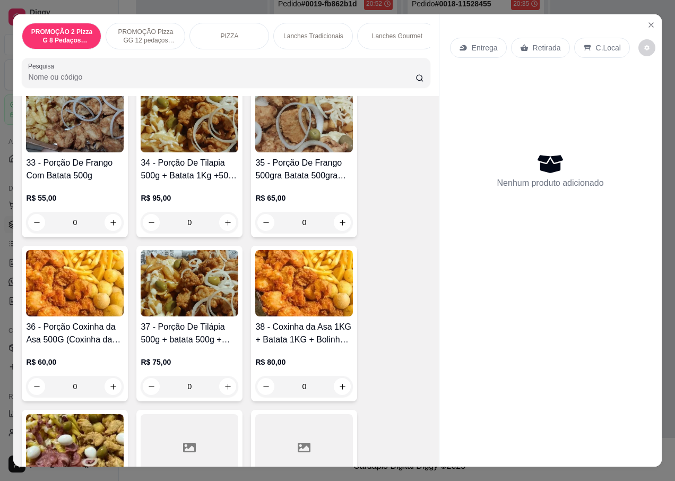
scroll to position [3079, 0]
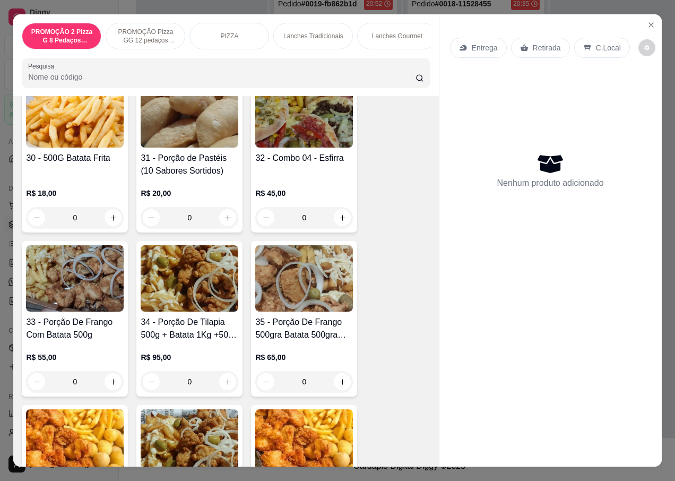
click at [107, 385] on div "0" at bounding box center [75, 381] width 98 height 21
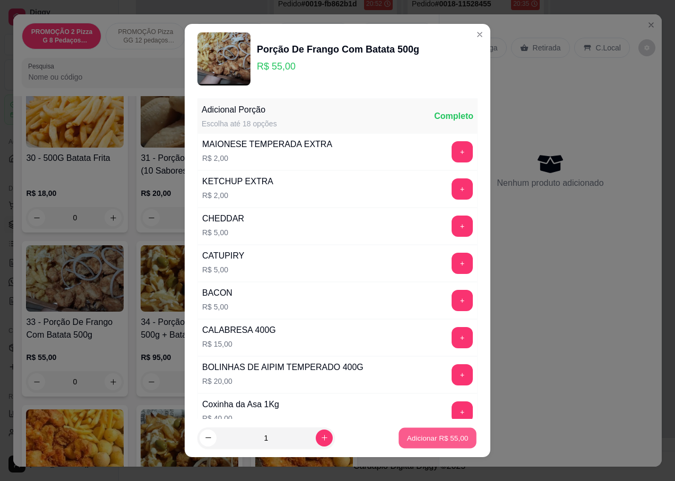
click at [435, 438] on p "Adicionar R$ 55,00" at bounding box center [438, 438] width 62 height 10
type input "1"
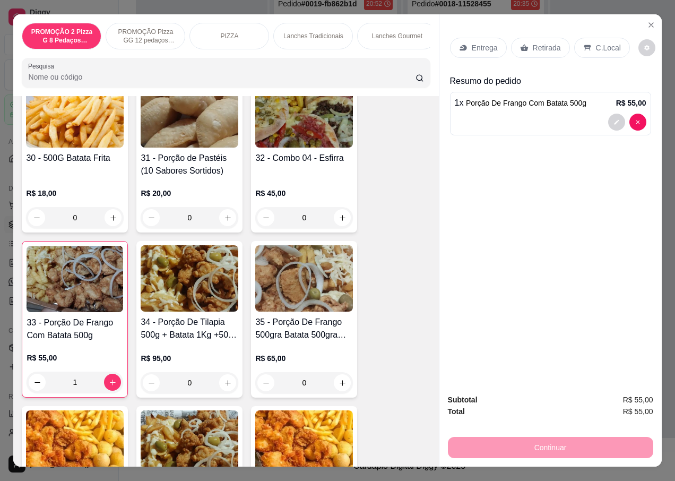
click at [476, 38] on div "Entrega" at bounding box center [478, 48] width 57 height 20
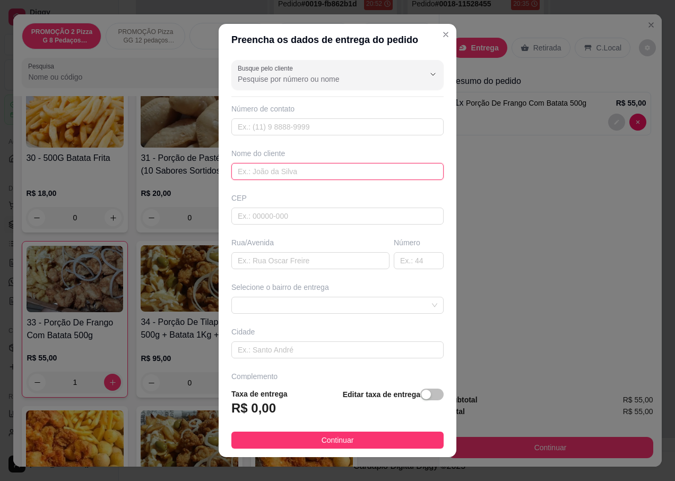
click at [270, 176] on input "text" at bounding box center [337, 171] width 212 height 17
type input "tia raqu7el"
click at [258, 264] on input "text" at bounding box center [310, 260] width 158 height 17
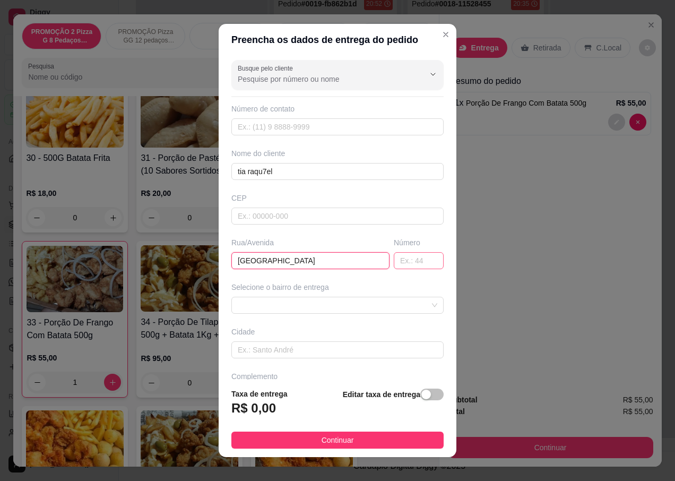
type input "[GEOGRAPHIC_DATA]"
click at [394, 259] on input "text" at bounding box center [419, 260] width 50 height 17
click at [319, 313] on span at bounding box center [338, 305] width 200 height 16
type input "07"
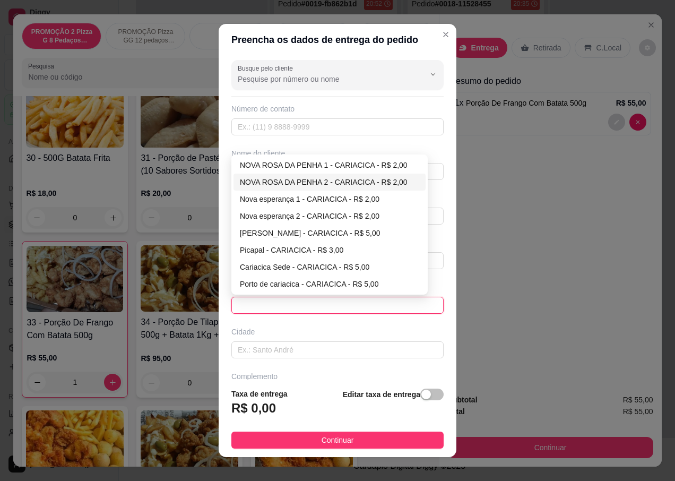
click at [270, 186] on div "NOVA ROSA DA PENHA 2 - CARIACICA - R$ 2,00" at bounding box center [329, 182] width 179 height 12
type input "CARIACICA"
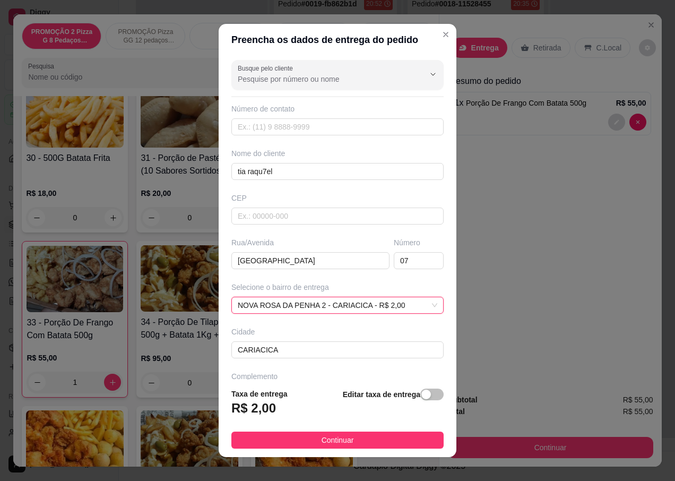
scroll to position [34, 0]
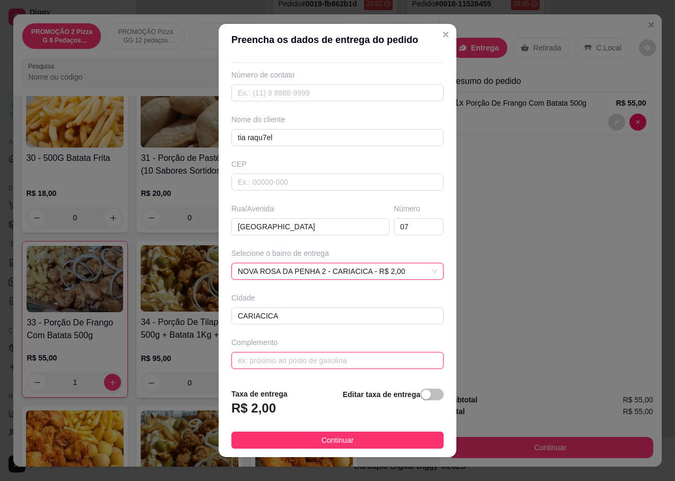
click at [334, 358] on input "text" at bounding box center [337, 360] width 212 height 17
type input "proximo a escola [PERSON_NAME]"
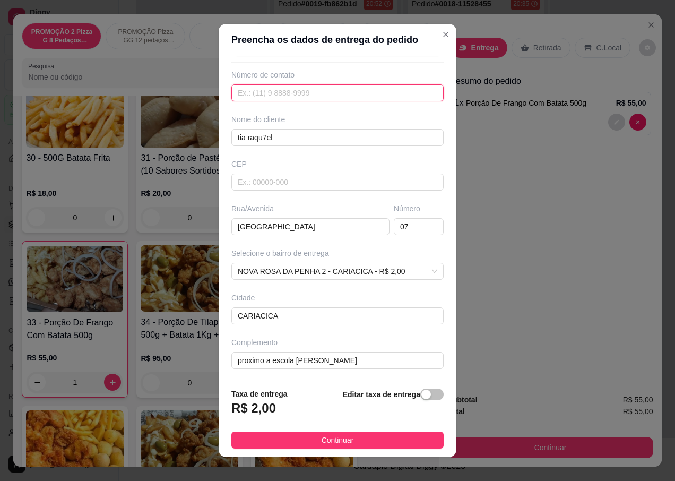
click at [304, 95] on input "text" at bounding box center [337, 92] width 212 height 17
click at [380, 274] on span "NOVA ROSA DA PENHA 2 - CARIACICA - R$ 2,00" at bounding box center [338, 271] width 200 height 16
type input "[PHONE_NUMBER]"
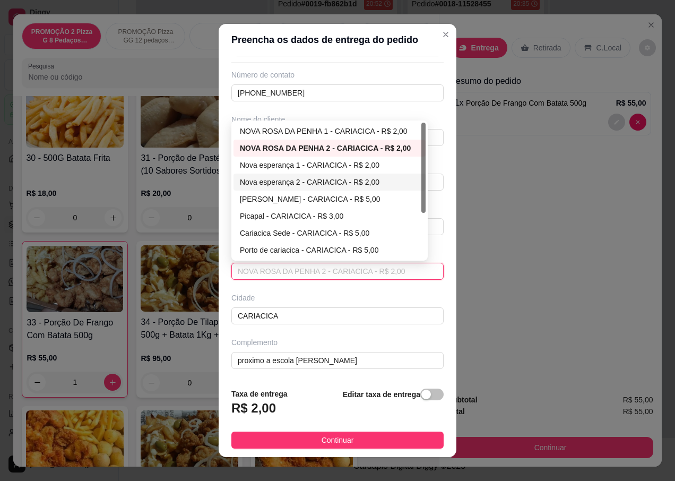
click at [316, 181] on div "Nova esperança 2 - CARIACICA - R$ 2,00" at bounding box center [329, 182] width 179 height 12
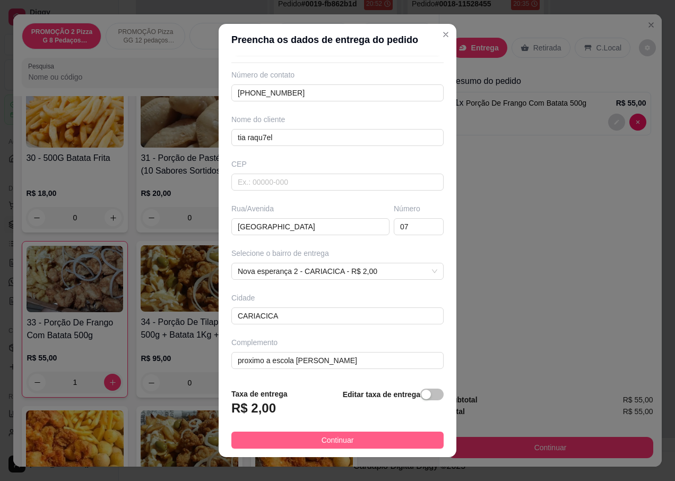
click at [391, 435] on button "Continuar" at bounding box center [337, 440] width 212 height 17
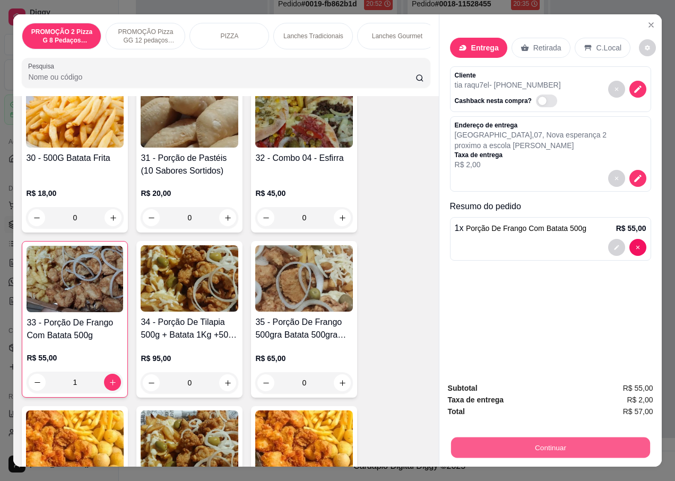
click at [494, 445] on button "Continuar" at bounding box center [550, 447] width 199 height 21
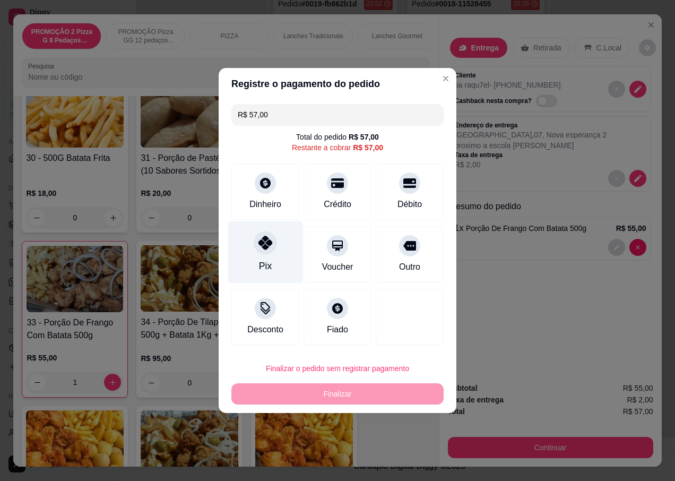
click at [273, 241] on div at bounding box center [265, 242] width 23 height 23
type input "R$ 0,00"
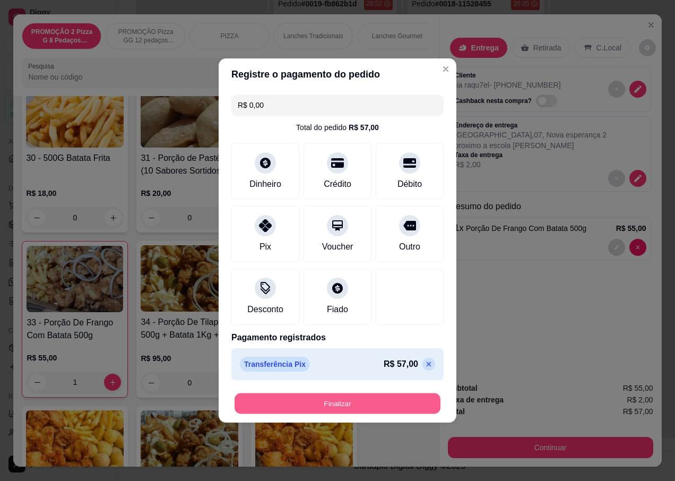
click at [313, 400] on button "Finalizar" at bounding box center [338, 403] width 206 height 21
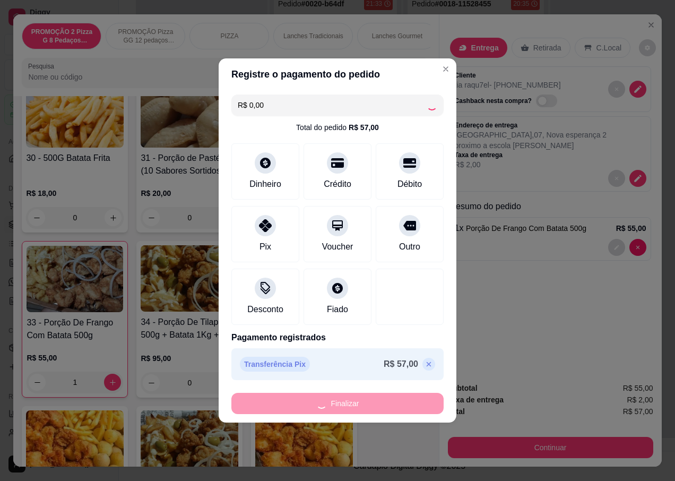
type input "0"
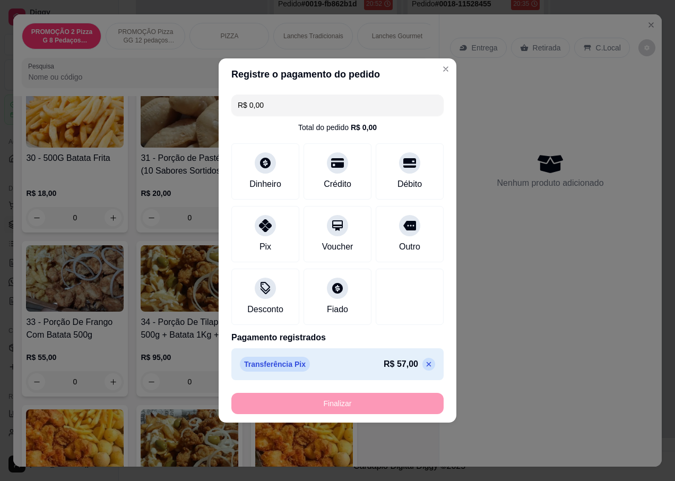
type input "-R$ 57,00"
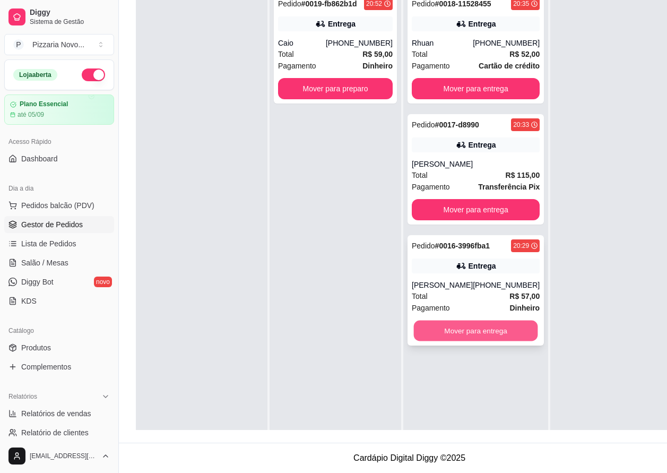
click at [459, 341] on button "Mover para entrega" at bounding box center [476, 331] width 124 height 21
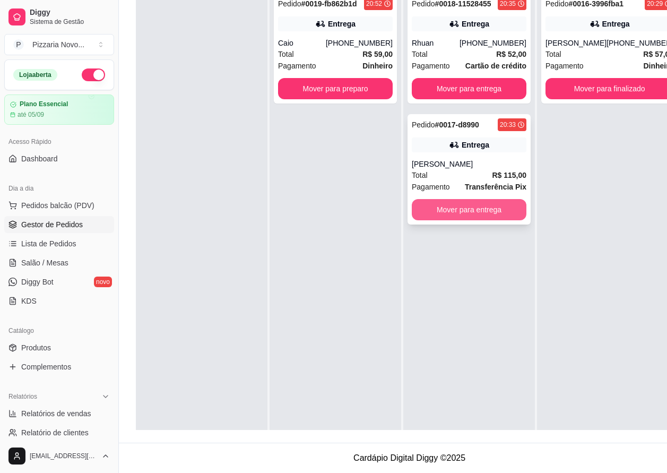
click at [447, 212] on button "Mover para entrega" at bounding box center [469, 209] width 115 height 21
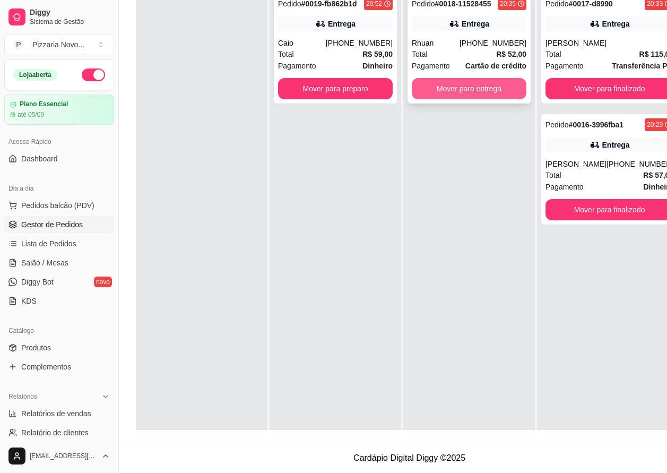
click at [472, 83] on button "Mover para entrega" at bounding box center [469, 88] width 115 height 21
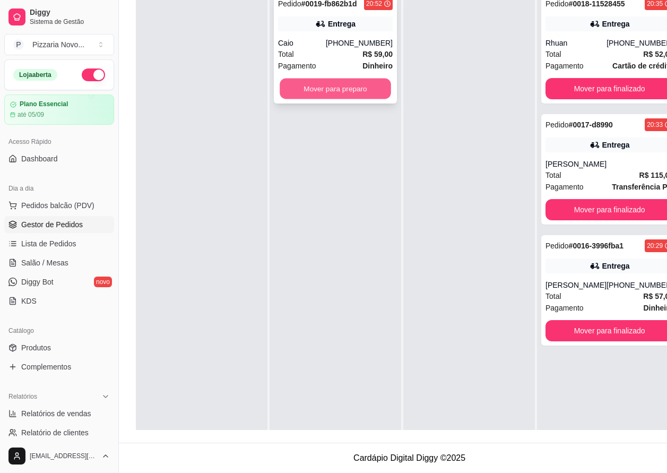
click at [377, 91] on button "Mover para preparo" at bounding box center [335, 89] width 111 height 21
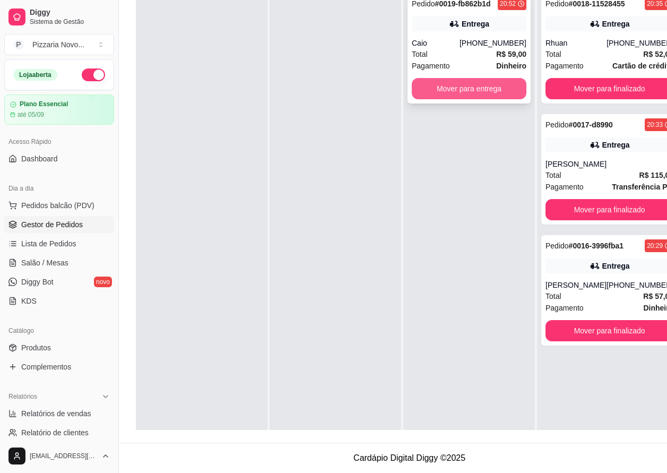
click at [459, 92] on button "Mover para entrega" at bounding box center [469, 88] width 115 height 21
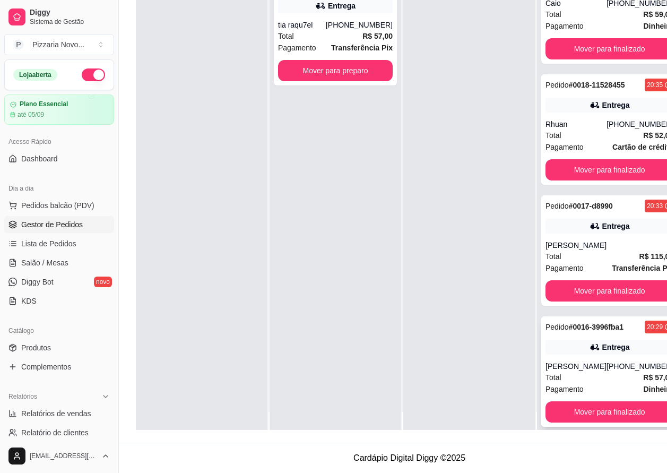
scroll to position [30, 0]
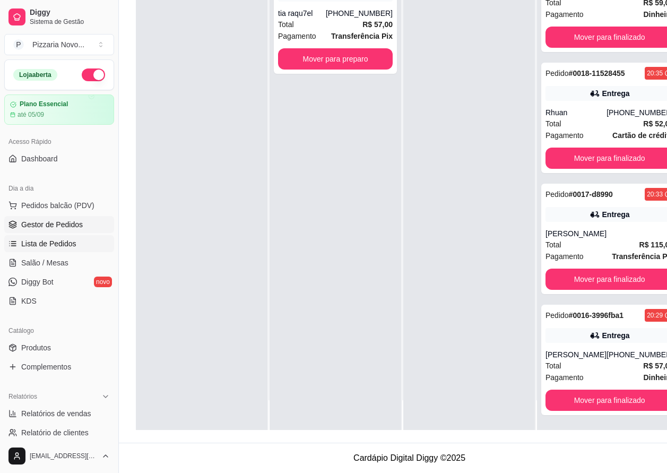
click at [59, 246] on span "Lista de Pedidos" at bounding box center [48, 243] width 55 height 11
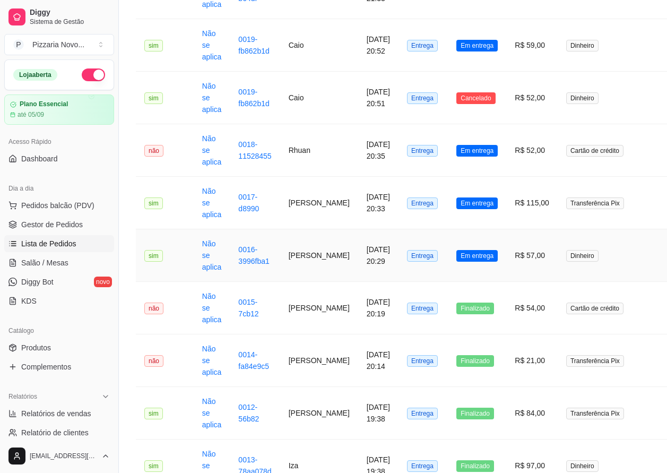
scroll to position [265, 0]
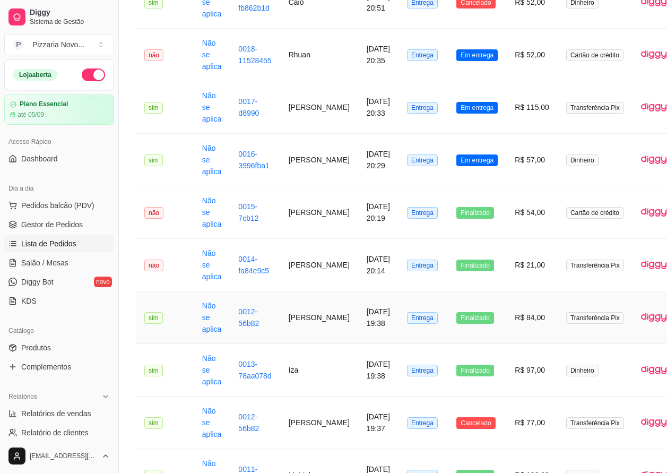
click at [268, 319] on td "0012-56b82" at bounding box center [255, 317] width 50 height 53
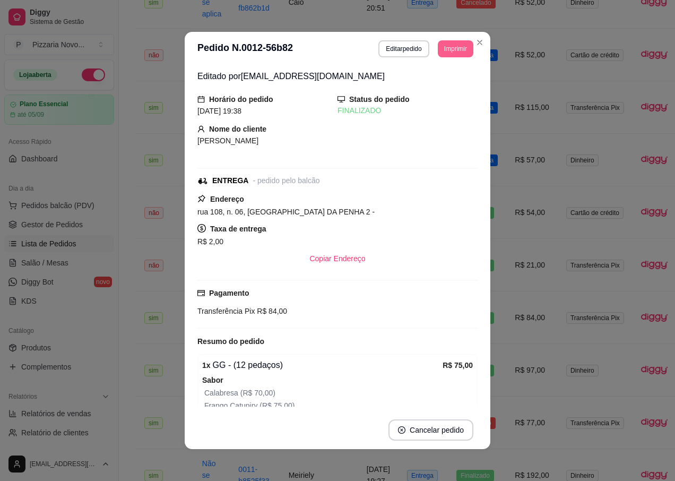
click at [459, 49] on button "Imprimir" at bounding box center [456, 48] width 36 height 17
click at [441, 88] on button "IMPRESSORA" at bounding box center [431, 86] width 74 height 16
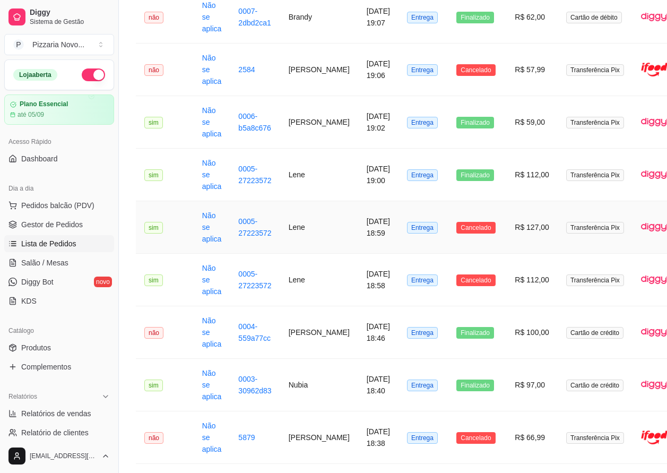
scroll to position [1107, 0]
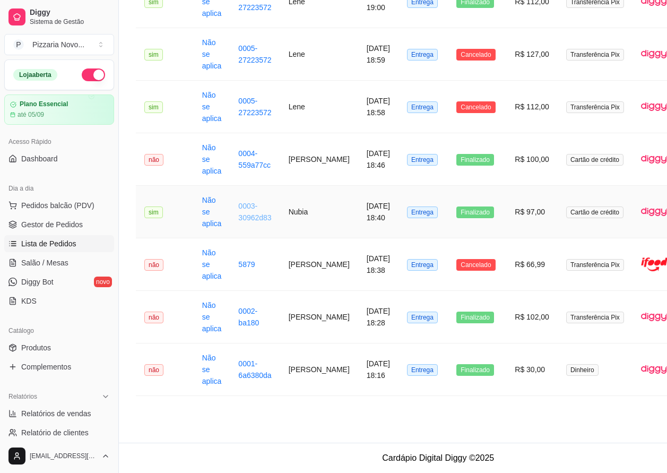
click at [262, 213] on link "0003-30962d83" at bounding box center [254, 212] width 33 height 20
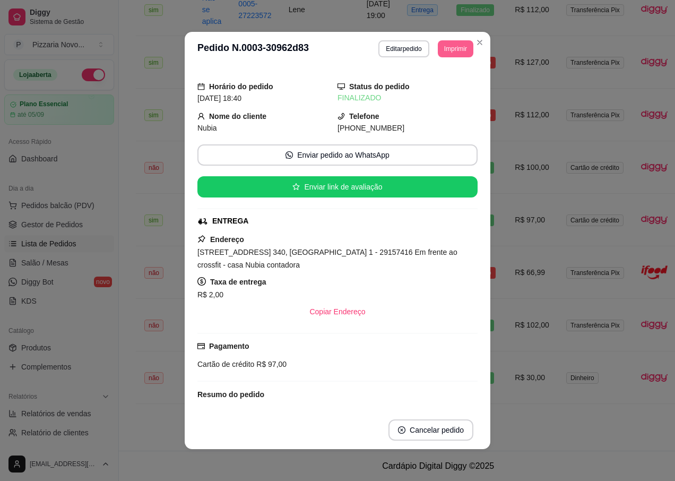
click at [443, 45] on button "Imprimir" at bounding box center [456, 48] width 36 height 17
click at [442, 84] on button "IMPRESSORA" at bounding box center [432, 86] width 74 height 16
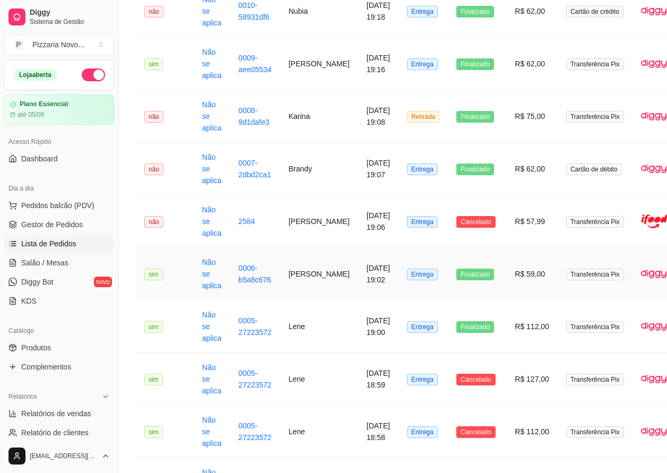
scroll to position [780, 0]
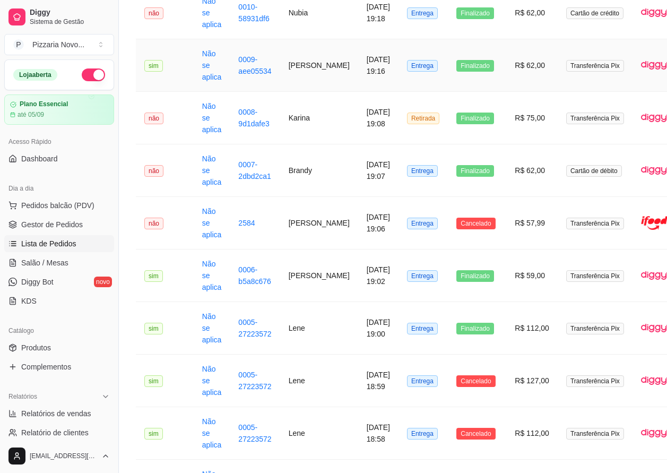
click at [329, 78] on td "[PERSON_NAME]" at bounding box center [319, 65] width 78 height 53
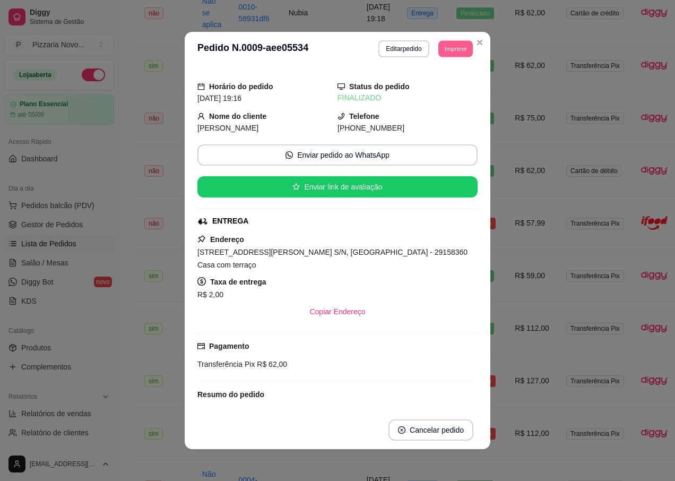
click at [460, 54] on button "Imprimir" at bounding box center [456, 48] width 35 height 16
click at [424, 84] on button "IMPRESSORA" at bounding box center [431, 86] width 77 height 17
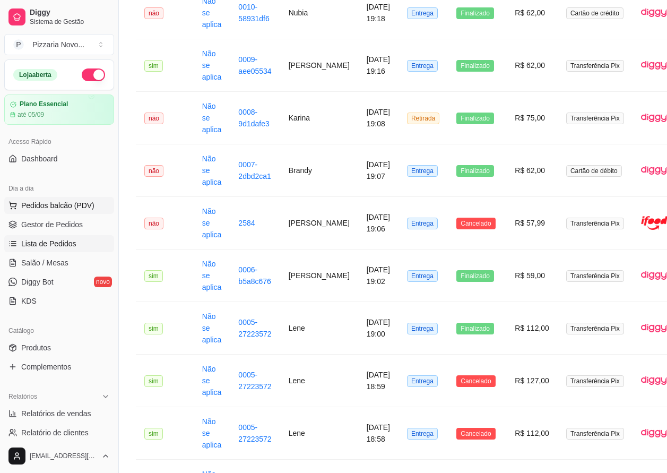
click at [78, 199] on button "Pedidos balcão (PDV)" at bounding box center [59, 205] width 110 height 17
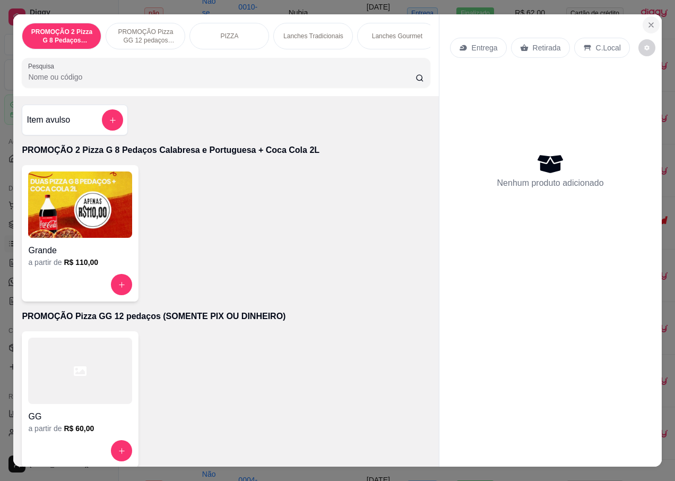
click at [647, 21] on icon "Close" at bounding box center [651, 25] width 8 height 8
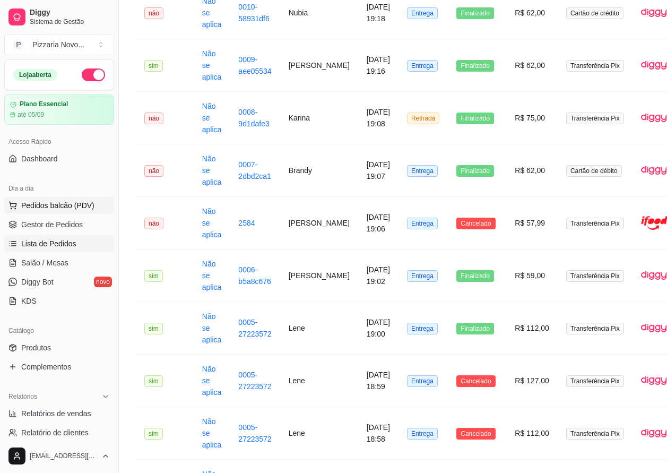
click at [76, 207] on span "Pedidos balcão (PDV)" at bounding box center [57, 205] width 73 height 11
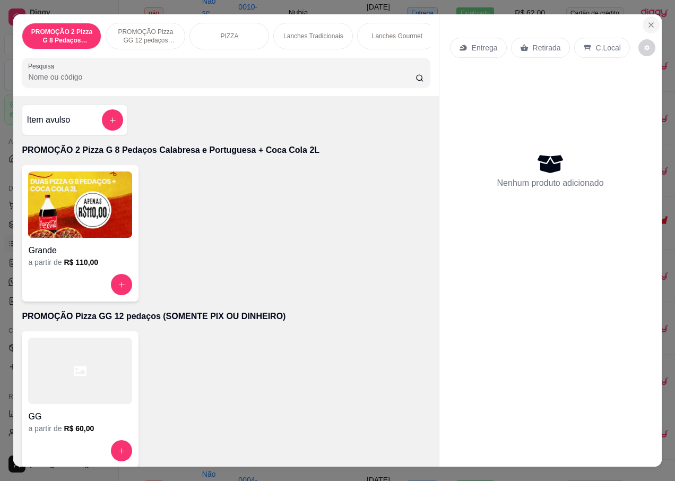
click at [643, 24] on button "Close" at bounding box center [651, 24] width 17 height 17
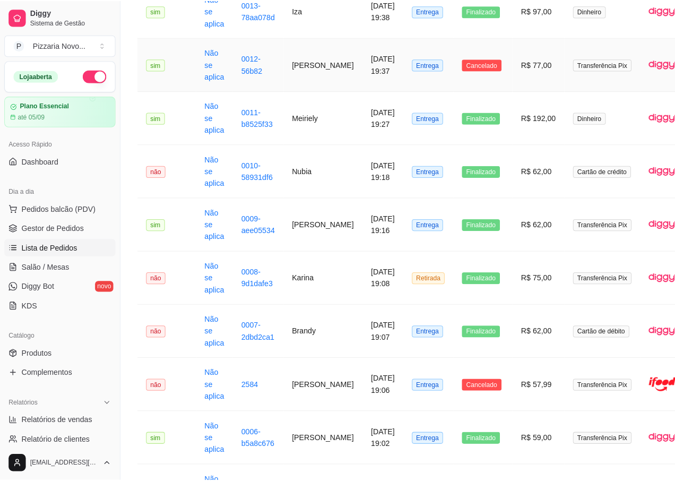
scroll to position [568, 0]
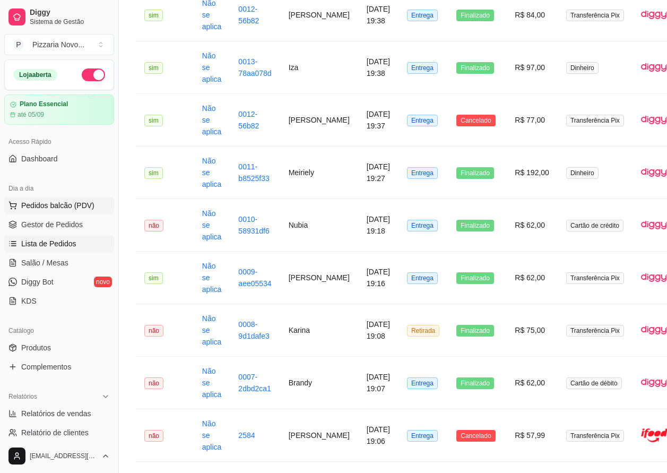
click at [95, 201] on button "Pedidos balcão (PDV)" at bounding box center [59, 205] width 110 height 17
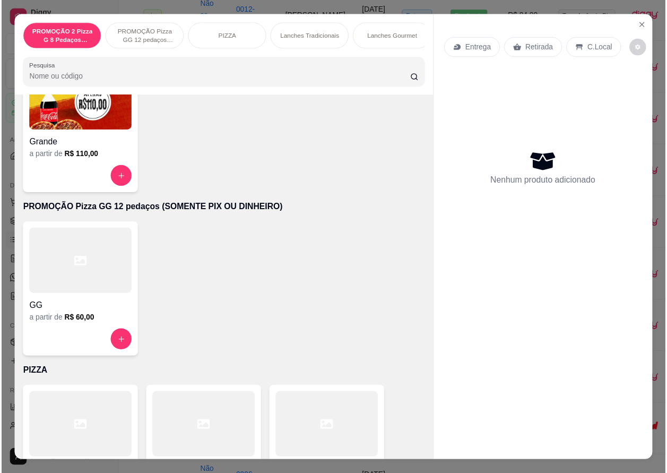
scroll to position [265, 0]
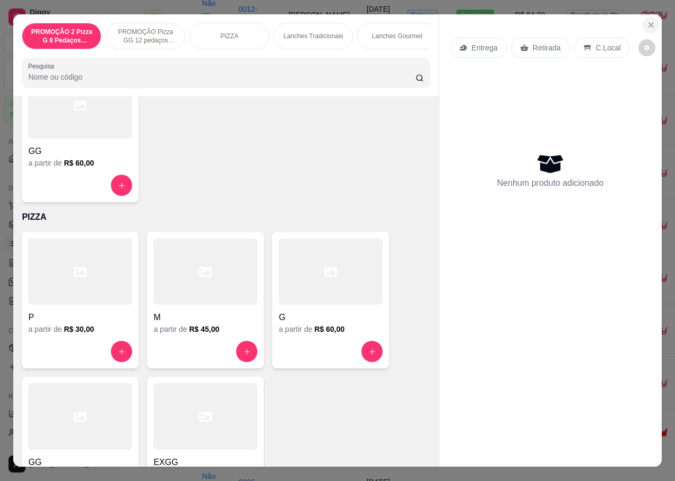
click at [652, 22] on button "Close" at bounding box center [651, 24] width 17 height 17
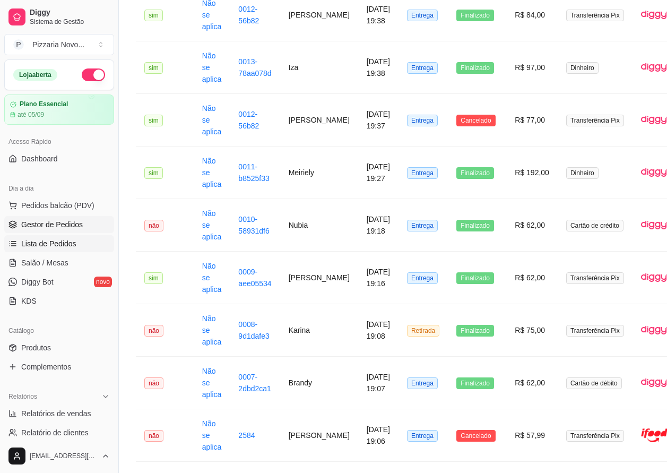
click at [77, 216] on link "Gestor de Pedidos" at bounding box center [59, 224] width 110 height 17
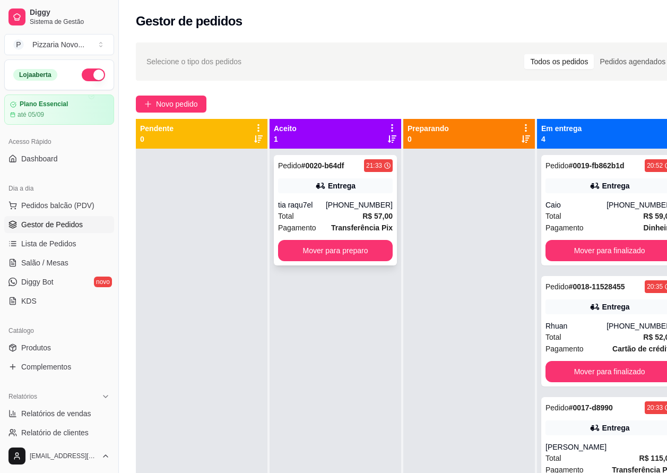
click at [371, 209] on div "[PHONE_NUMBER]" at bounding box center [359, 205] width 67 height 11
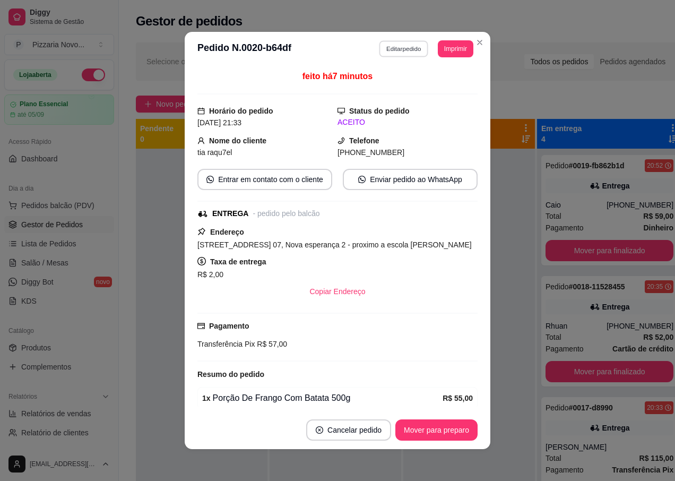
click at [394, 47] on button "Editar pedido" at bounding box center [404, 48] width 49 height 16
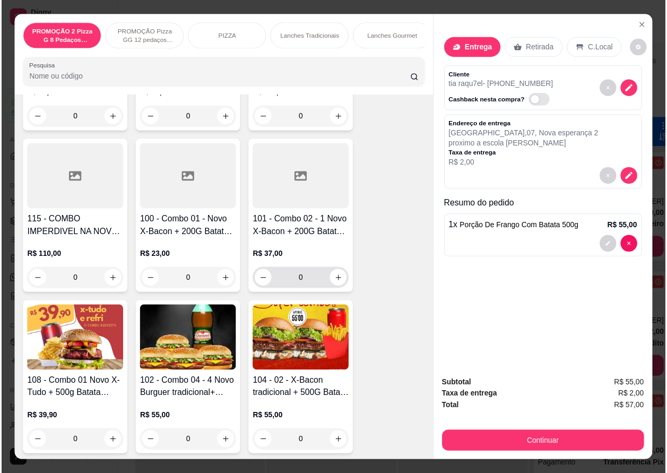
scroll to position [1752, 0]
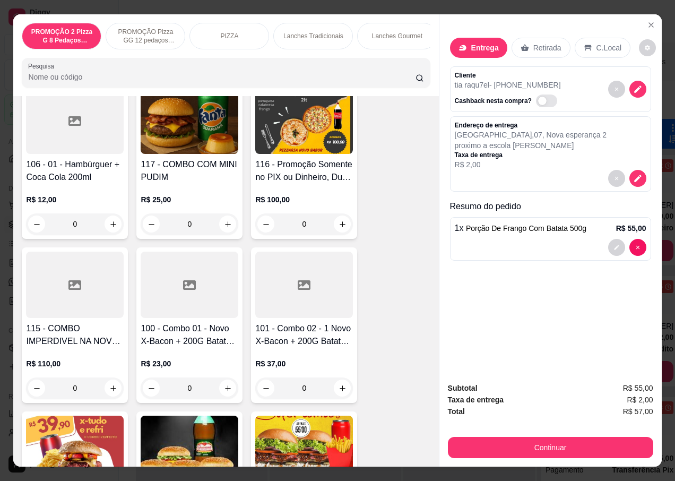
click at [341, 231] on div "0" at bounding box center [304, 223] width 98 height 21
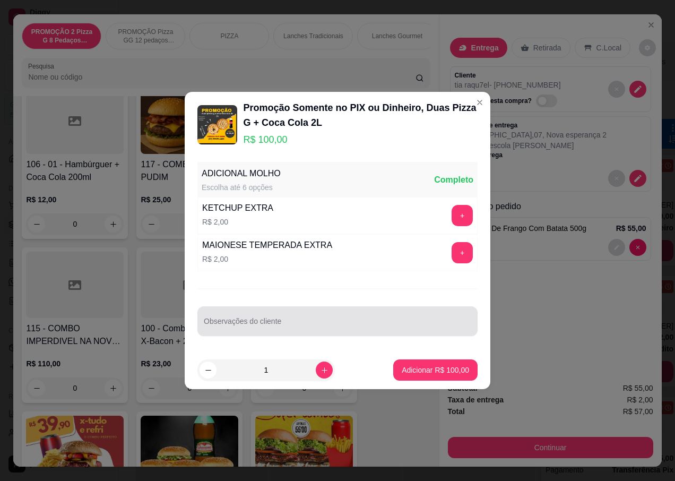
click at [239, 319] on div at bounding box center [338, 321] width 268 height 21
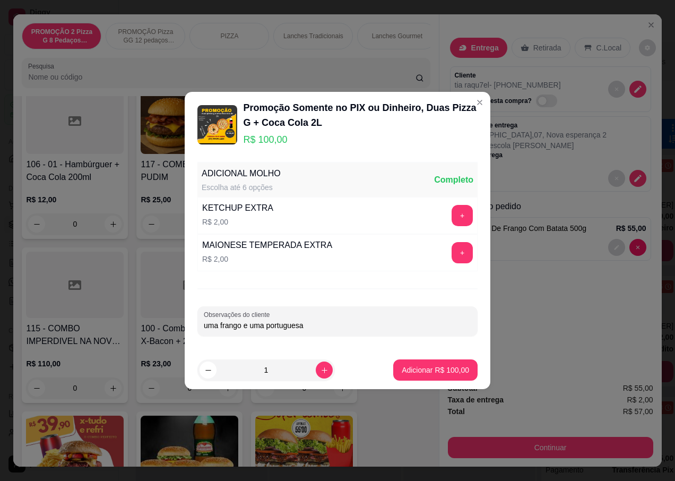
type input "uma frango e uma portuguesa"
click at [454, 371] on p "Adicionar R$ 100,00" at bounding box center [435, 370] width 65 height 10
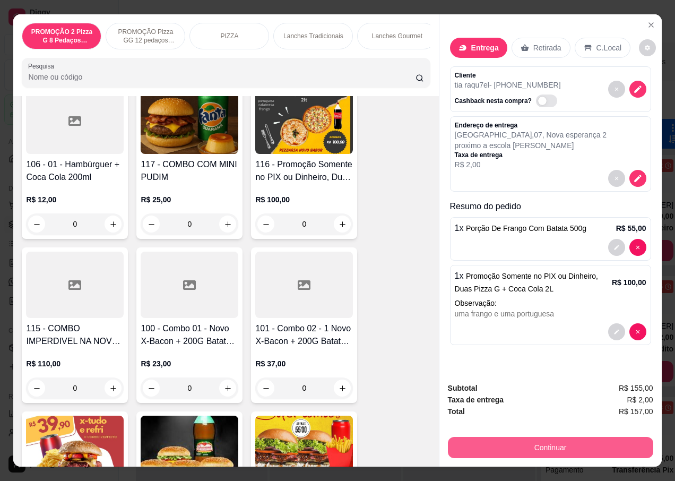
click at [497, 439] on button "Continuar" at bounding box center [550, 447] width 205 height 21
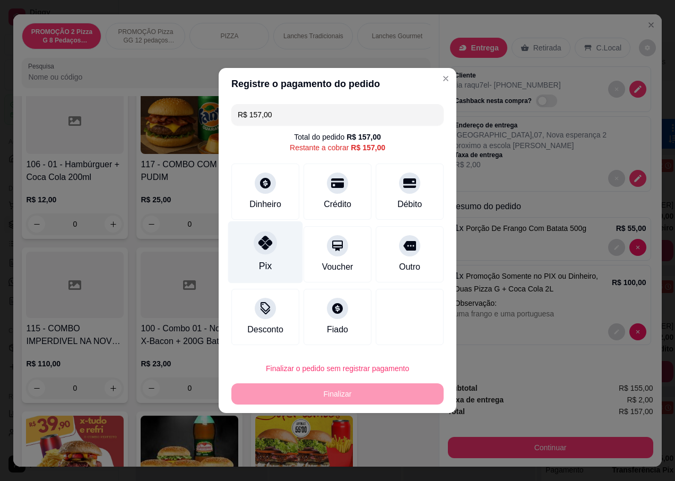
click at [256, 241] on div at bounding box center [265, 242] width 23 height 23
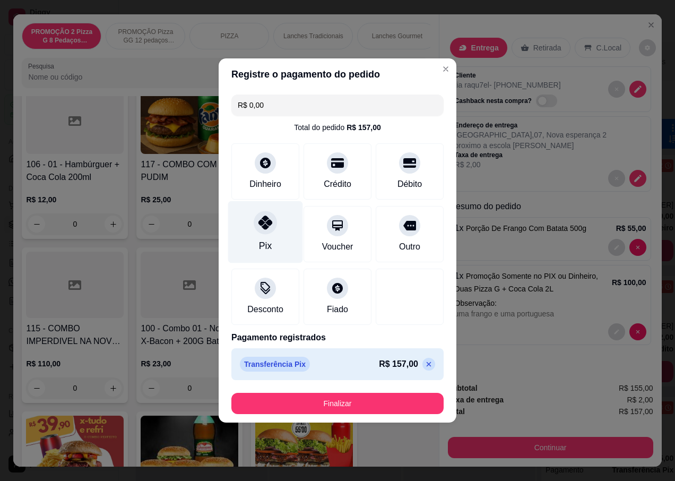
type input "R$ 0,00"
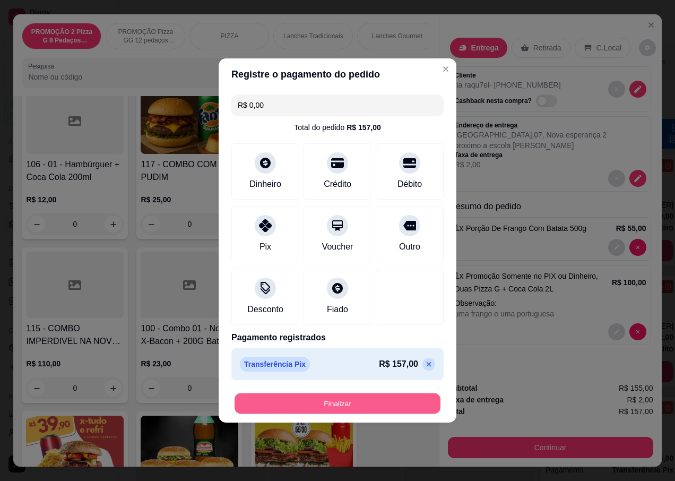
click at [327, 408] on button "Finalizar" at bounding box center [338, 403] width 206 height 21
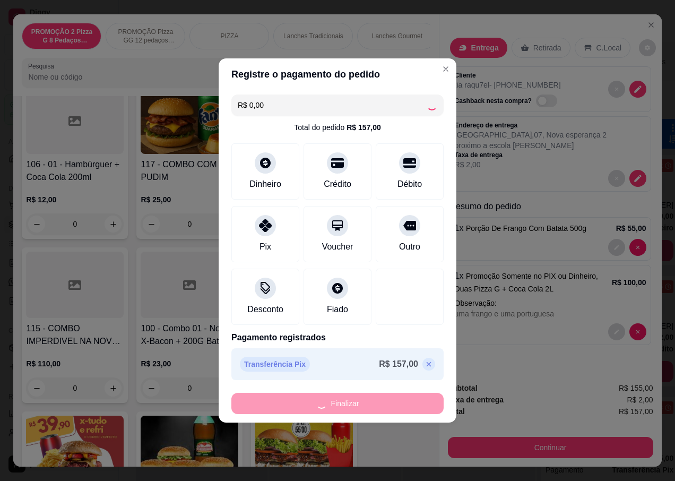
type input "0"
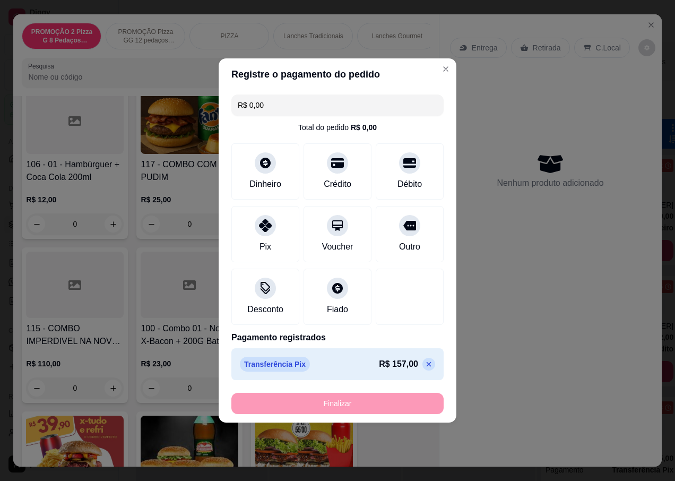
type input "-R$ 157,00"
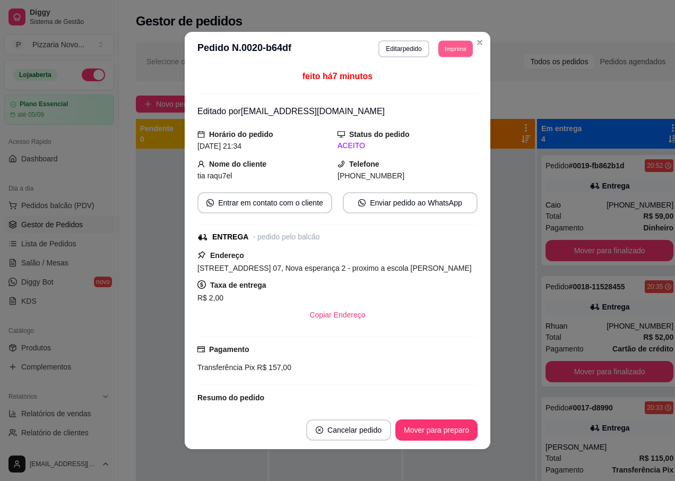
click at [443, 49] on button "Imprimir" at bounding box center [456, 48] width 35 height 16
click at [436, 81] on button "IMPRESSORA" at bounding box center [431, 86] width 77 height 17
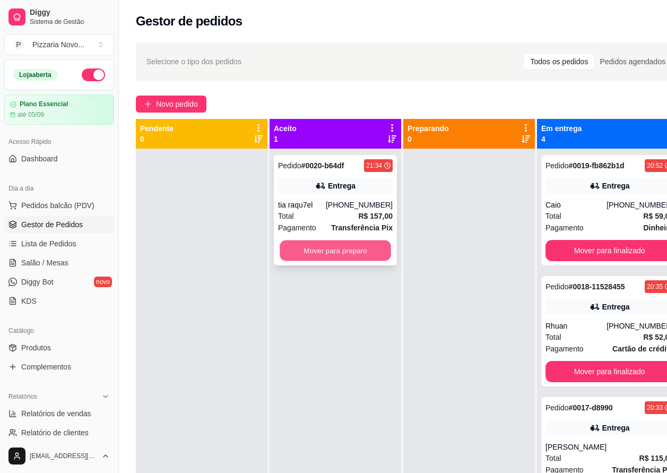
click at [374, 253] on button "Mover para preparo" at bounding box center [335, 251] width 111 height 21
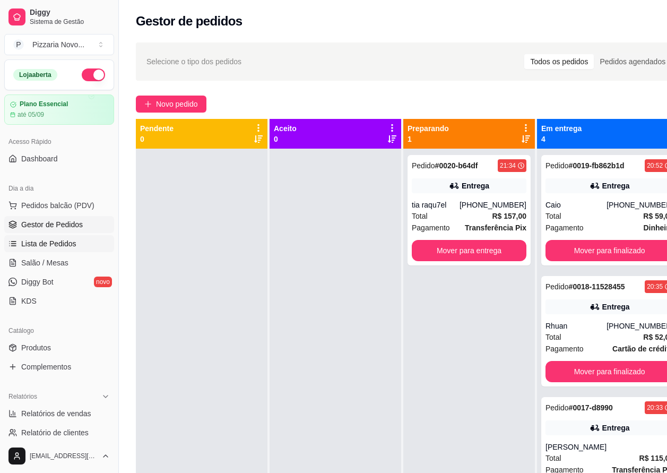
click at [73, 243] on span "Lista de Pedidos" at bounding box center [48, 243] width 55 height 11
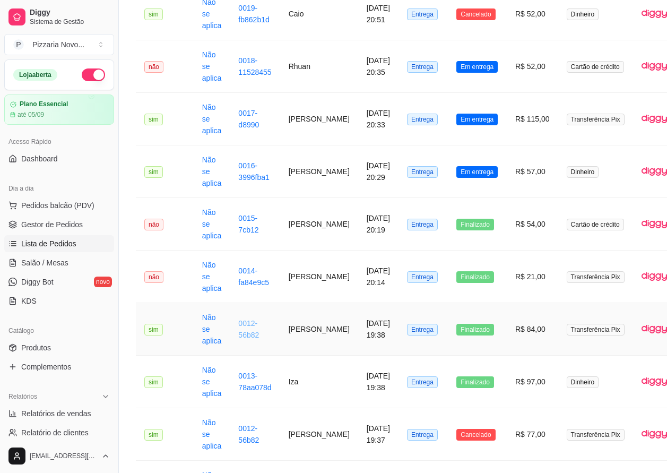
scroll to position [372, 0]
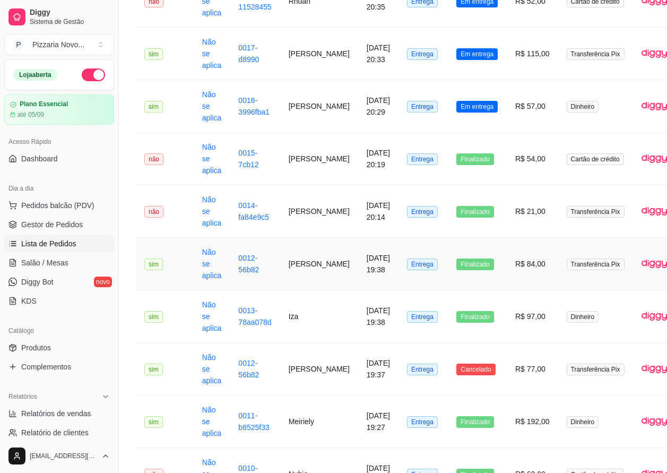
click at [257, 260] on td "0012-56b82" at bounding box center [255, 264] width 50 height 53
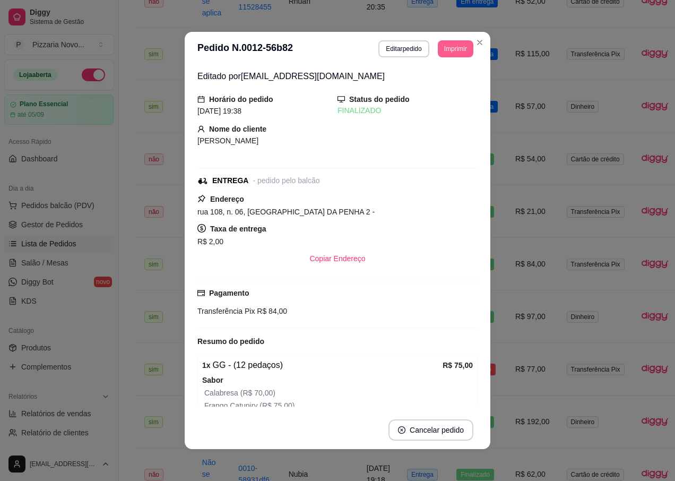
click at [452, 46] on button "Imprimir" at bounding box center [456, 48] width 36 height 17
click at [448, 82] on button "IMPRESSORA" at bounding box center [432, 86] width 74 height 16
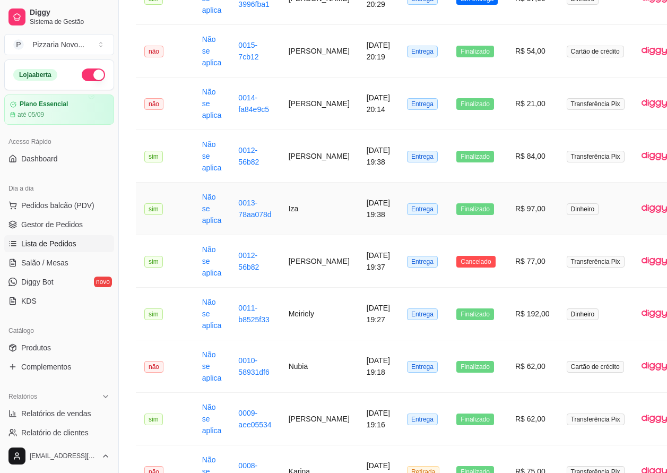
scroll to position [690, 0]
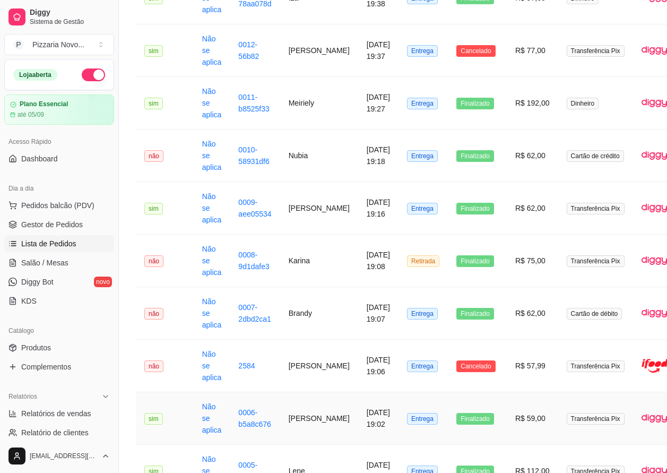
click at [311, 413] on td "[PERSON_NAME]" at bounding box center [319, 418] width 78 height 53
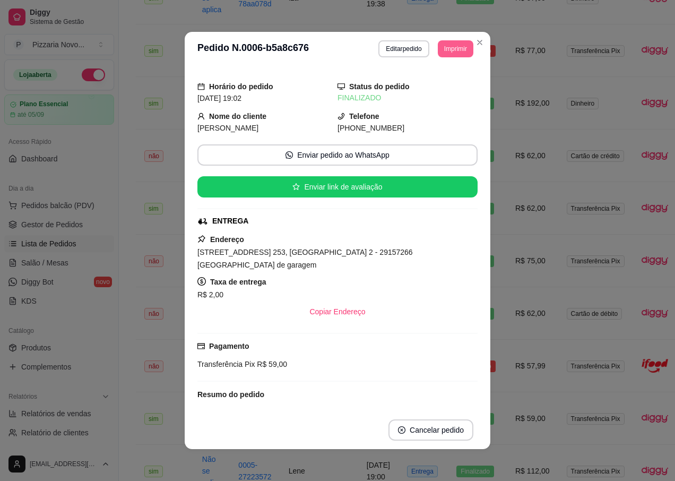
click at [445, 46] on button "Imprimir" at bounding box center [456, 48] width 36 height 17
click at [447, 90] on button "IMPRESSORA" at bounding box center [432, 86] width 74 height 16
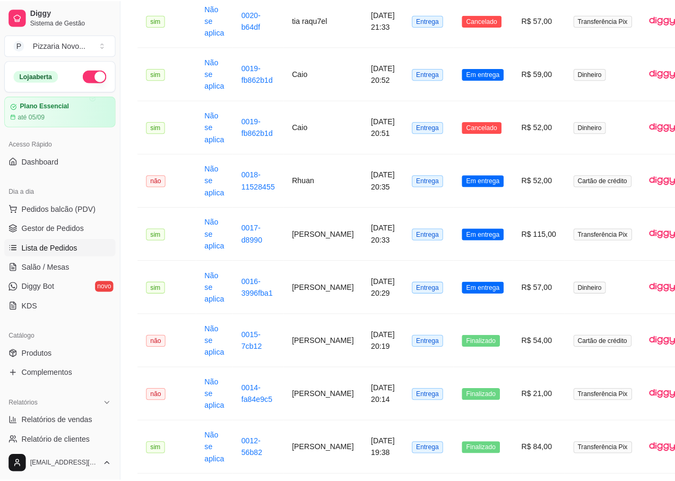
scroll to position [159, 0]
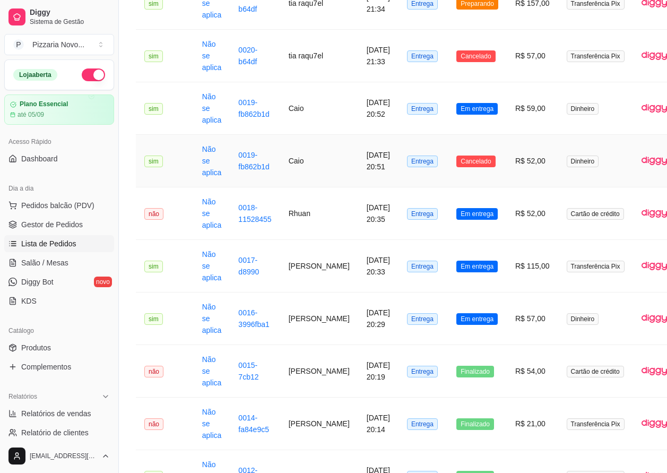
click at [230, 180] on td "0019-fb862b1d" at bounding box center [255, 161] width 50 height 53
click at [247, 265] on td "0017-d8990" at bounding box center [255, 266] width 50 height 53
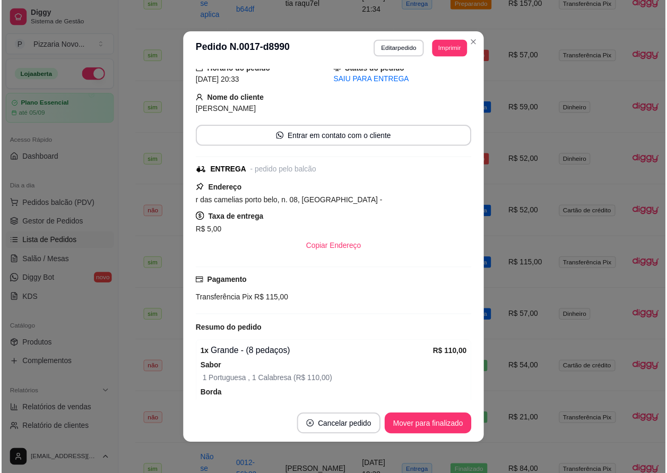
scroll to position [0, 0]
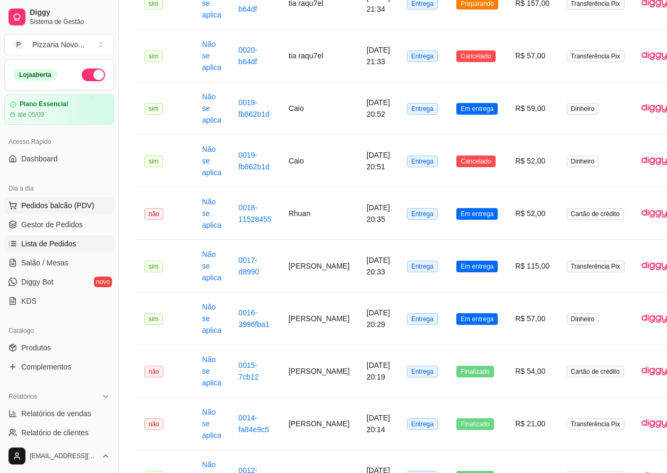
click at [100, 200] on button "Pedidos balcão (PDV)" at bounding box center [59, 205] width 110 height 17
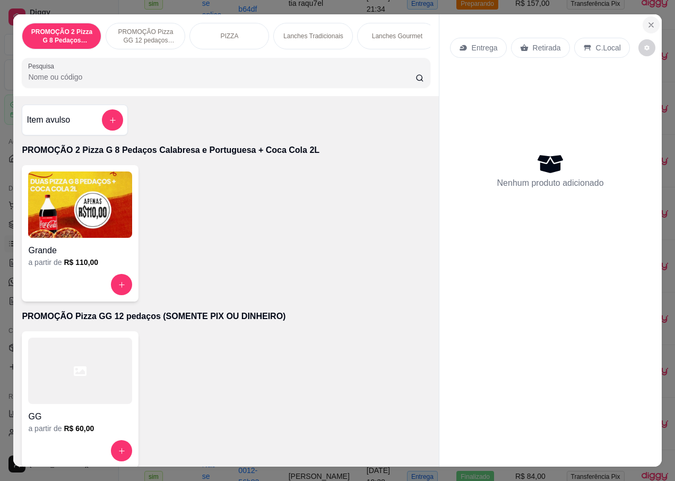
click at [647, 21] on icon "Close" at bounding box center [651, 25] width 8 height 8
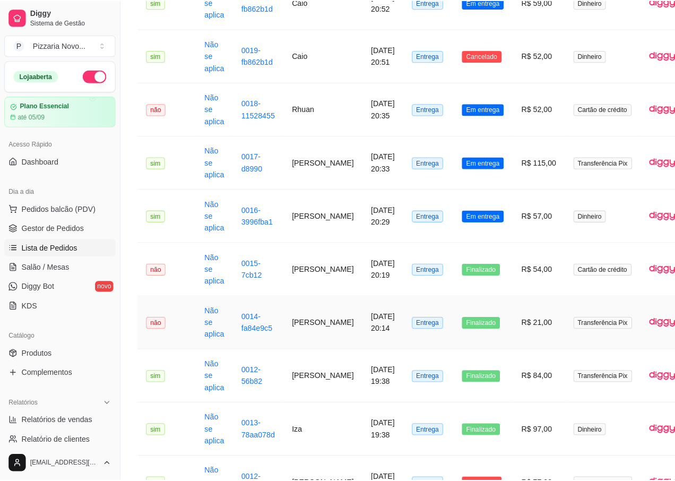
scroll to position [319, 0]
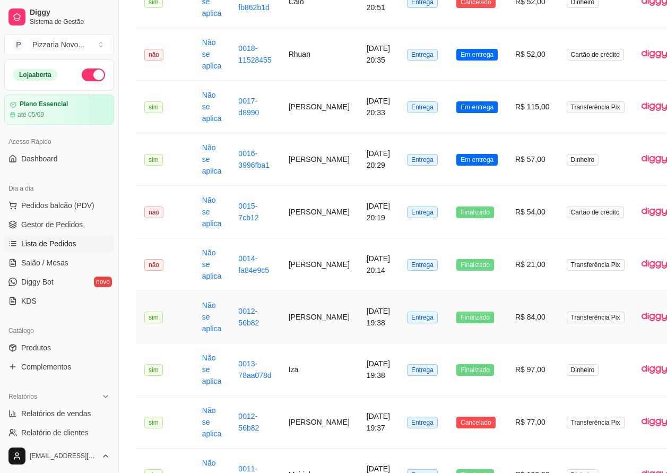
click at [304, 327] on td "[PERSON_NAME]" at bounding box center [319, 317] width 78 height 53
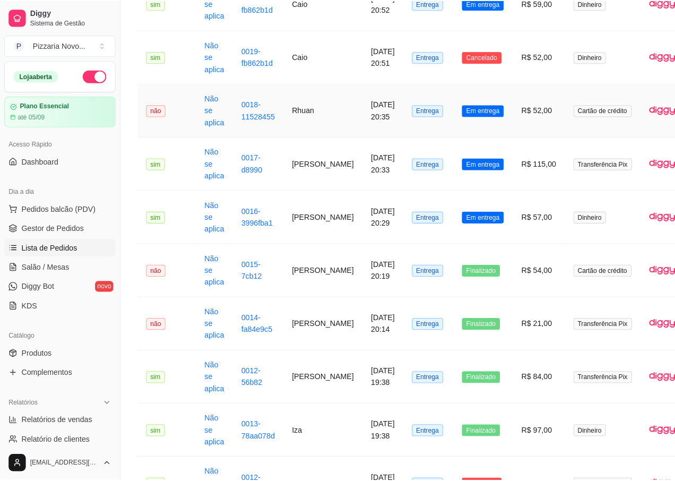
scroll to position [265, 0]
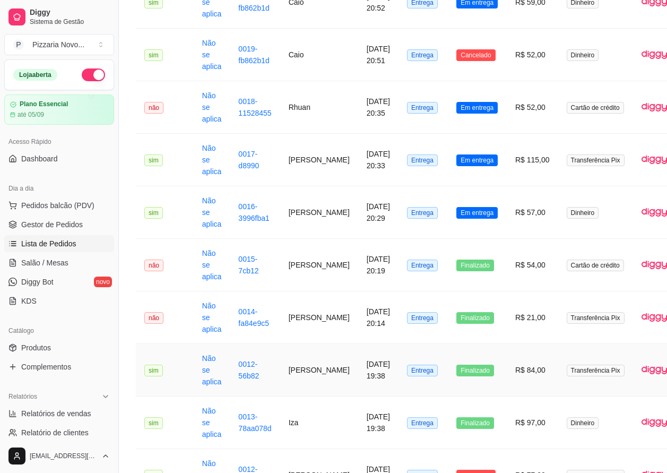
click at [284, 381] on td "[PERSON_NAME]" at bounding box center [319, 370] width 78 height 53
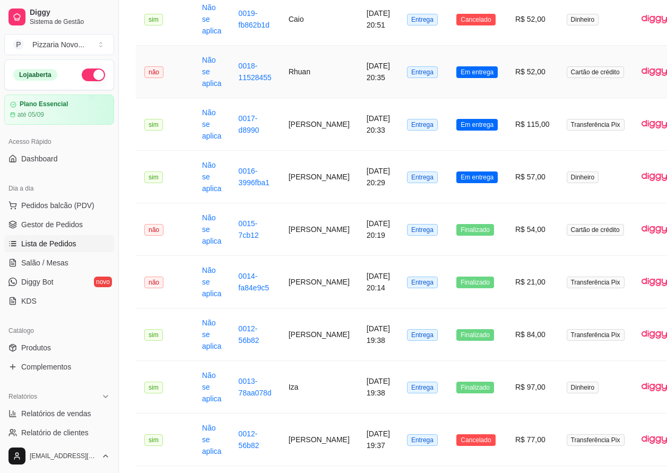
scroll to position [372, 0]
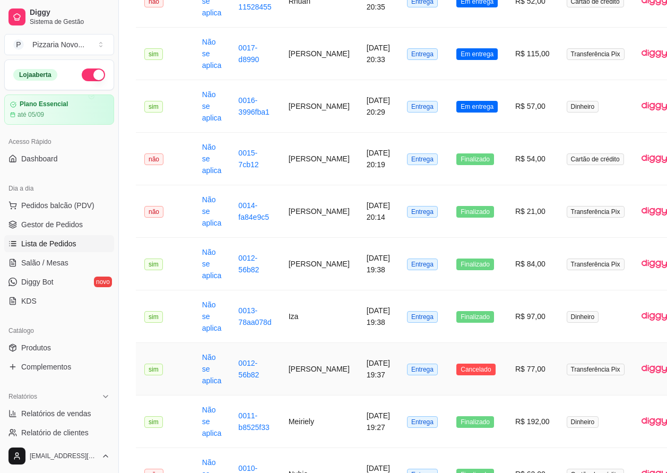
click at [358, 382] on td "[DATE] 19:37" at bounding box center [378, 369] width 40 height 53
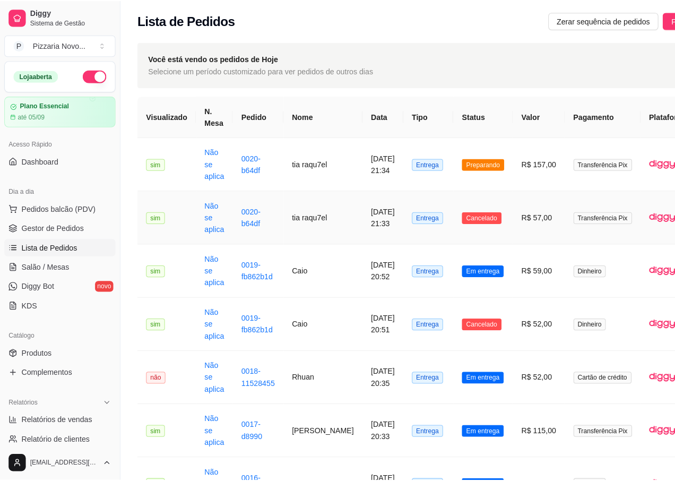
scroll to position [0, 0]
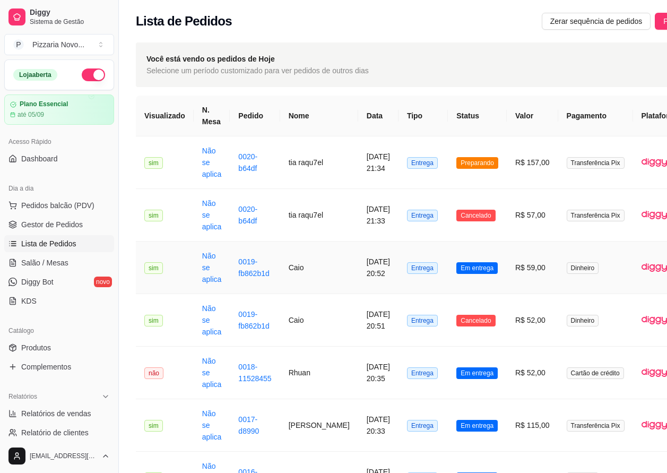
click at [303, 263] on td "Caio" at bounding box center [319, 268] width 78 height 53
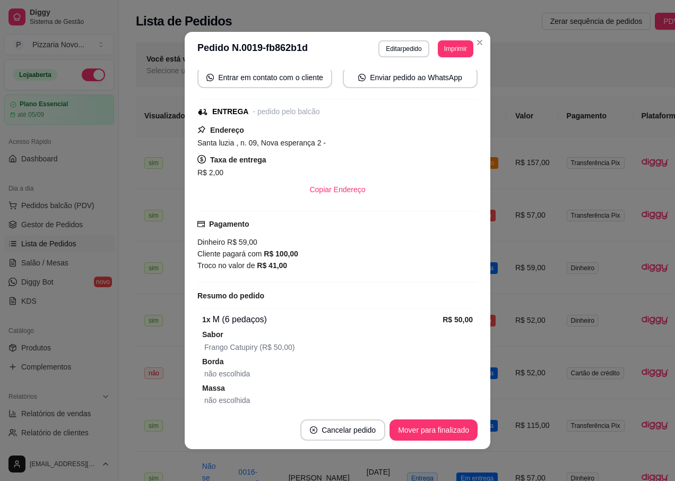
scroll to position [204, 0]
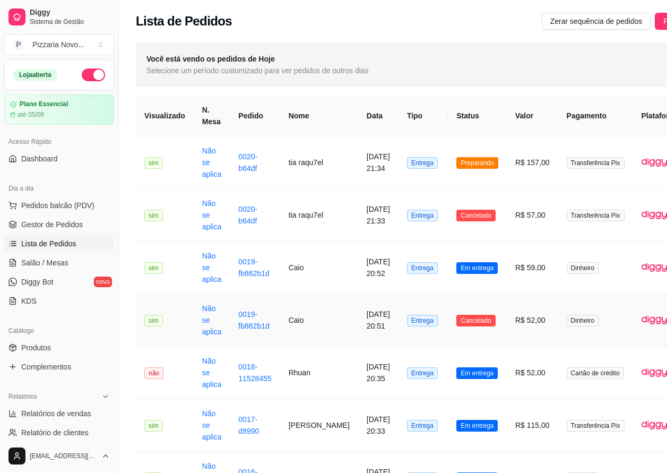
click at [304, 327] on td "Caio" at bounding box center [319, 320] width 78 height 53
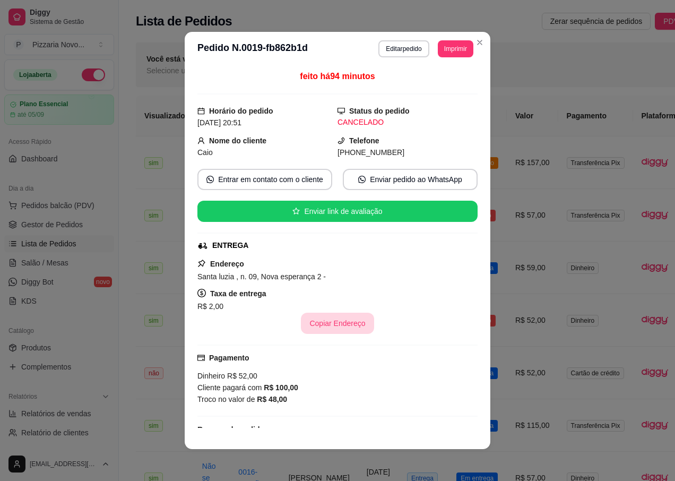
scroll to position [159, 0]
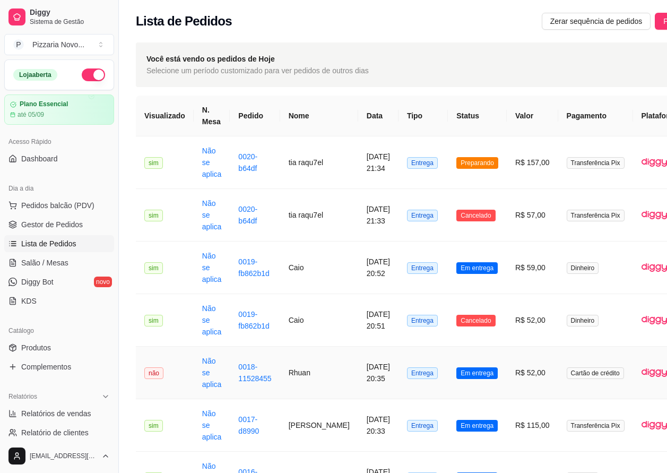
click at [329, 382] on td "Rhuan" at bounding box center [319, 373] width 78 height 53
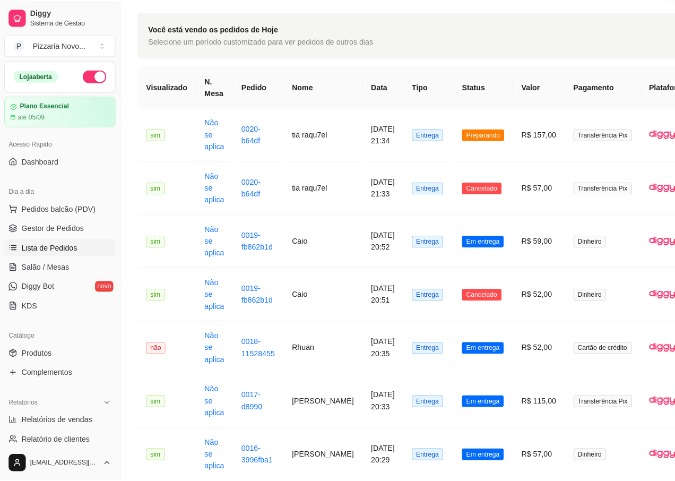
scroll to position [0, 0]
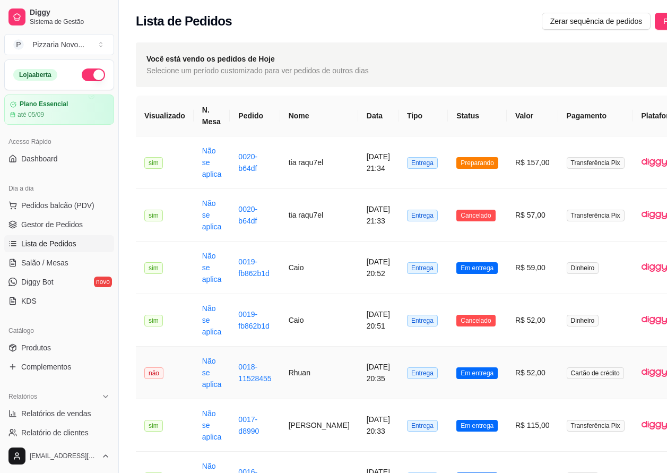
click at [516, 364] on td "R$ 52,00" at bounding box center [532, 373] width 51 height 53
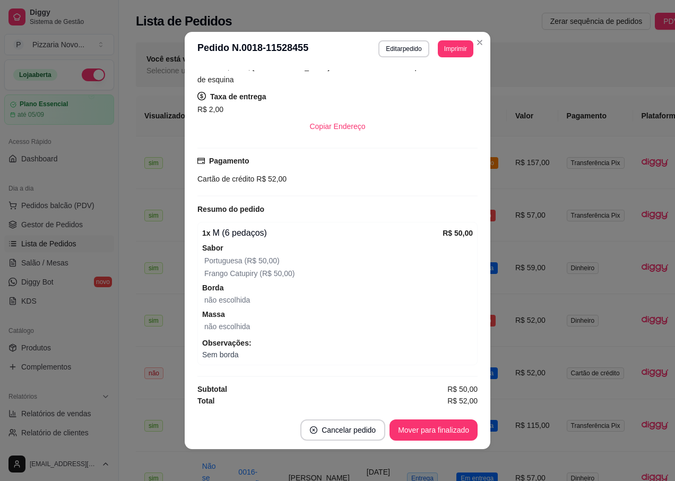
scroll to position [2, 0]
